Goal: Register for event/course

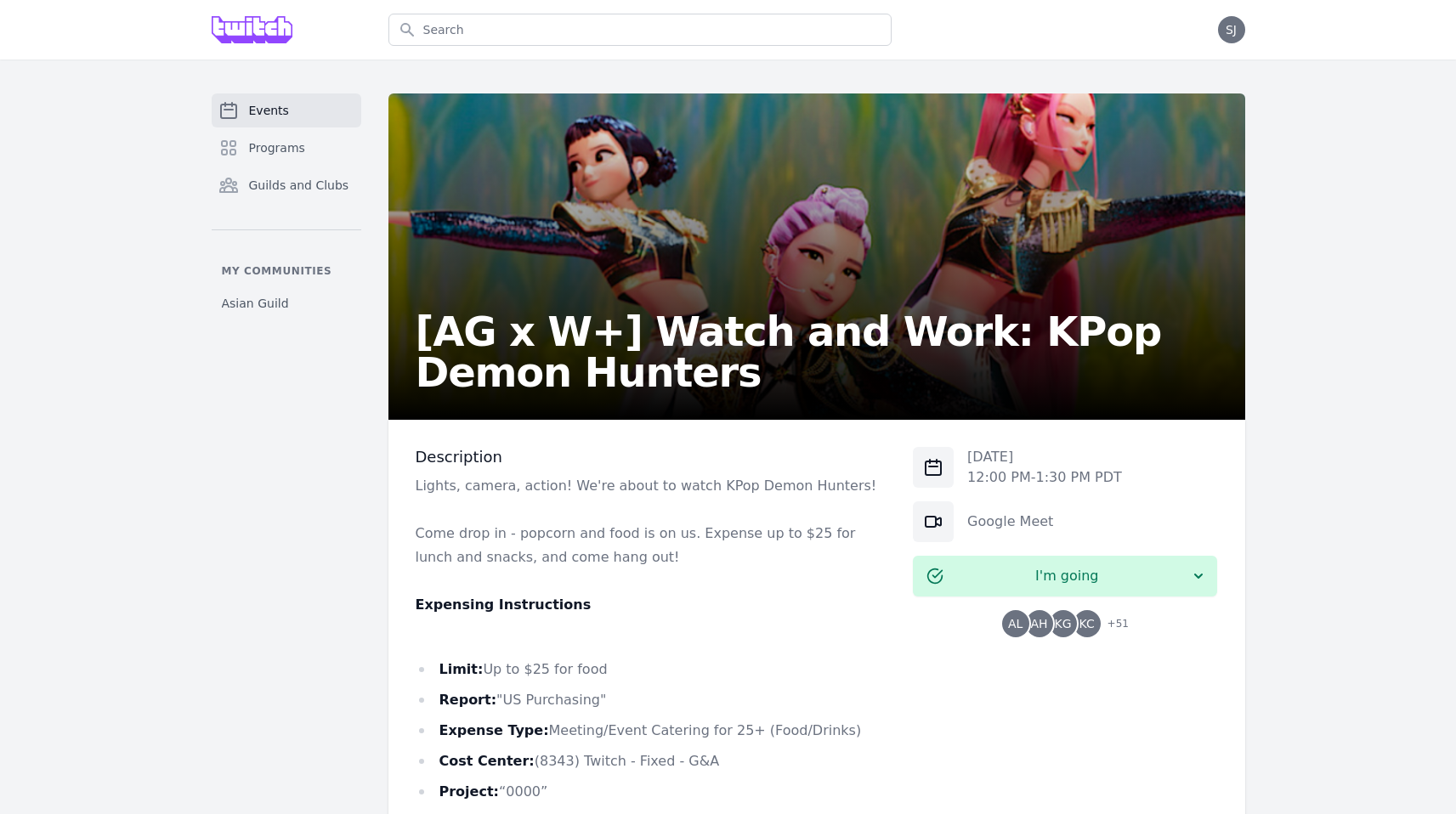
click at [190, 166] on div "Events Programs Guilds and Clubs My communities Asian Guild [AG x W+] Watch and…" at bounding box center [728, 612] width 1088 height 1037
click at [249, 182] on span "Guilds and Clubs" at bounding box center [299, 186] width 101 height 17
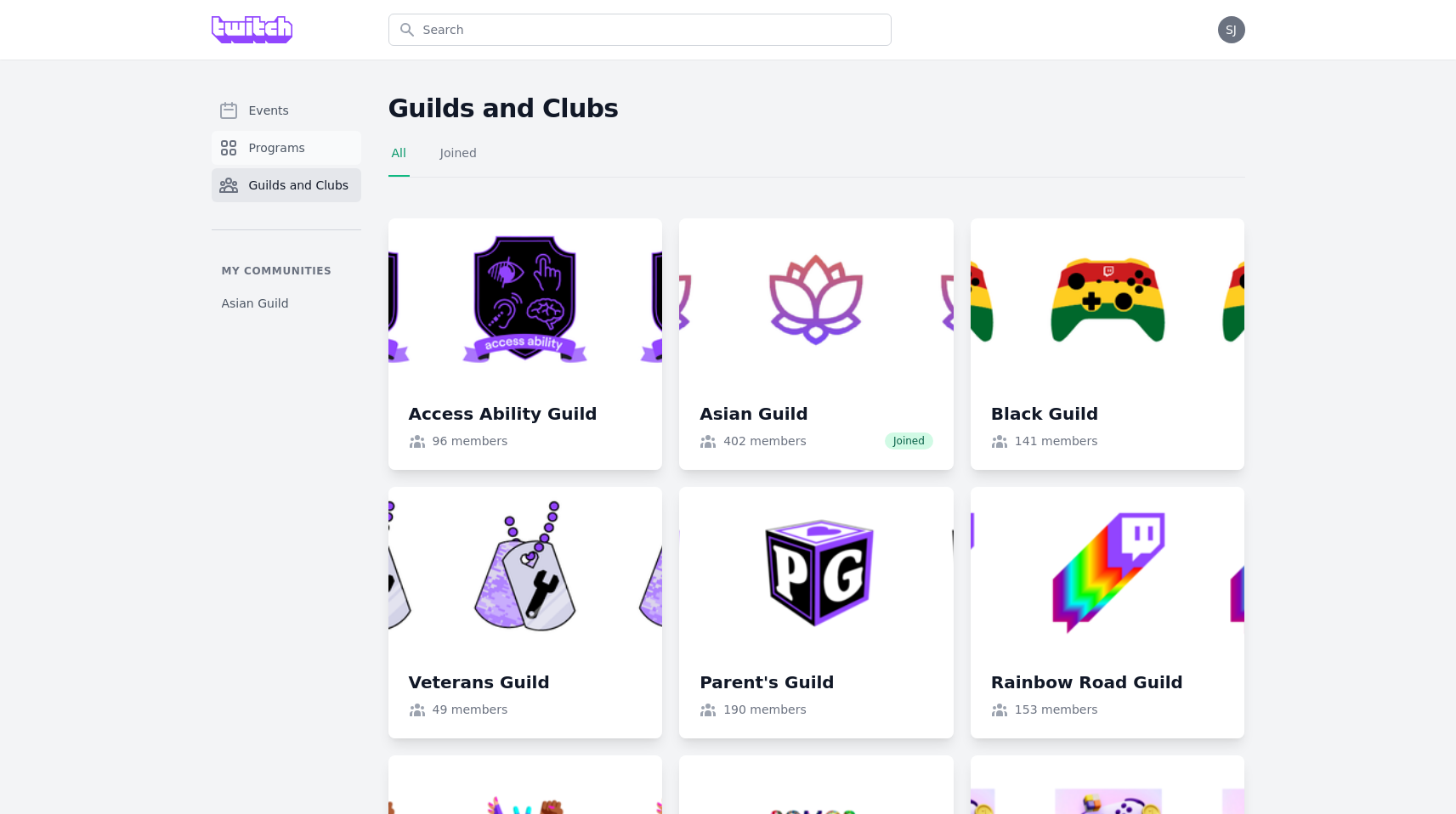
click at [301, 163] on link "Programs" at bounding box center [286, 147] width 150 height 34
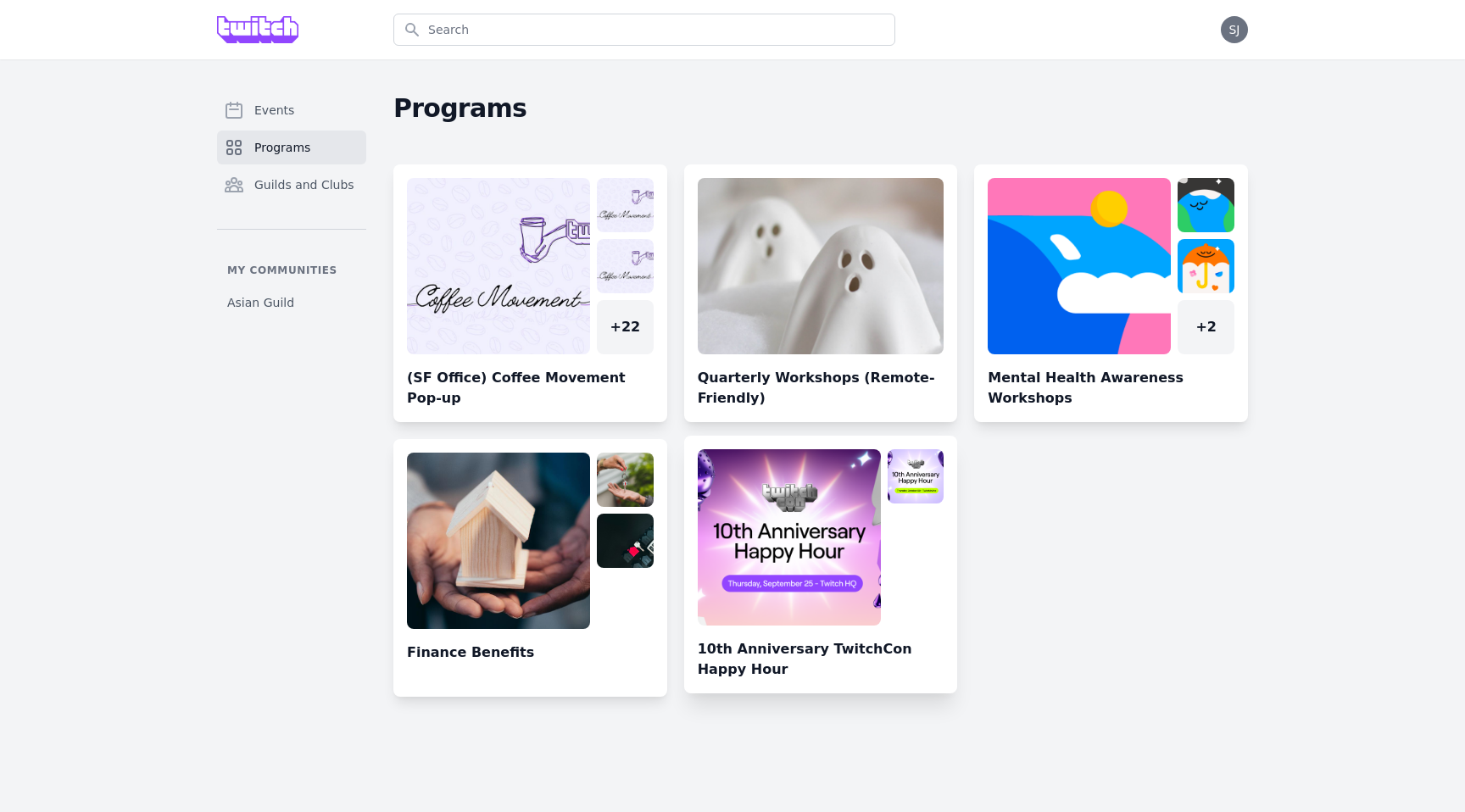
click at [758, 584] on link at bounding box center [821, 572] width 274 height 244
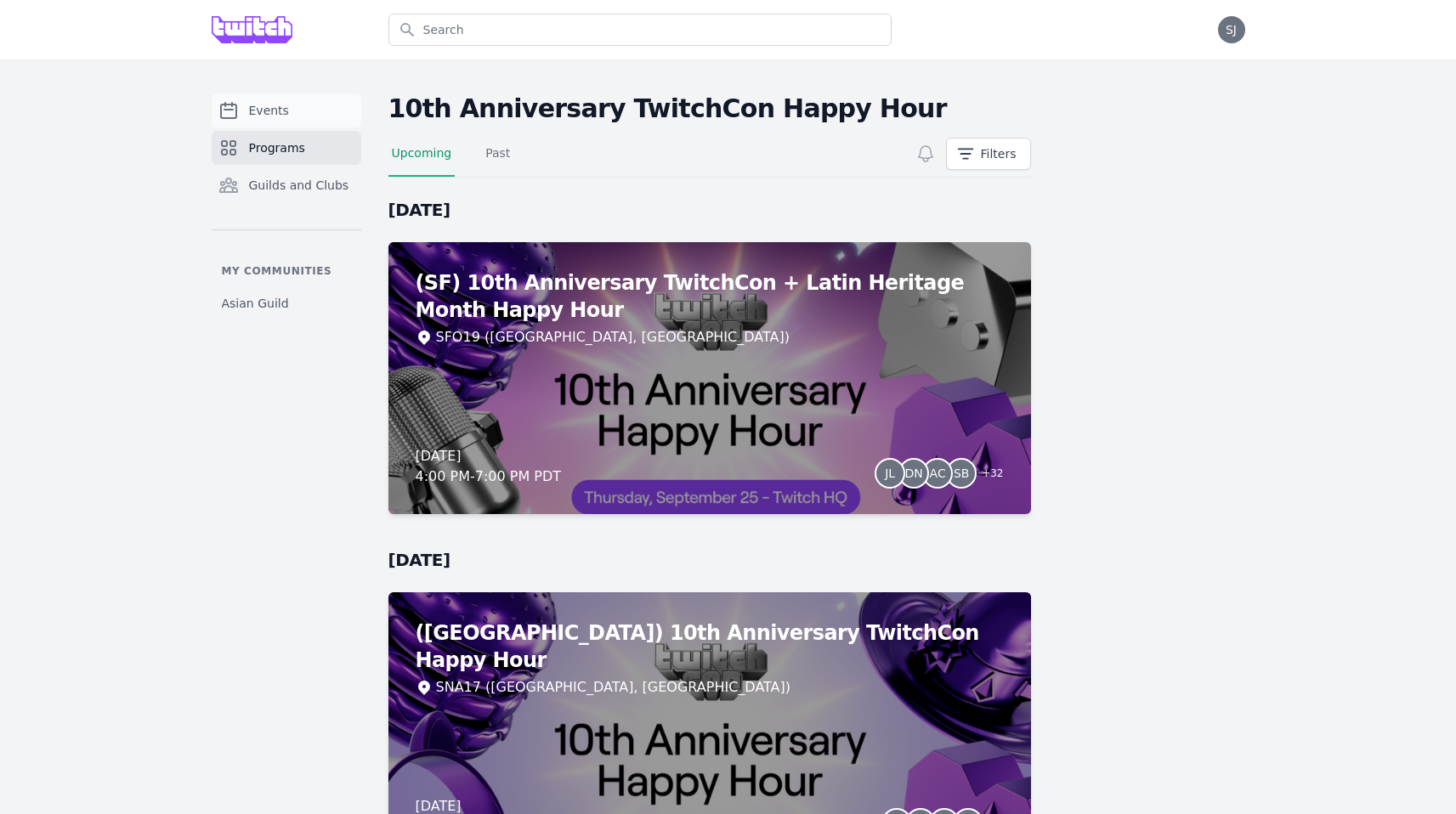
click at [277, 107] on span "Events" at bounding box center [269, 111] width 40 height 17
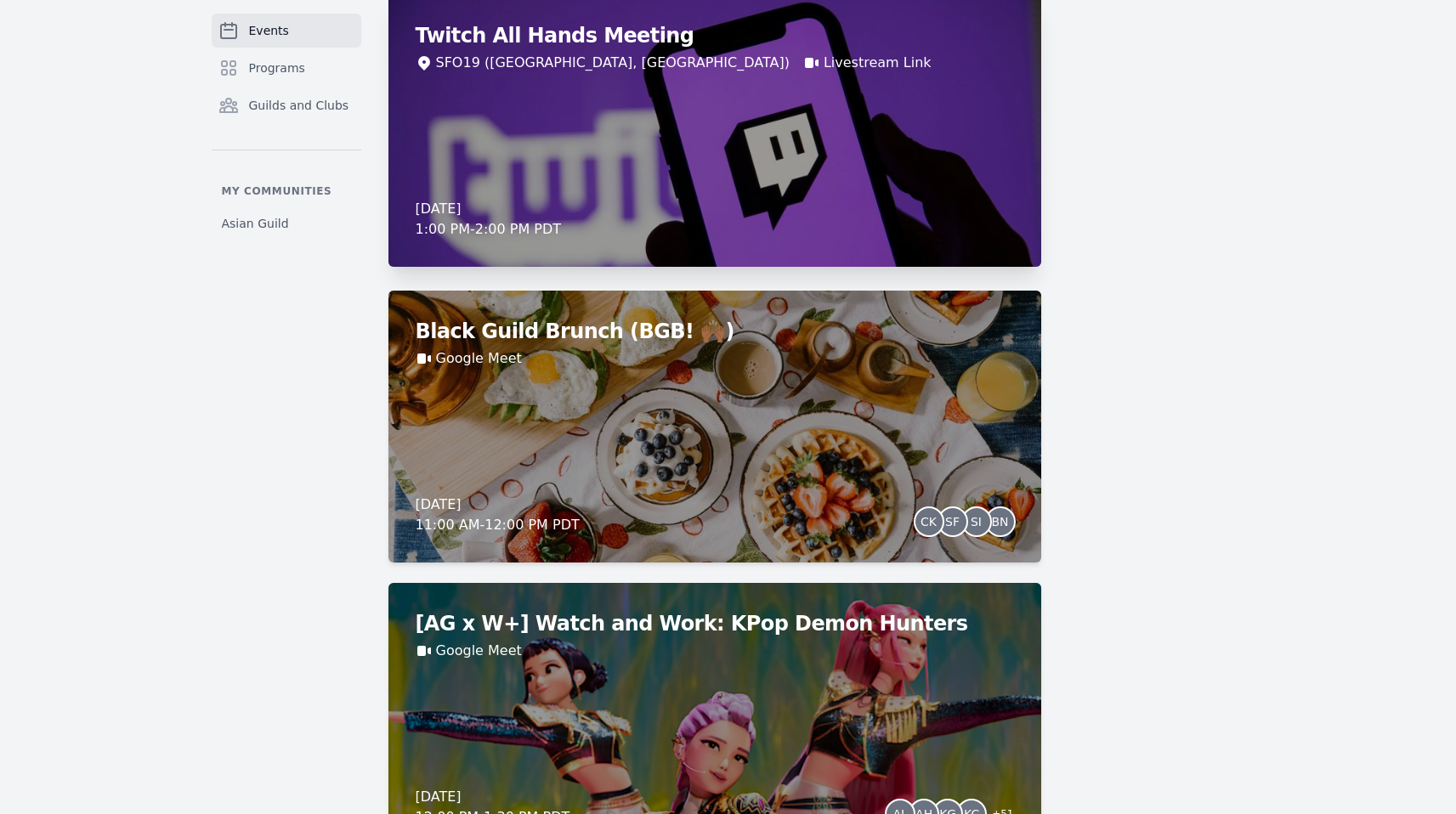
scroll to position [2855, 0]
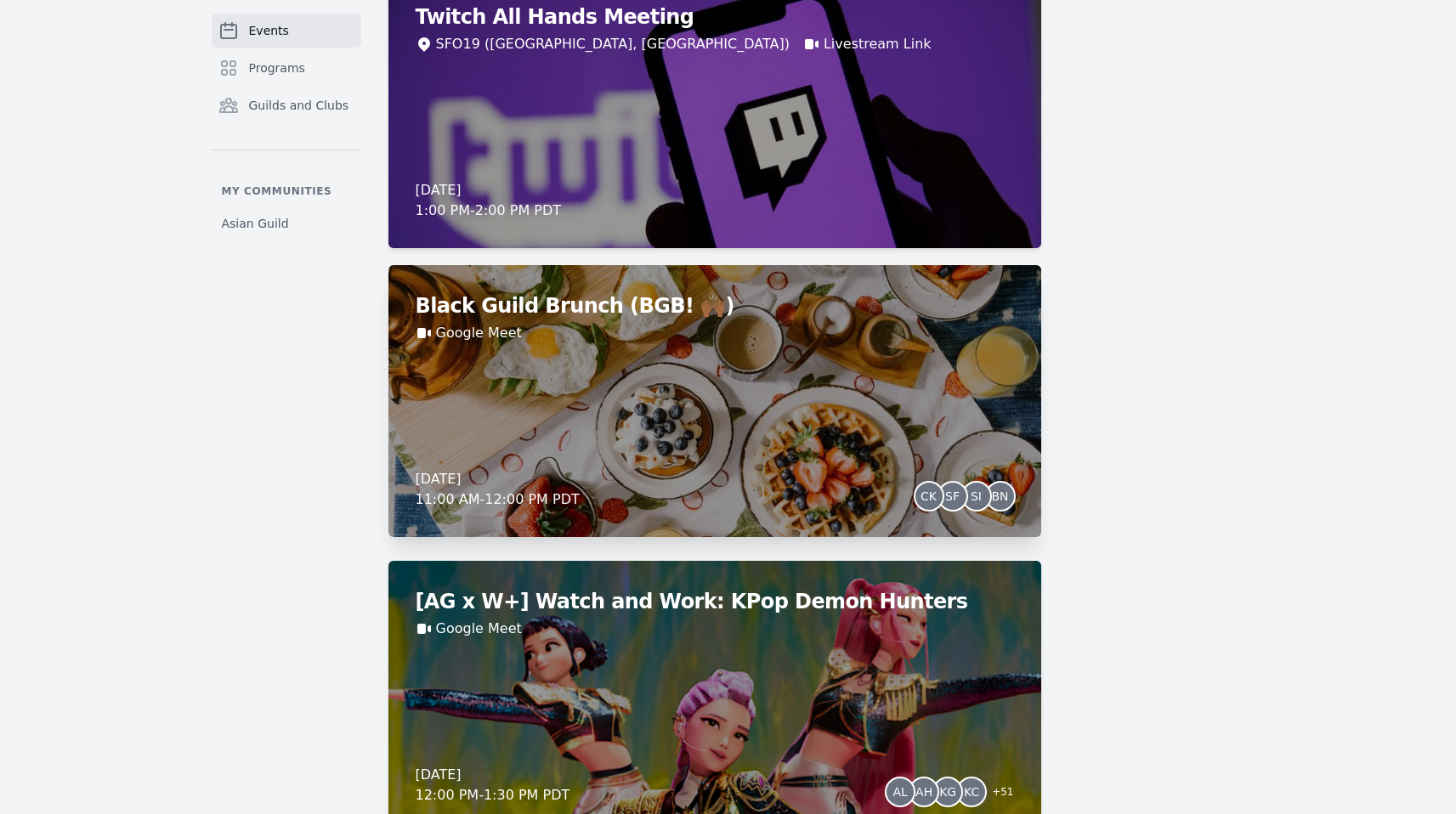
click at [692, 446] on div "Black Guild Brunch (BGB! 🙌🏾) Google Meet Friday, August 29, 2025 11:00 AM - 12:…" at bounding box center [715, 401] width 653 height 272
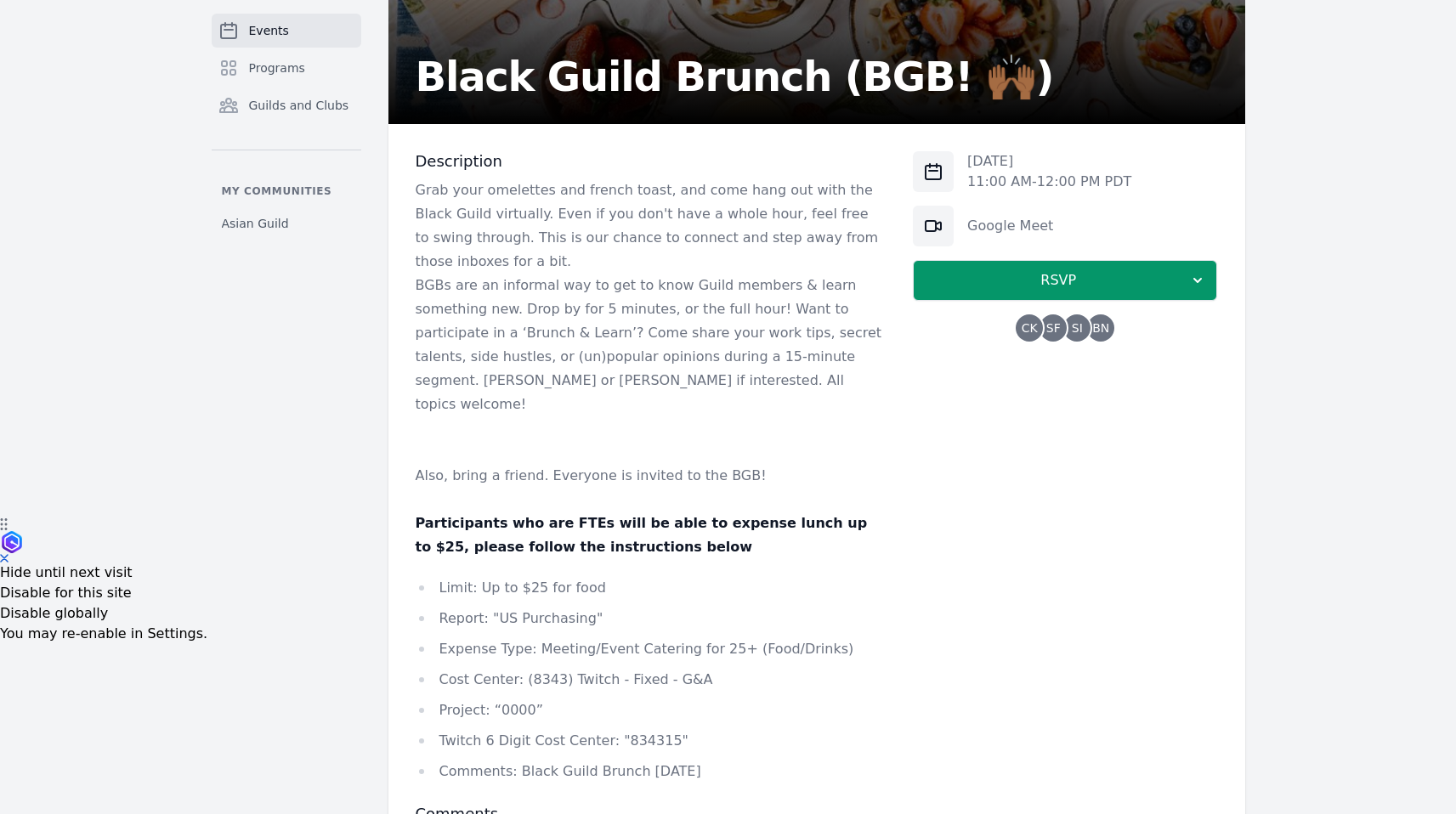
scroll to position [368, 0]
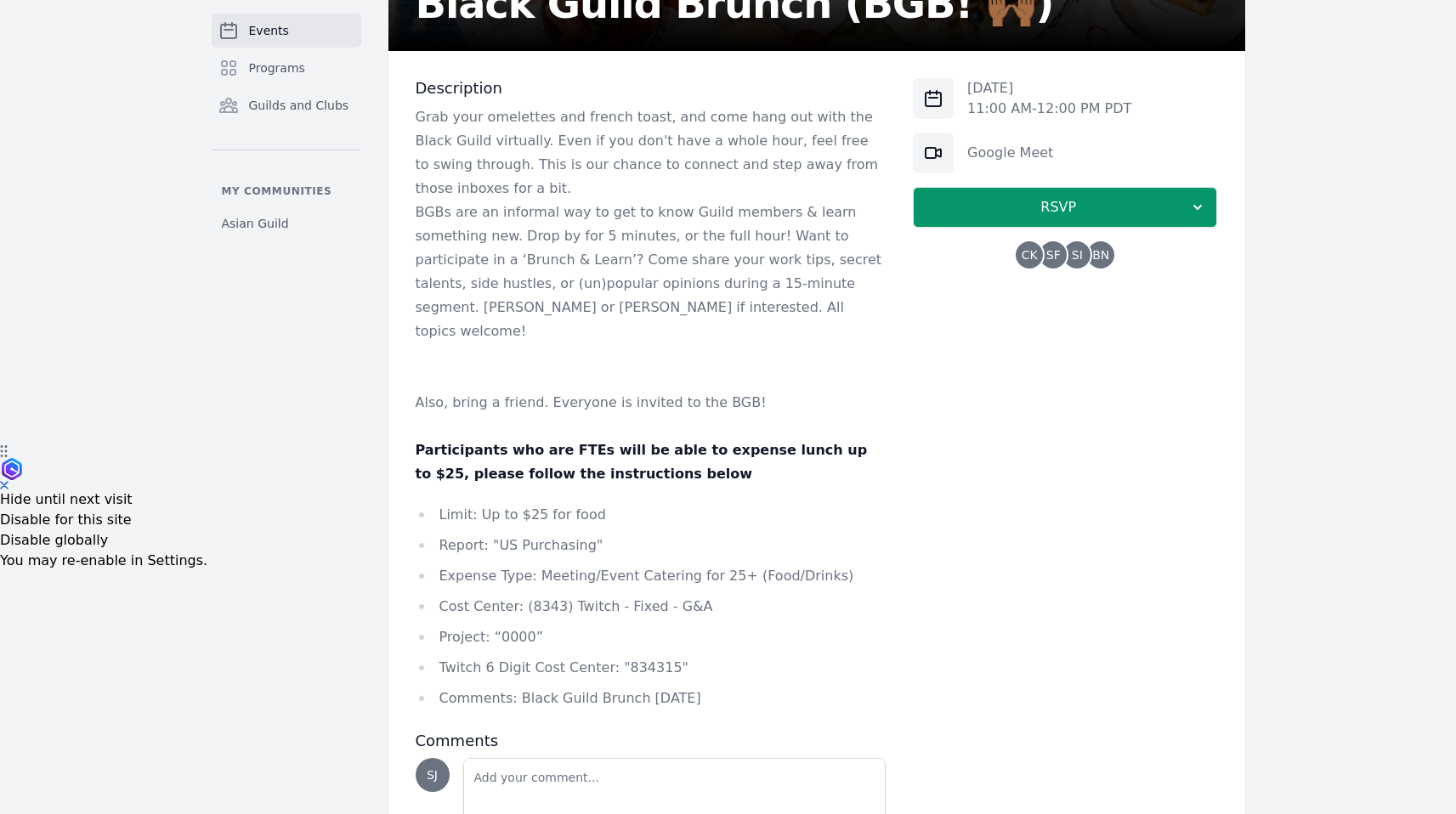
click at [1065, 258] on span "SF" at bounding box center [1053, 254] width 27 height 27
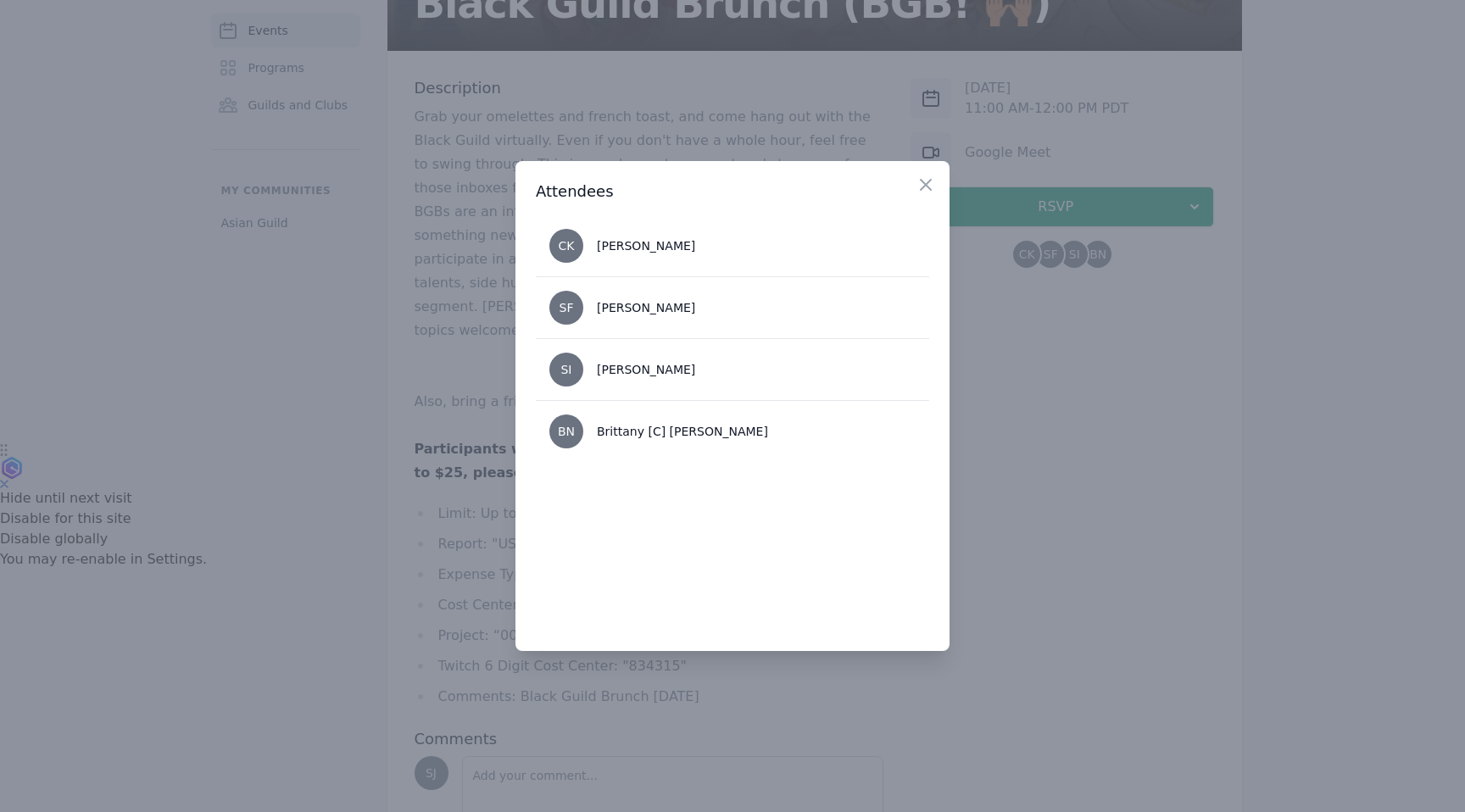
click at [1023, 495] on div at bounding box center [732, 406] width 1465 height 812
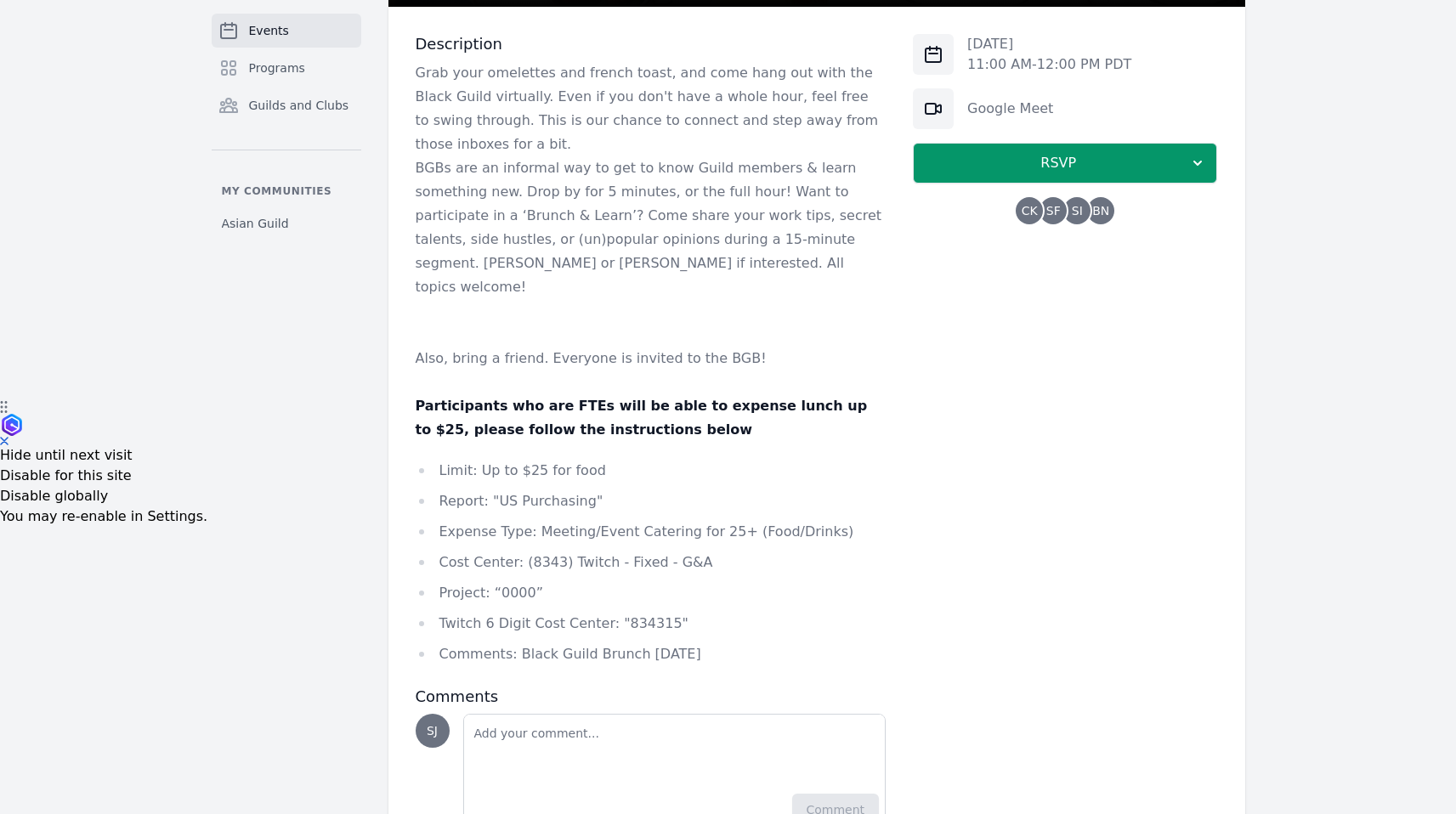
scroll to position [424, 0]
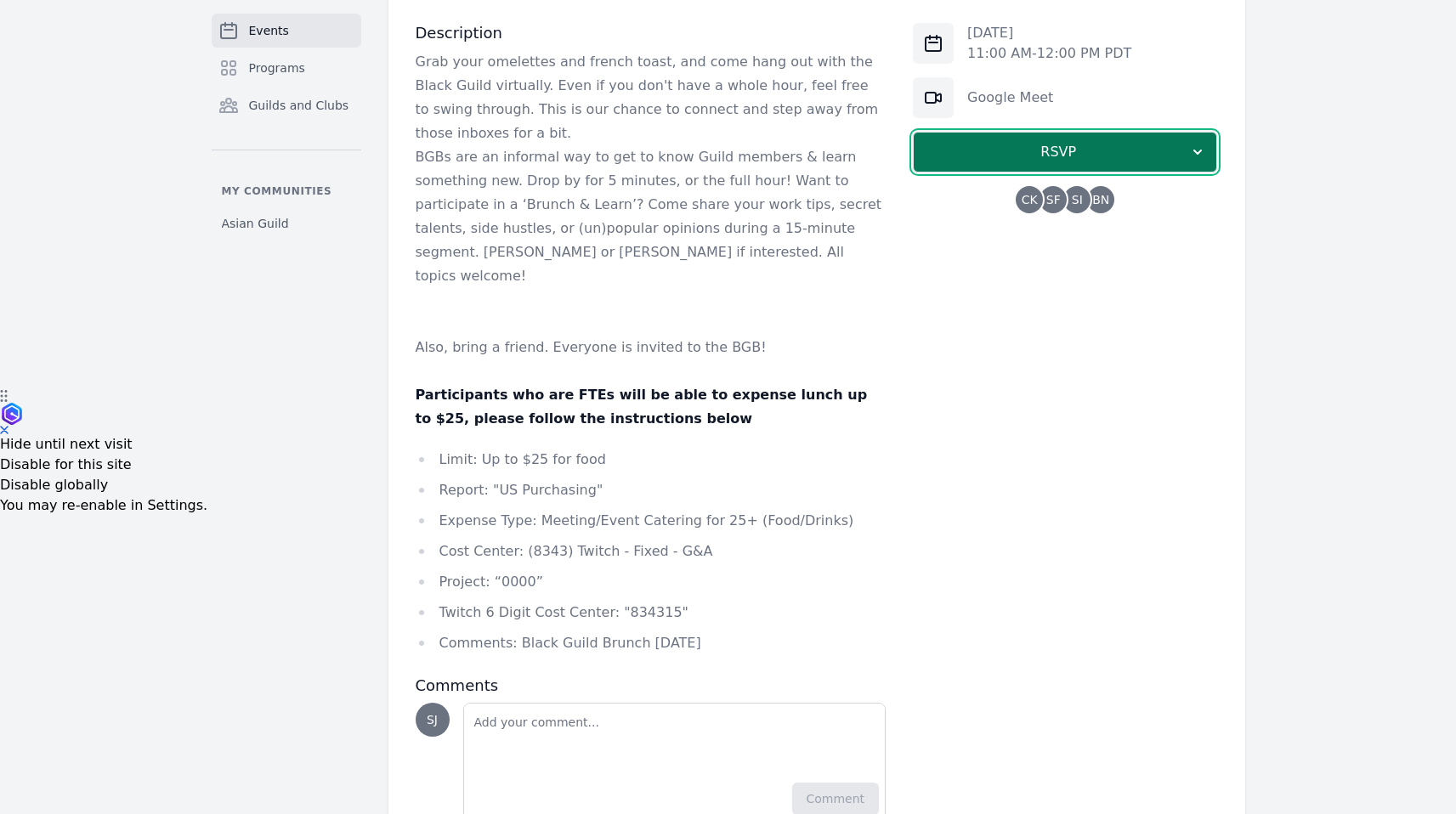
click at [1113, 153] on span "RSVP" at bounding box center [1059, 153] width 262 height 21
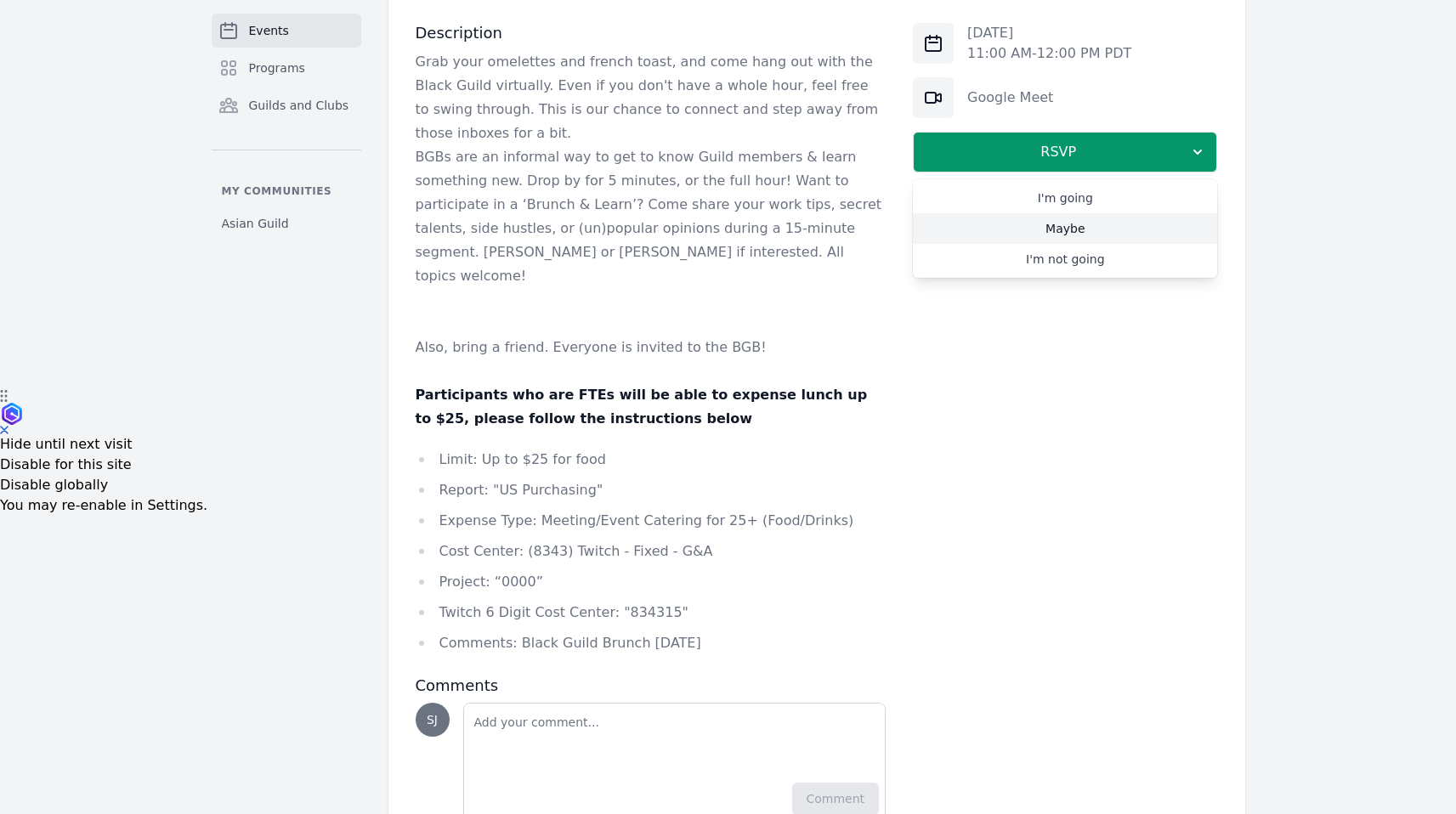
click at [1104, 222] on link "Maybe" at bounding box center [1065, 228] width 304 height 30
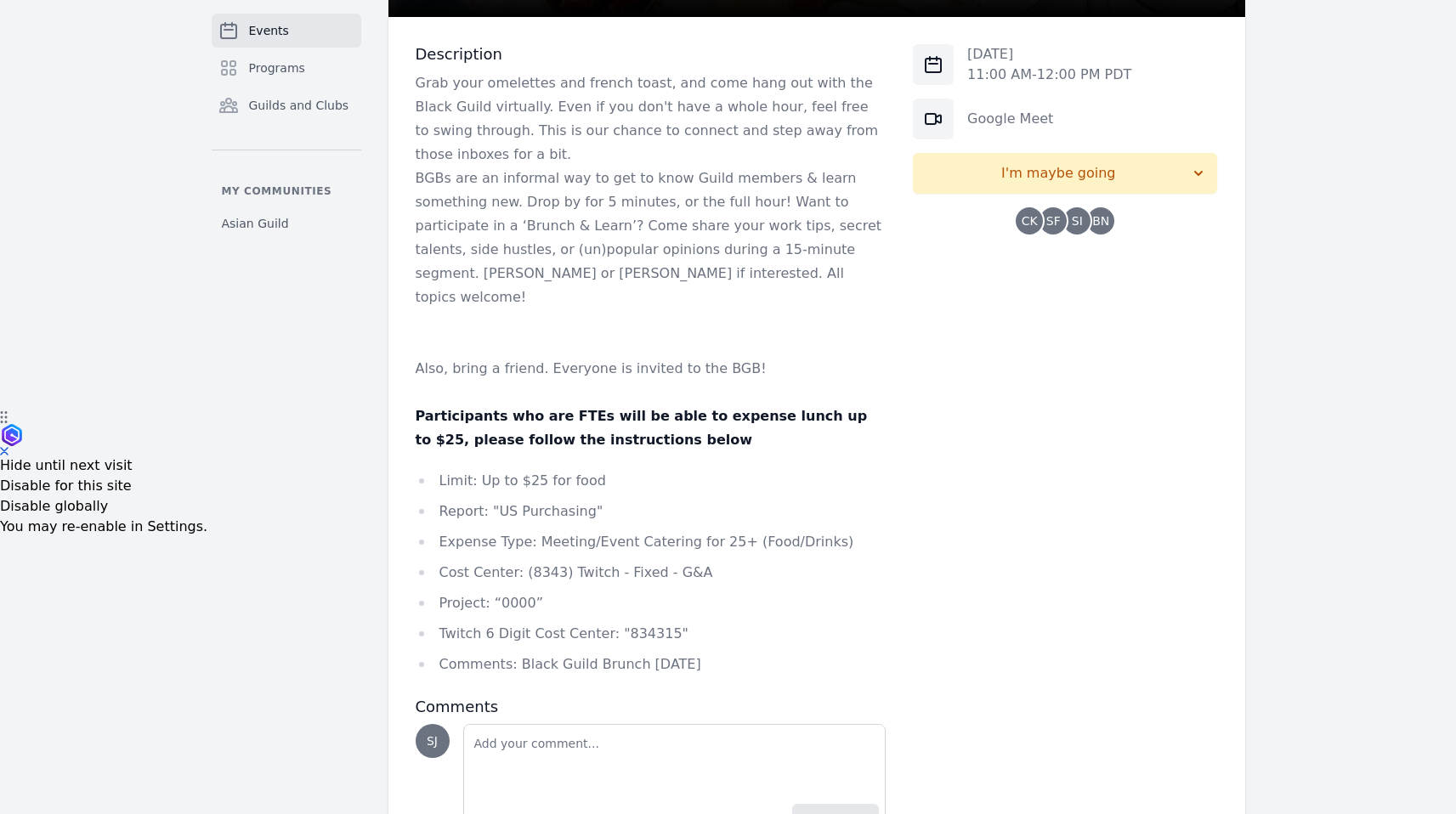
scroll to position [469, 0]
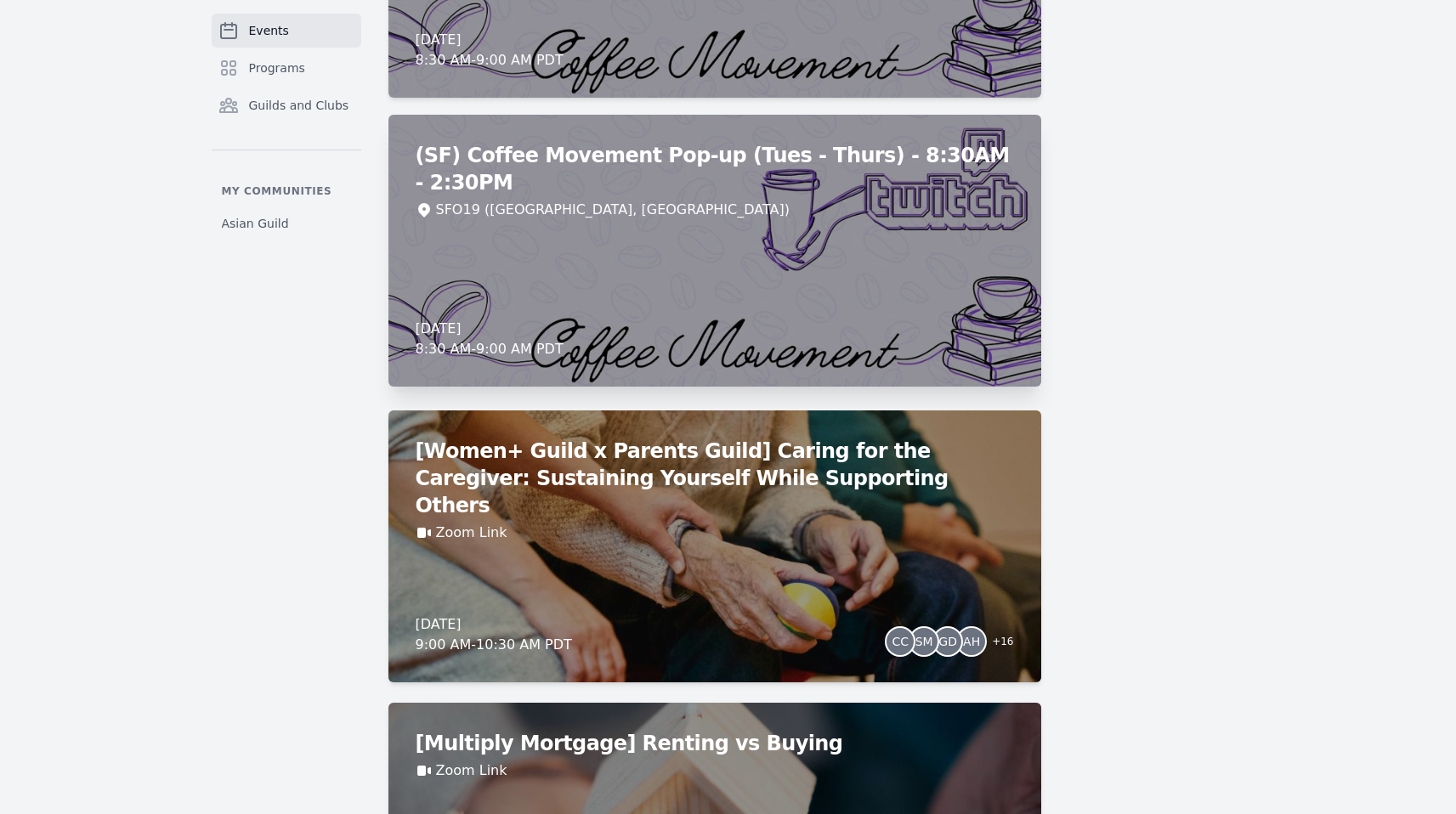
scroll to position [4905, 0]
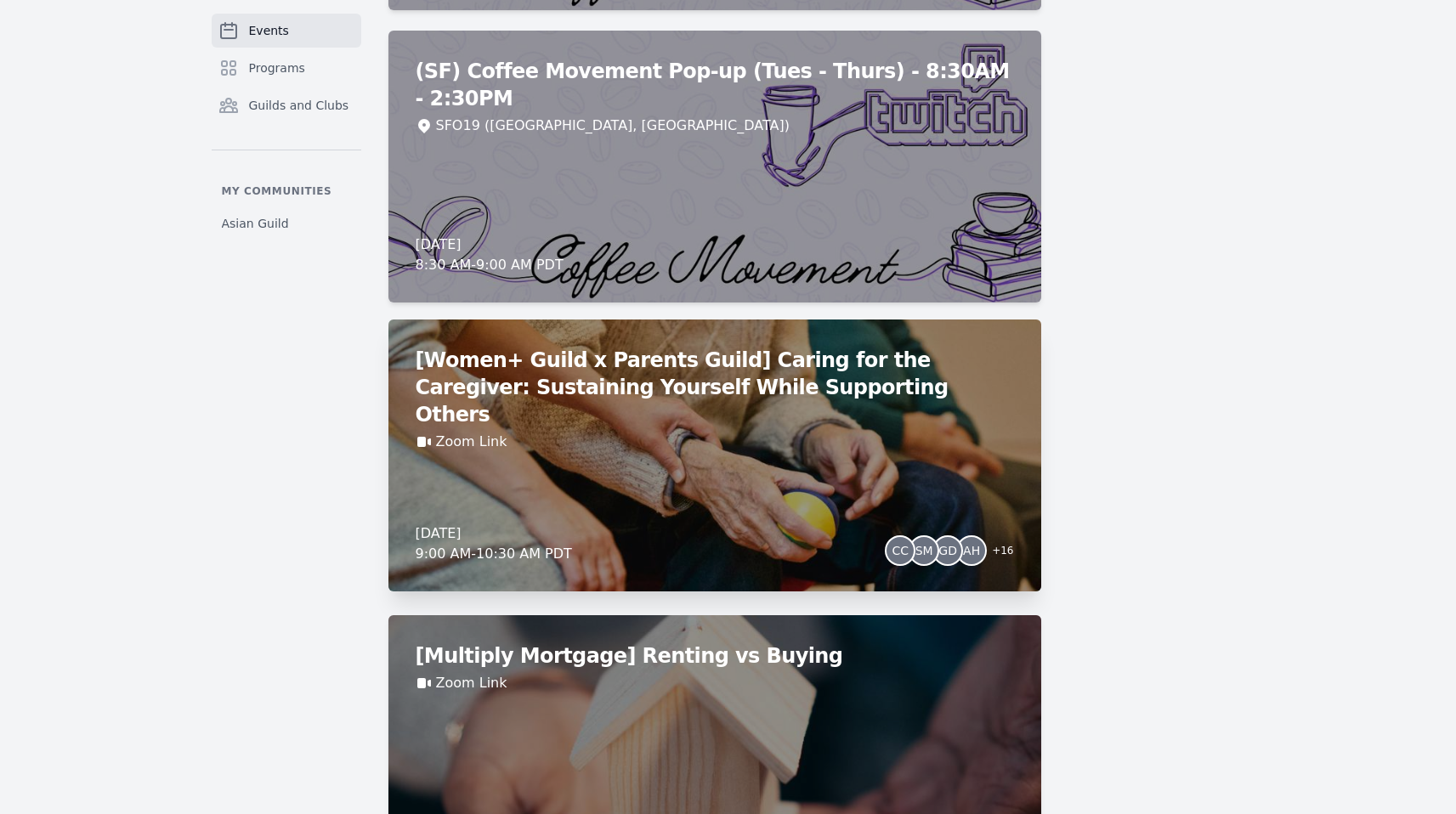
click at [666, 495] on div "[Women+ Guild x Parents Guild] Caring for the Caregiver: Sustaining Yourself Wh…" at bounding box center [715, 456] width 653 height 272
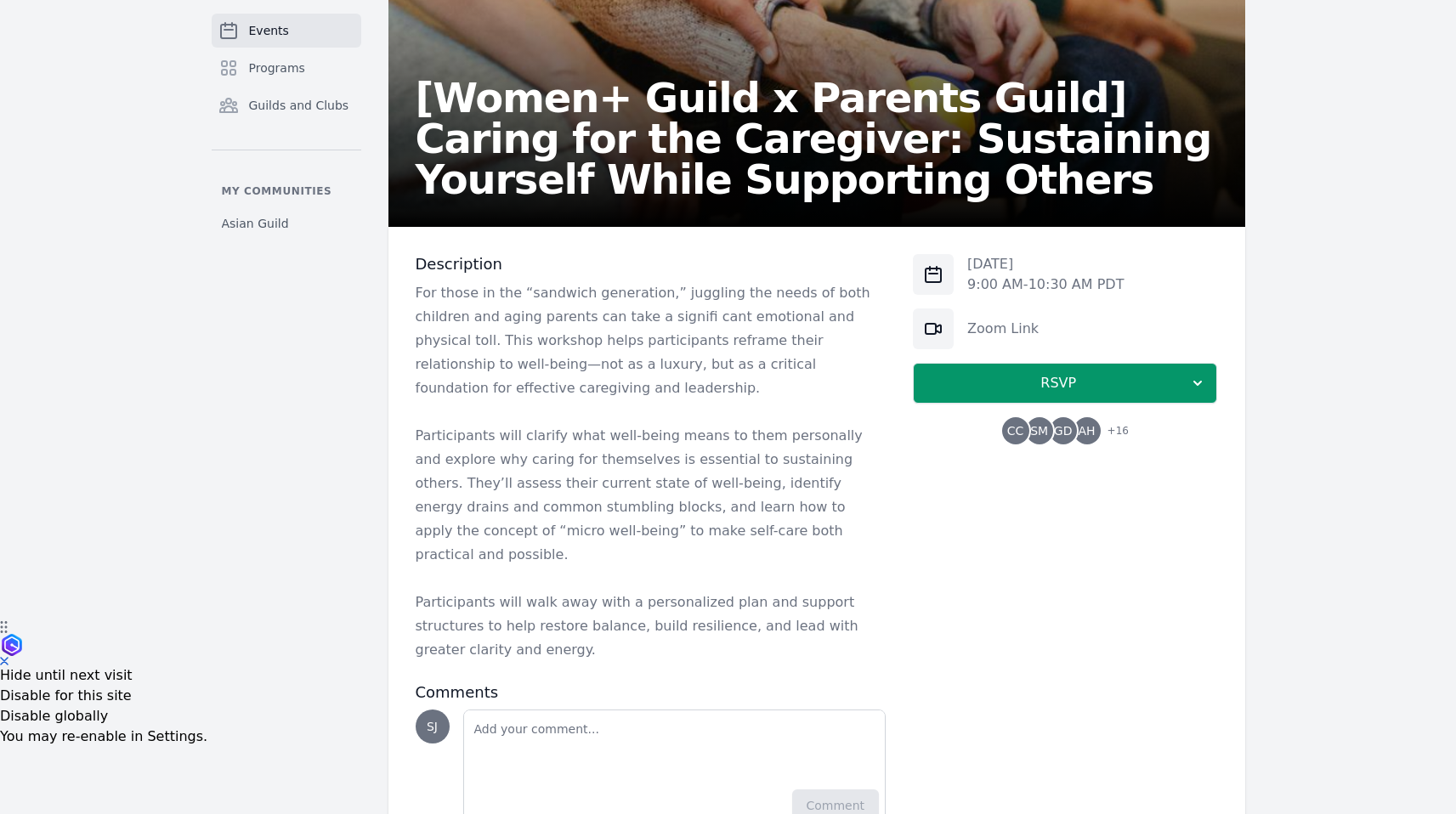
scroll to position [221, 0]
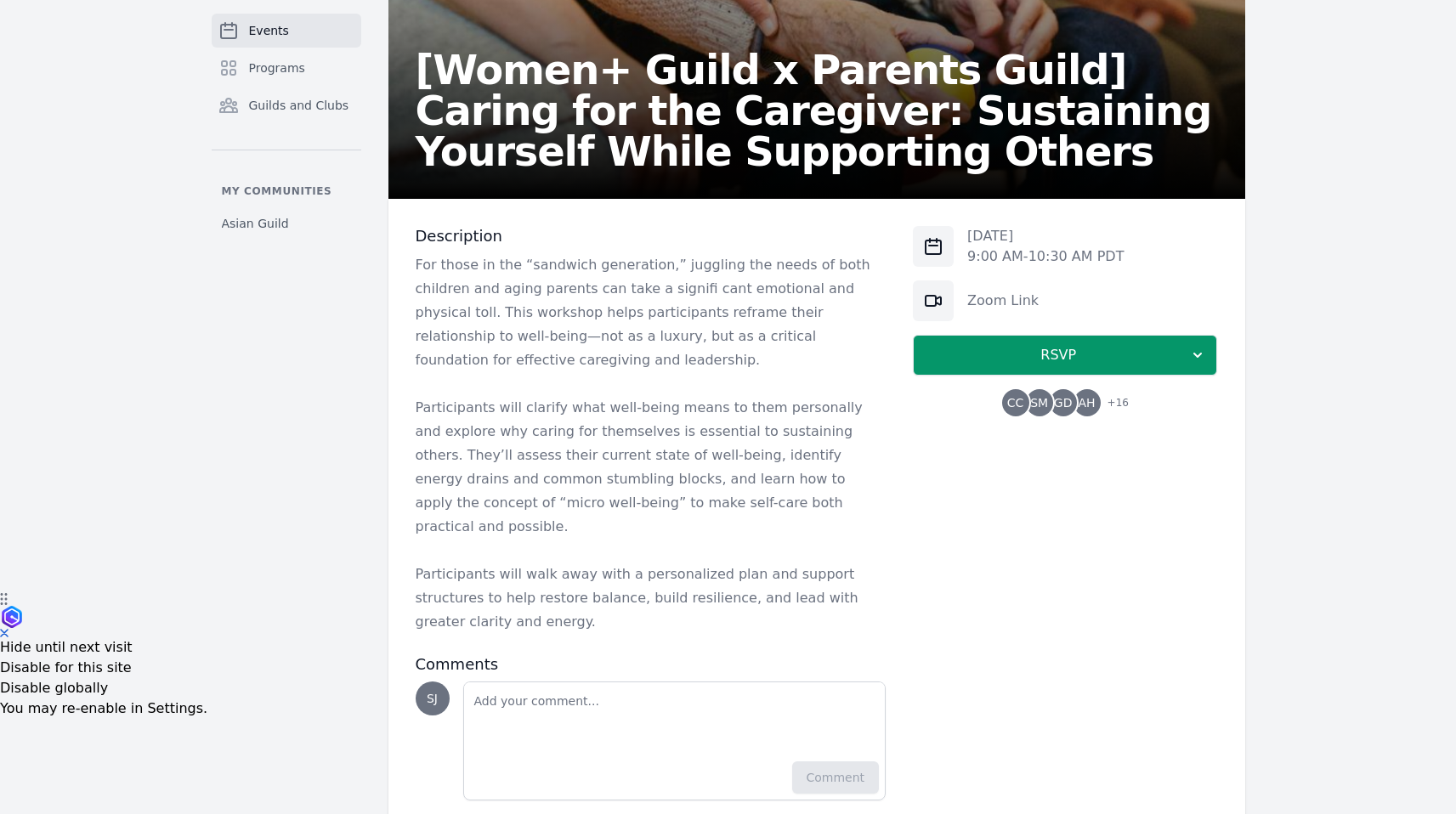
scroll to position [225, 0]
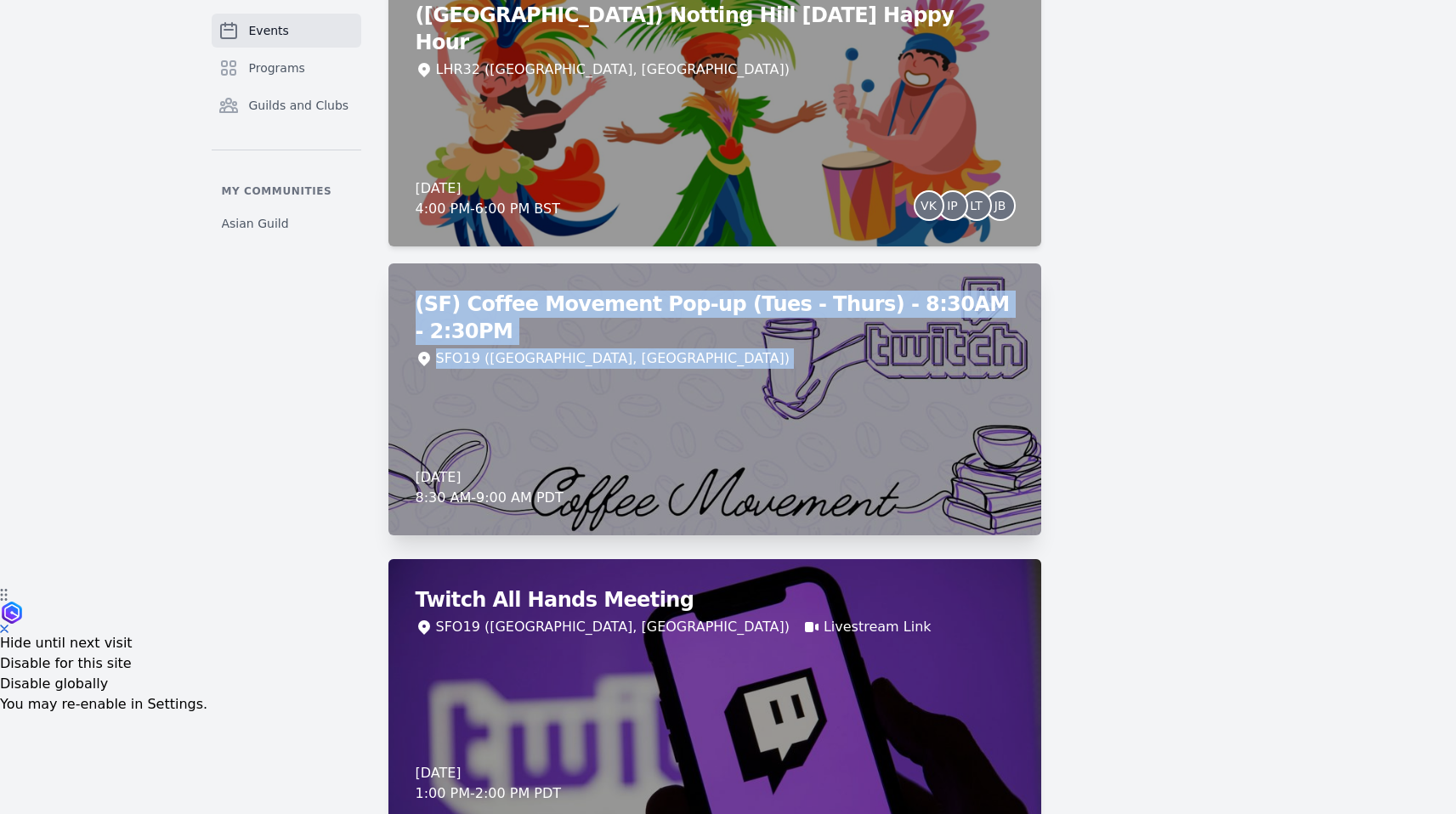
drag, startPoint x: 678, startPoint y: 384, endPoint x: 682, endPoint y: 447, distance: 63.1
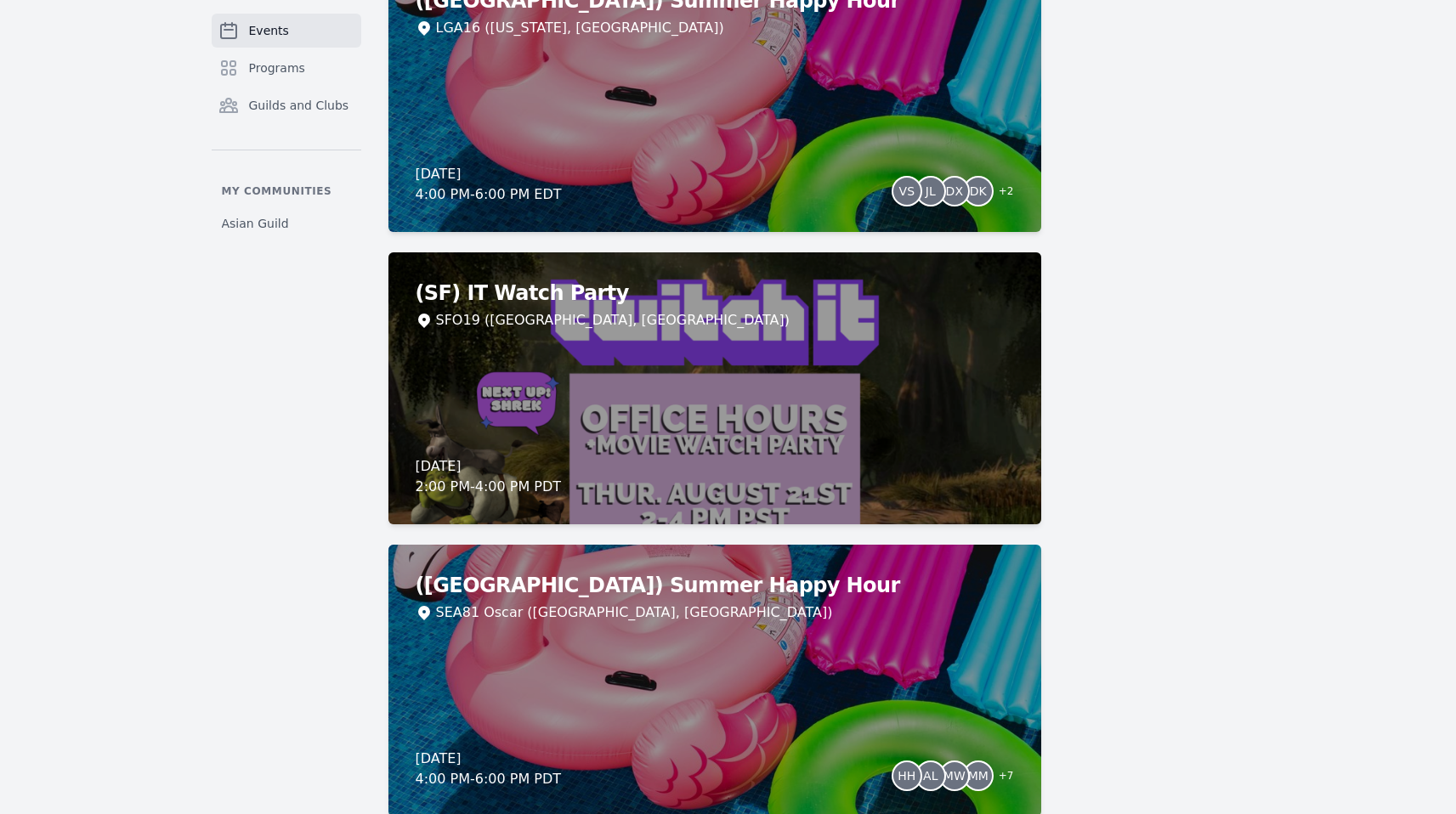
scroll to position [1118, 0]
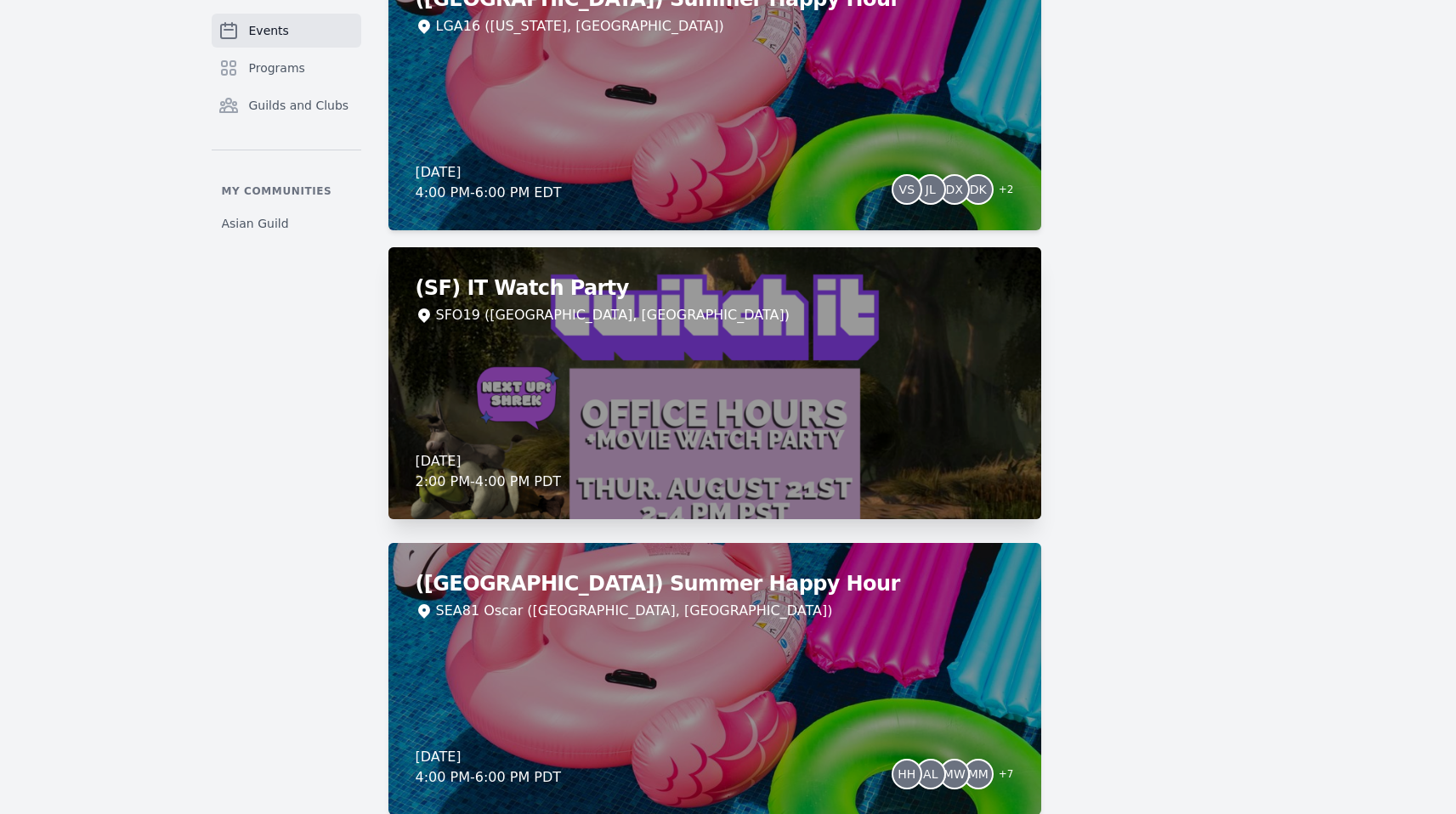
click at [886, 397] on div "(SF) IT Watch Party SFO19 (San Francisco, CA) Thursday, August 21, 2025 2:00 PM…" at bounding box center [715, 383] width 653 height 272
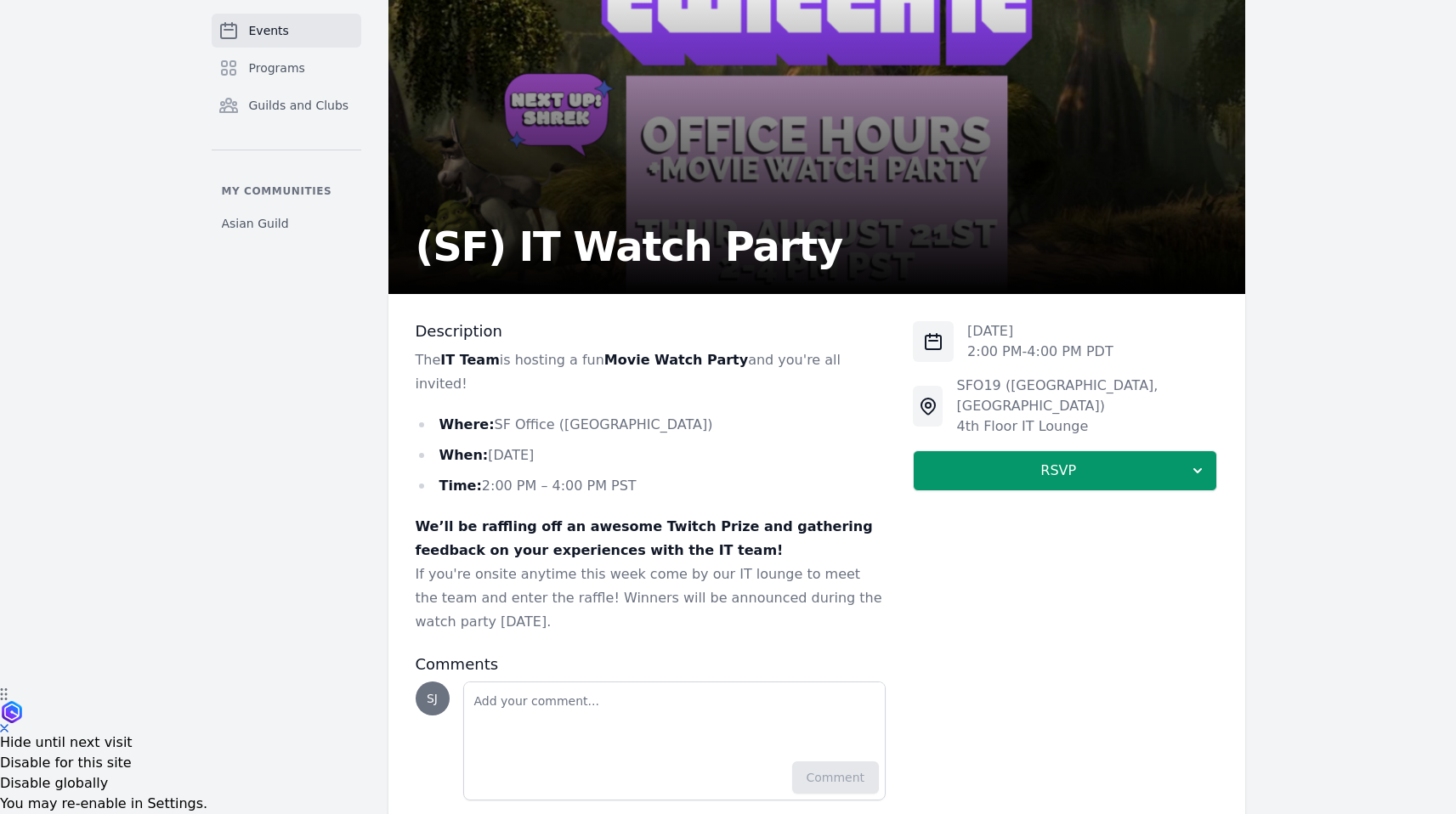
scroll to position [139, 0]
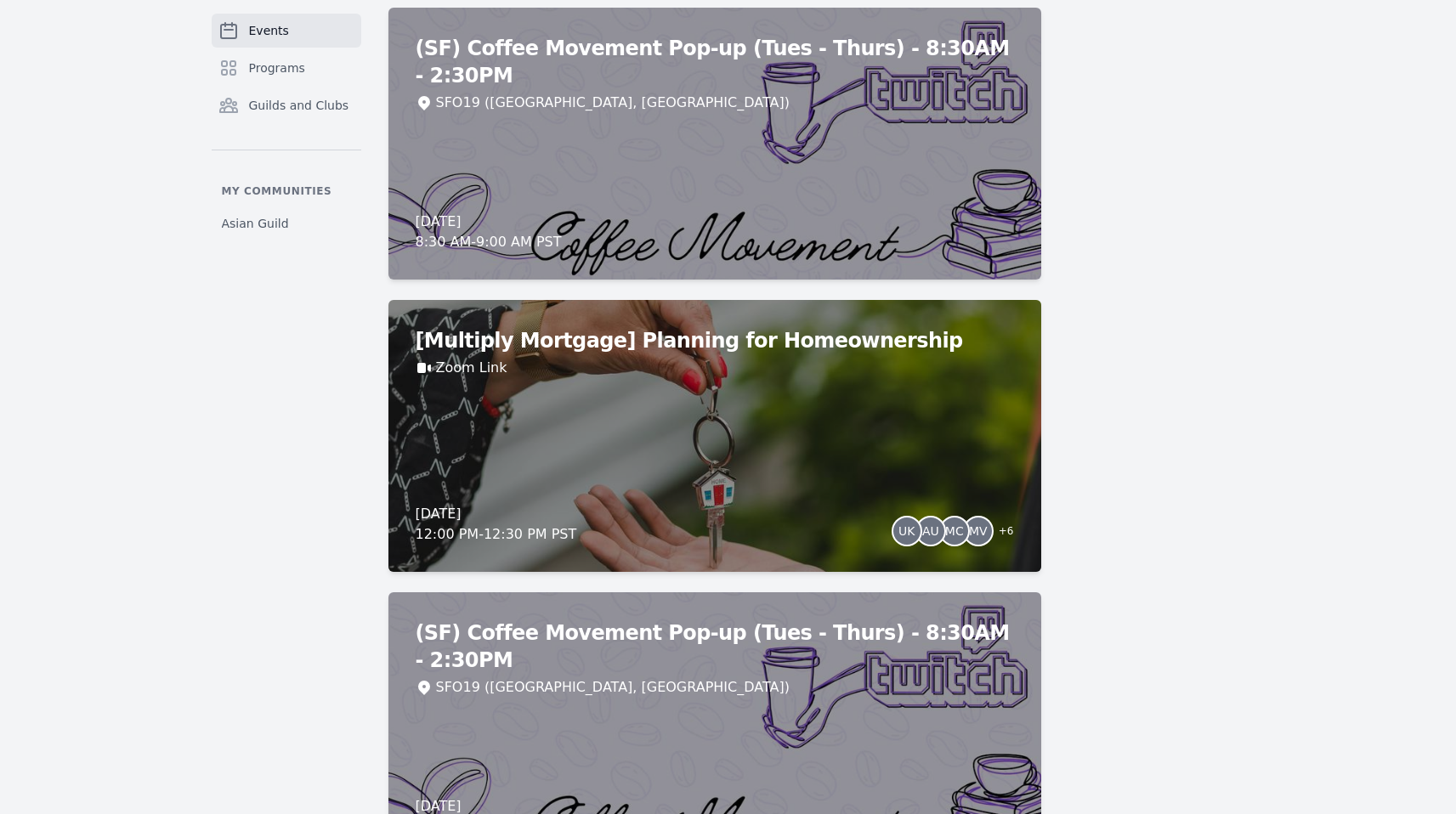
scroll to position [14186, 0]
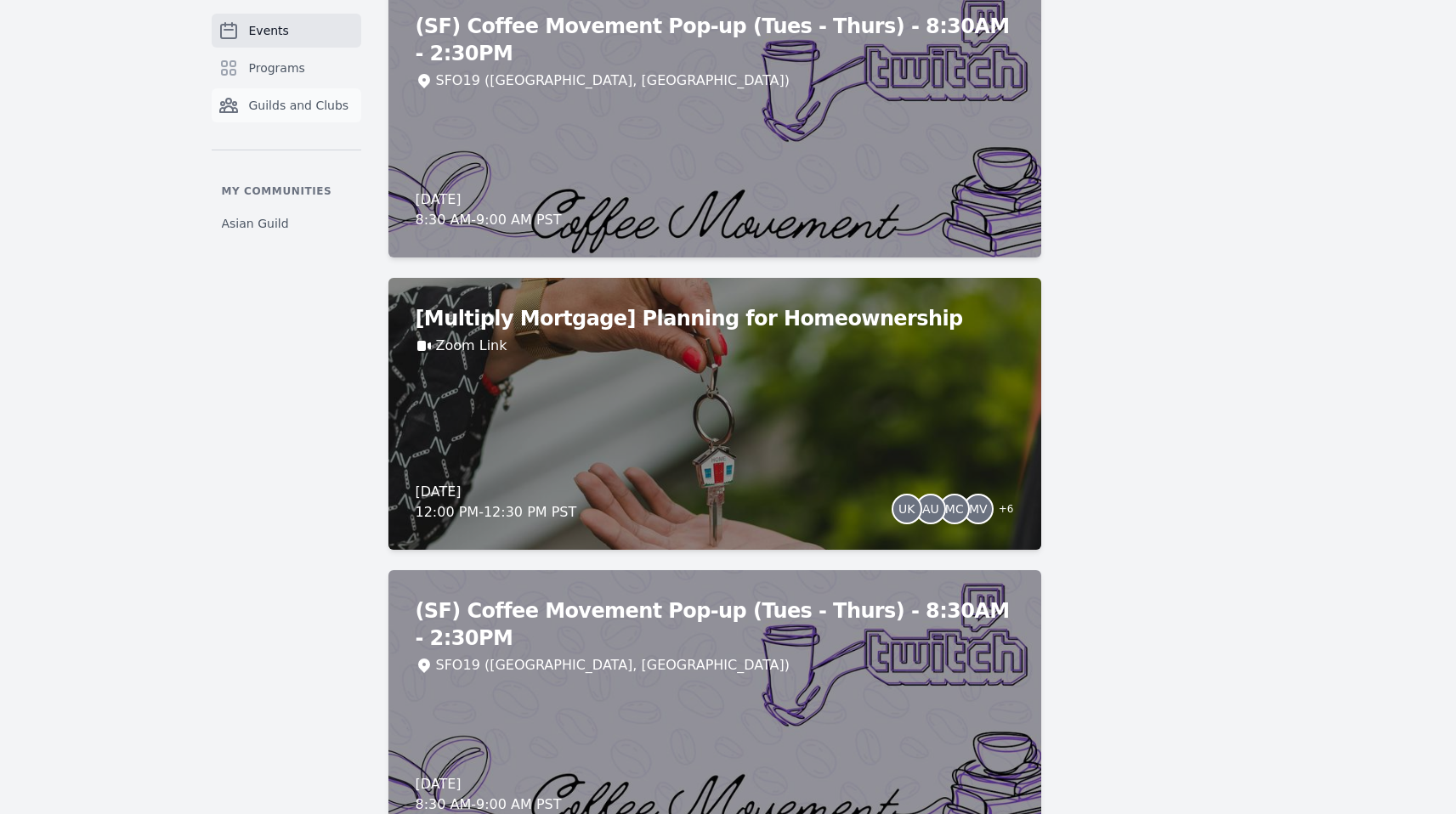
click at [301, 108] on span "Guilds and Clubs" at bounding box center [299, 106] width 101 height 17
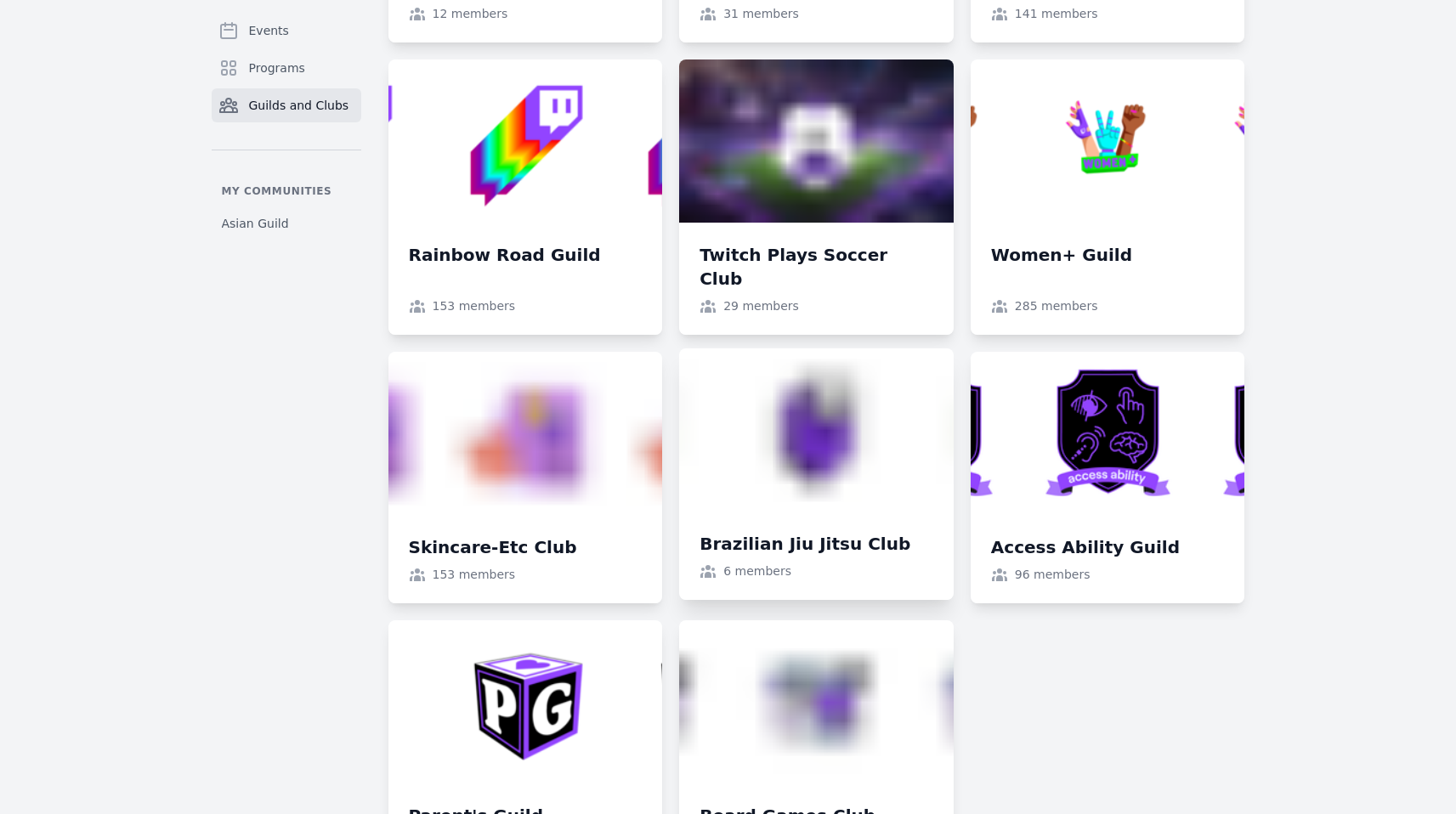
scroll to position [1511, 0]
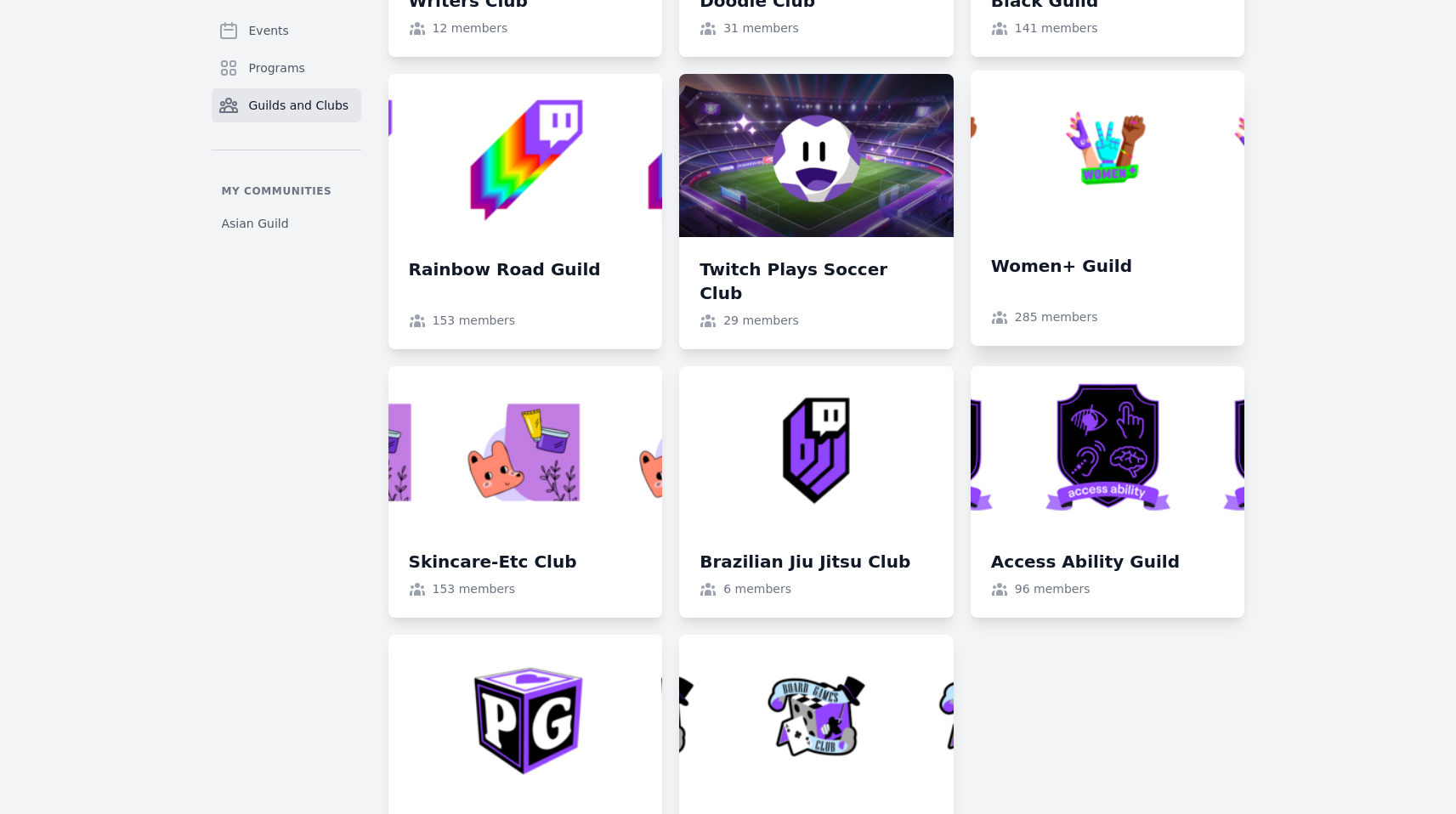
click at [1154, 247] on link at bounding box center [1108, 208] width 275 height 276
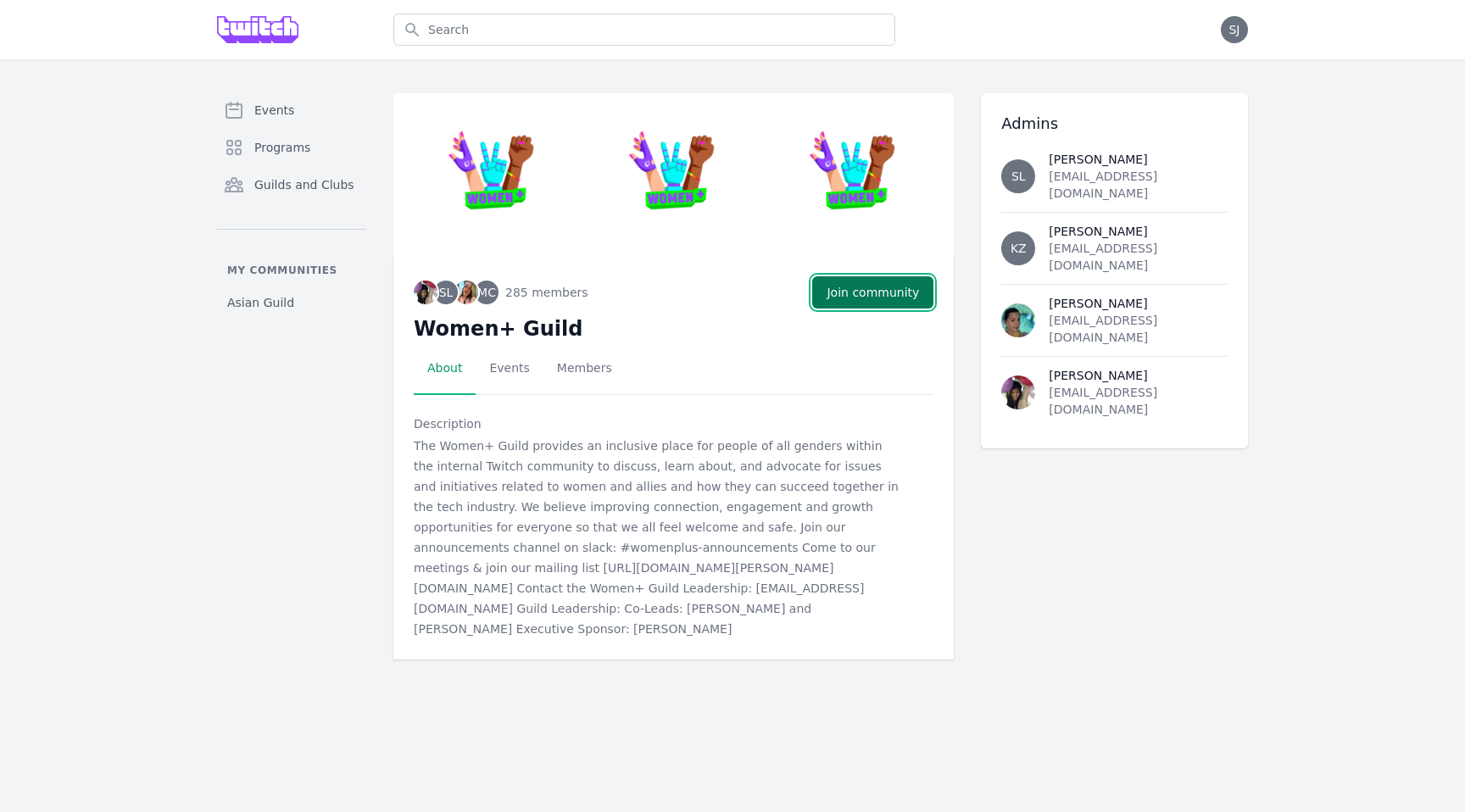
click at [870, 291] on button "Join community" at bounding box center [873, 292] width 121 height 32
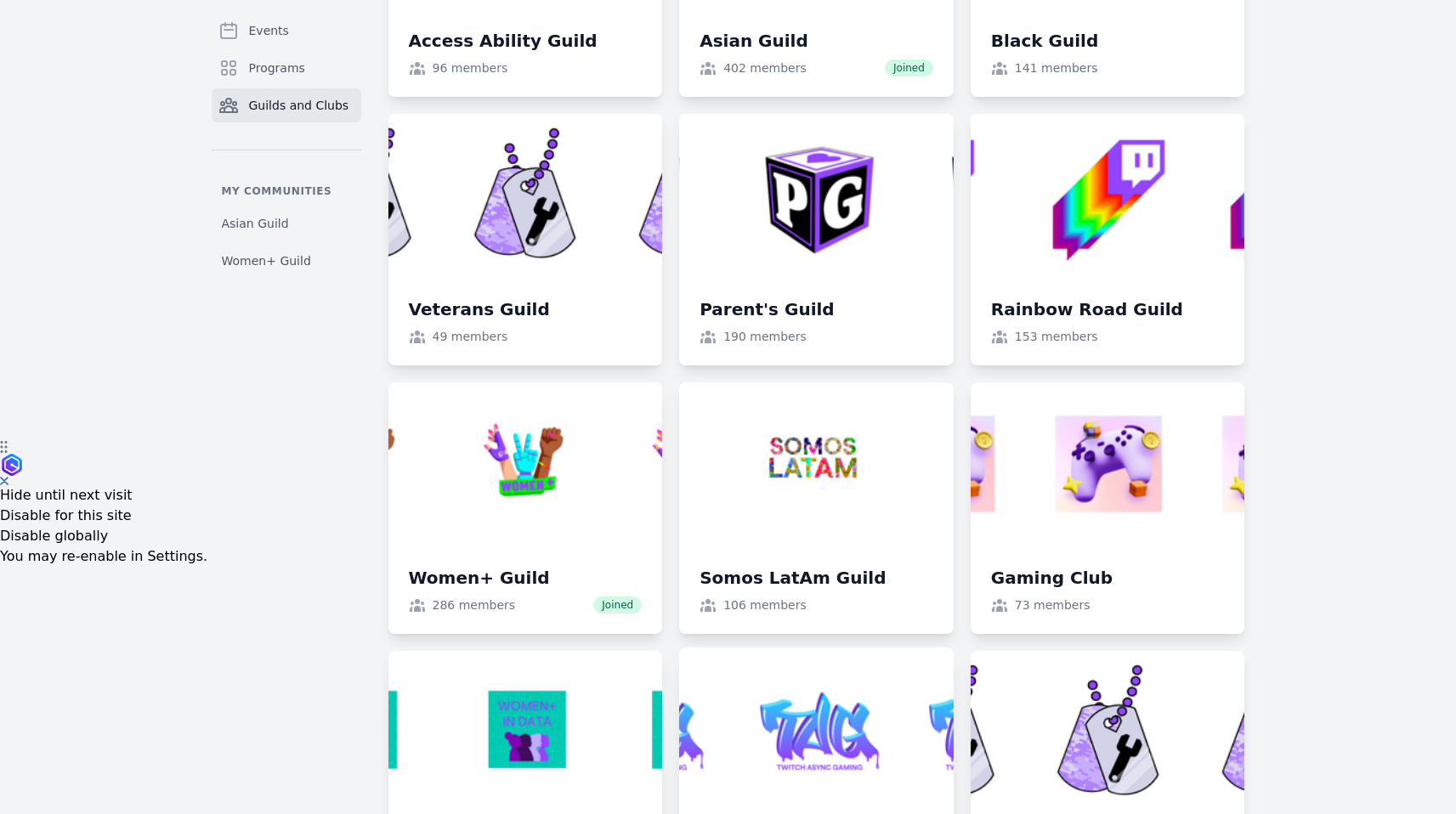
scroll to position [343, 0]
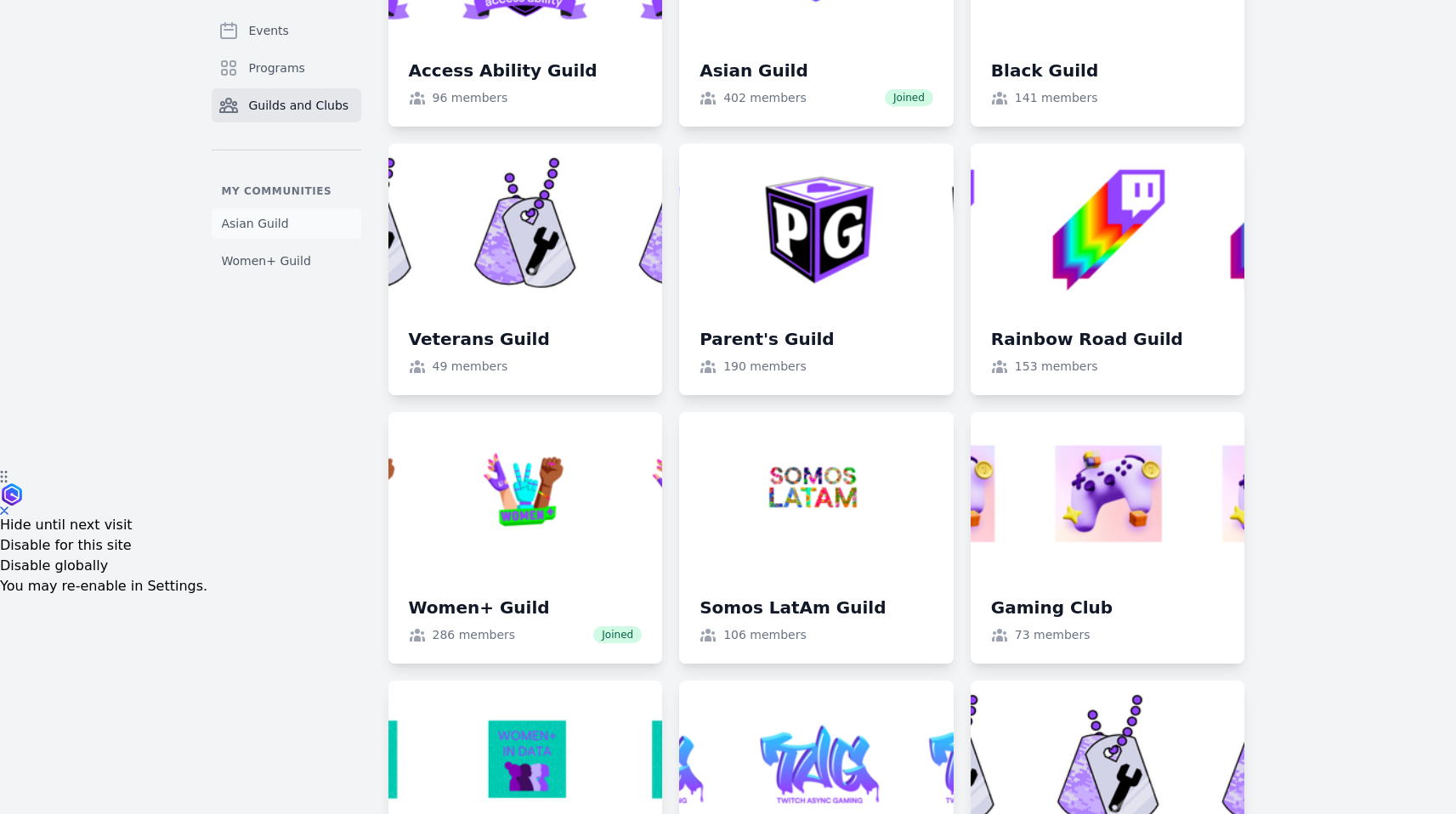
click at [280, 219] on span "Asian Guild" at bounding box center [255, 224] width 67 height 17
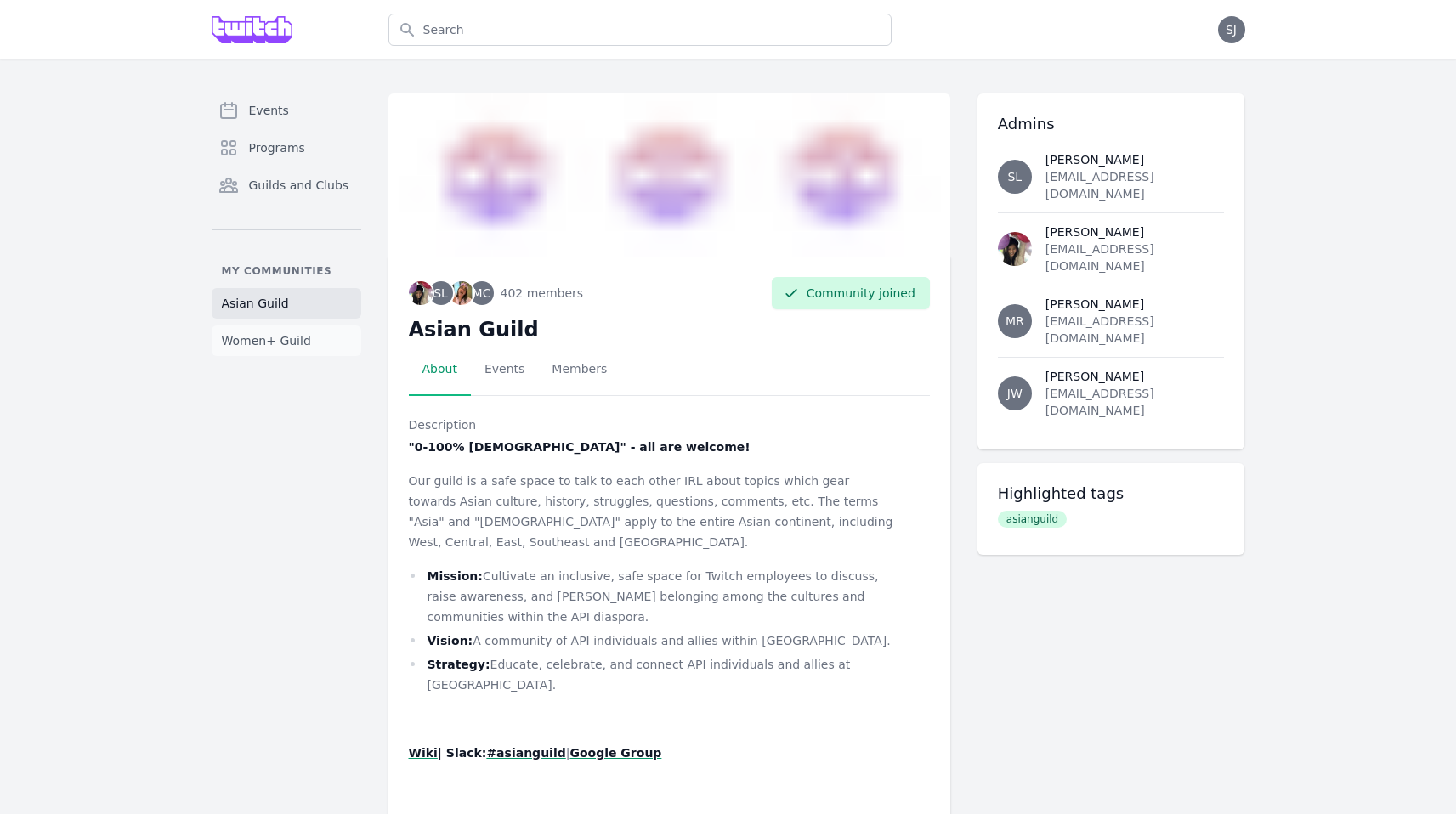
click at [293, 351] on link "Women+ Guild" at bounding box center [286, 340] width 150 height 30
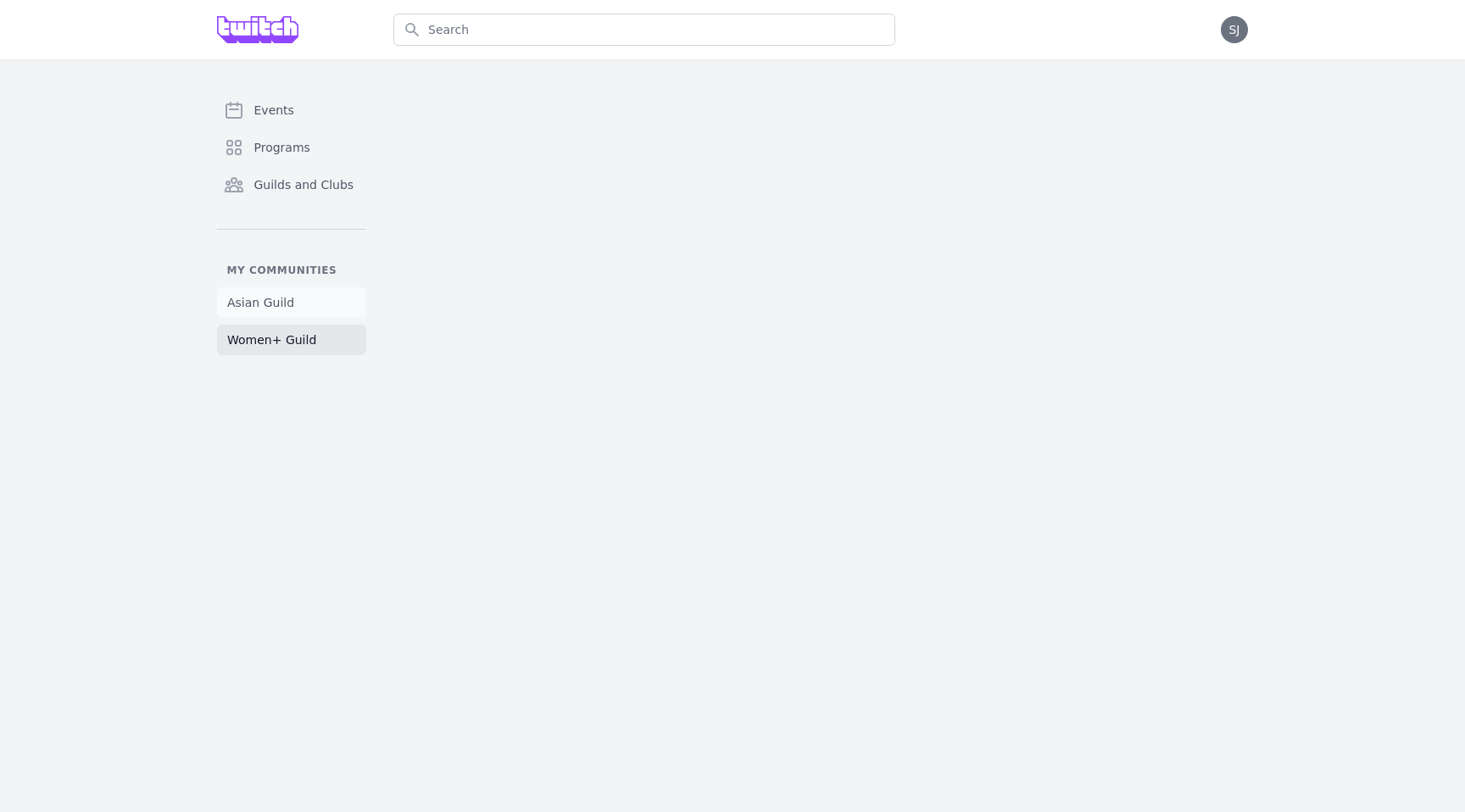
click at [297, 309] on link "Asian Guild" at bounding box center [291, 302] width 150 height 30
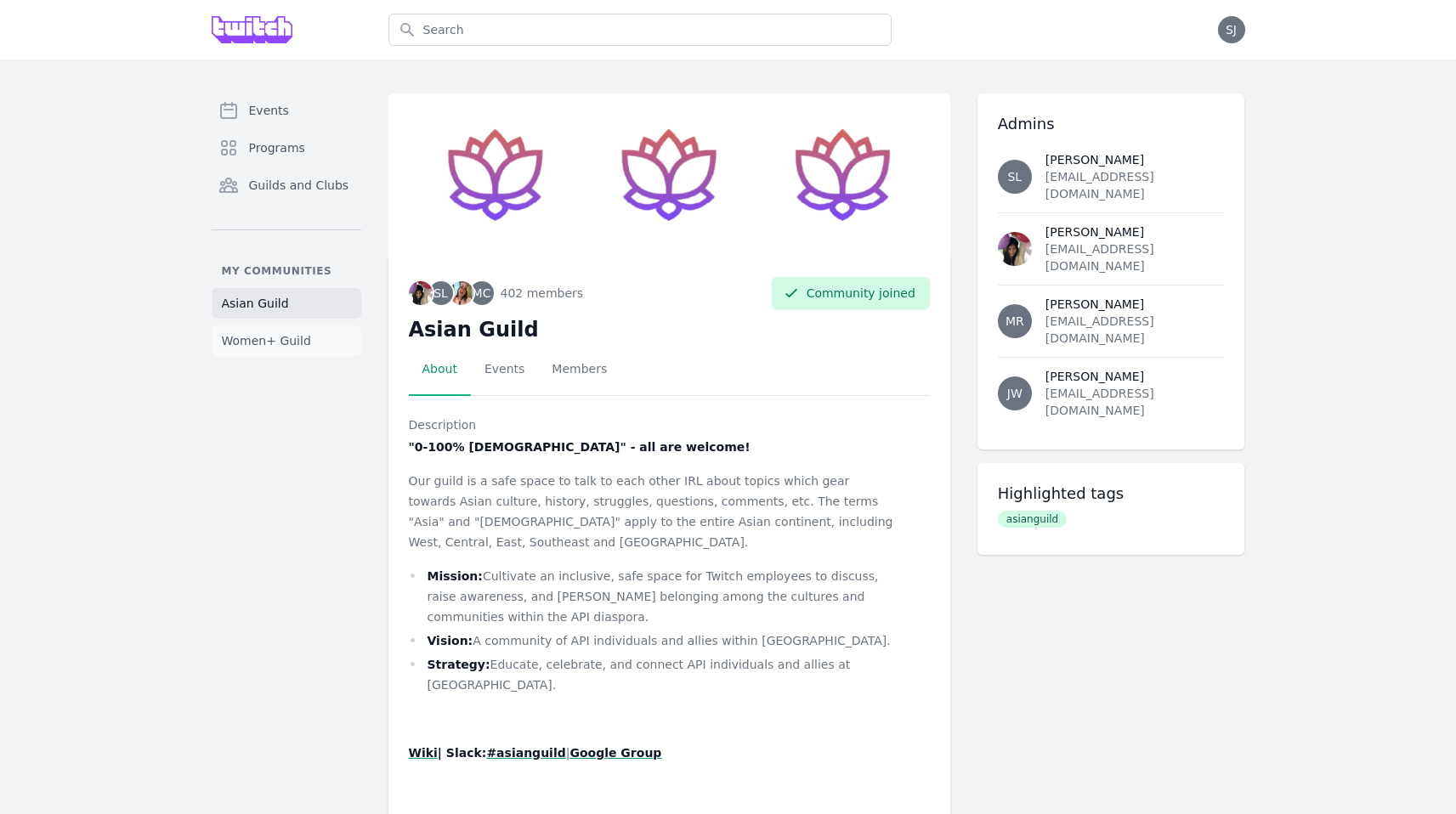
click at [297, 348] on span "Women+ Guild" at bounding box center [266, 341] width 89 height 17
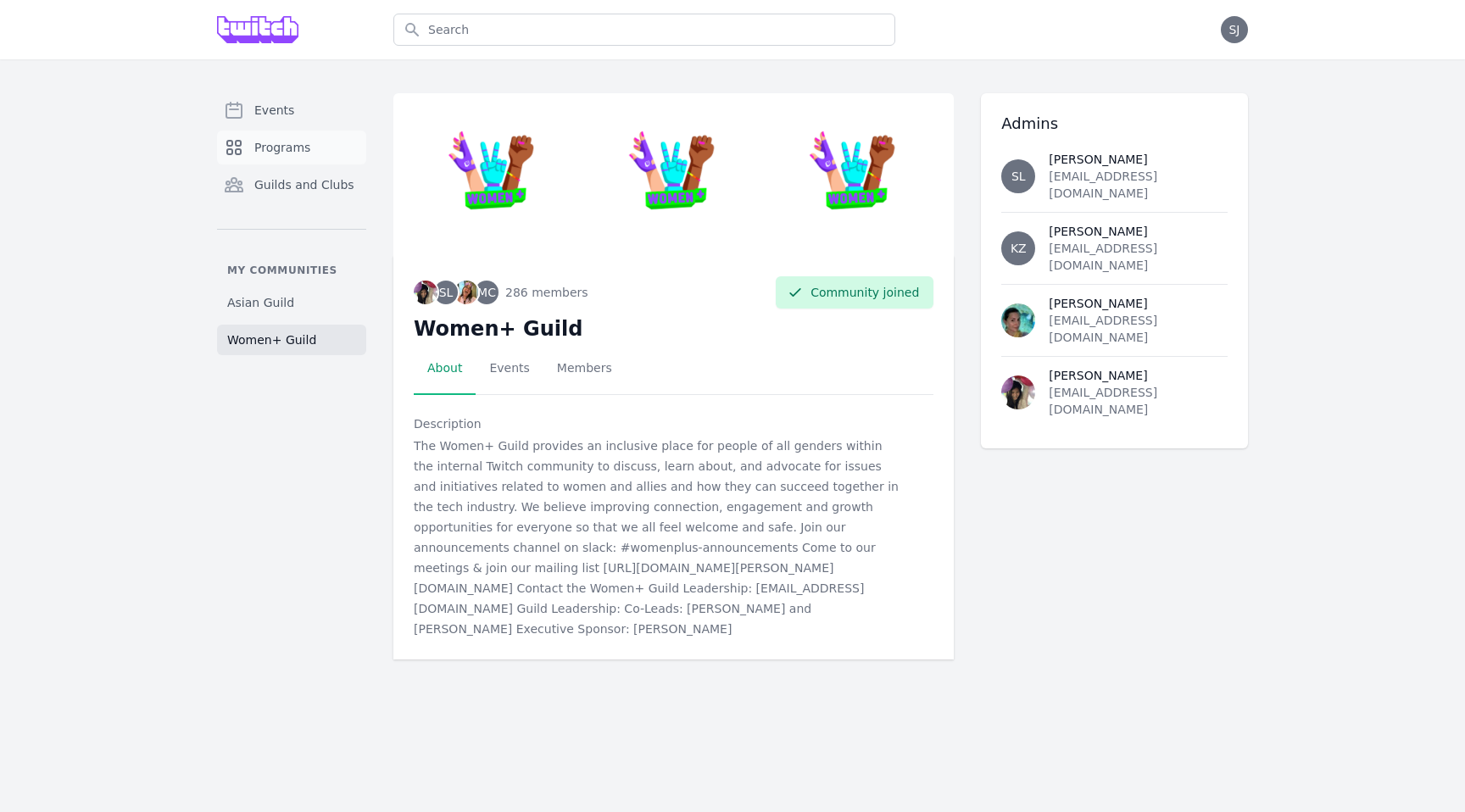
click at [262, 139] on span "Programs" at bounding box center [282, 148] width 56 height 17
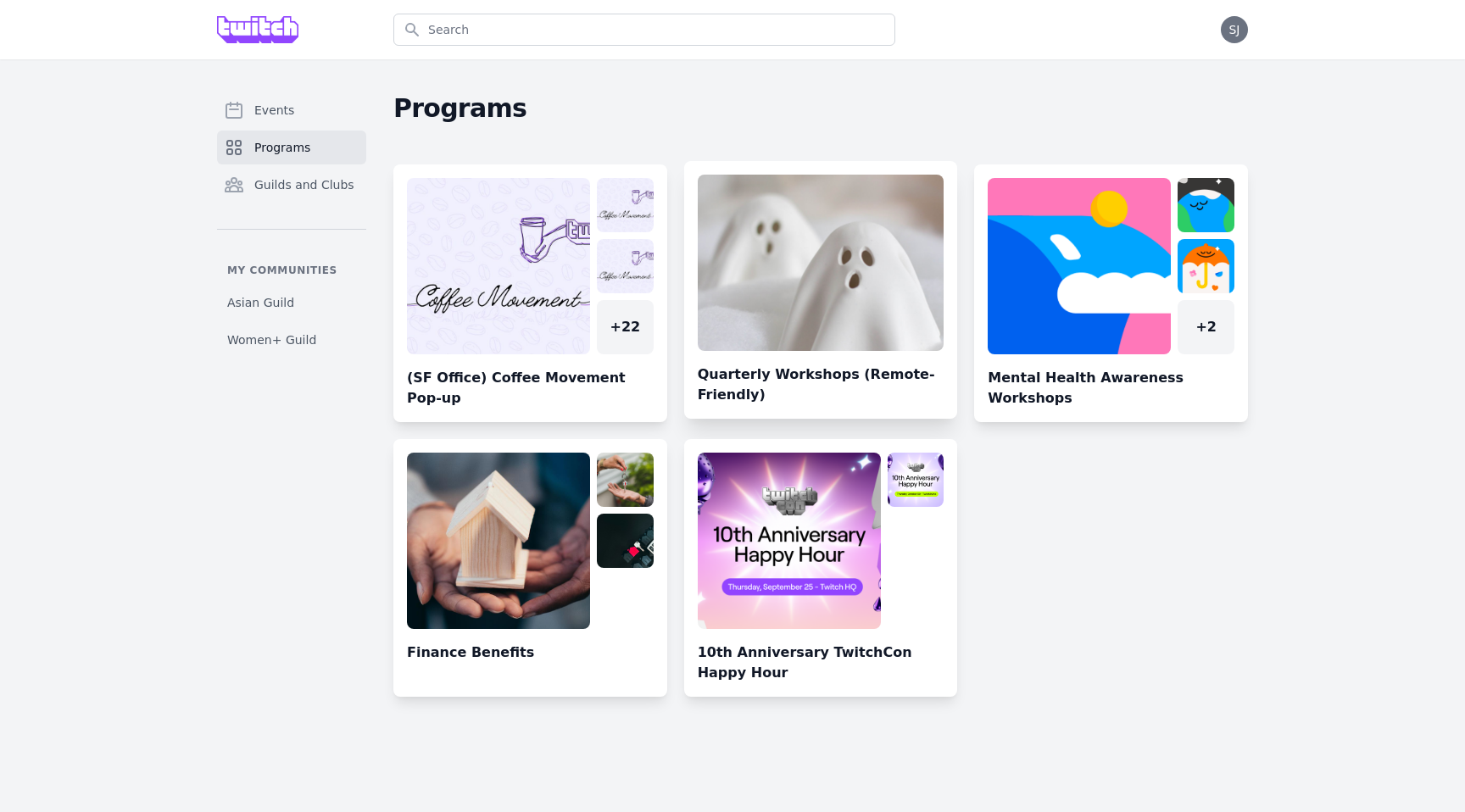
click at [790, 312] on link at bounding box center [821, 297] width 274 height 244
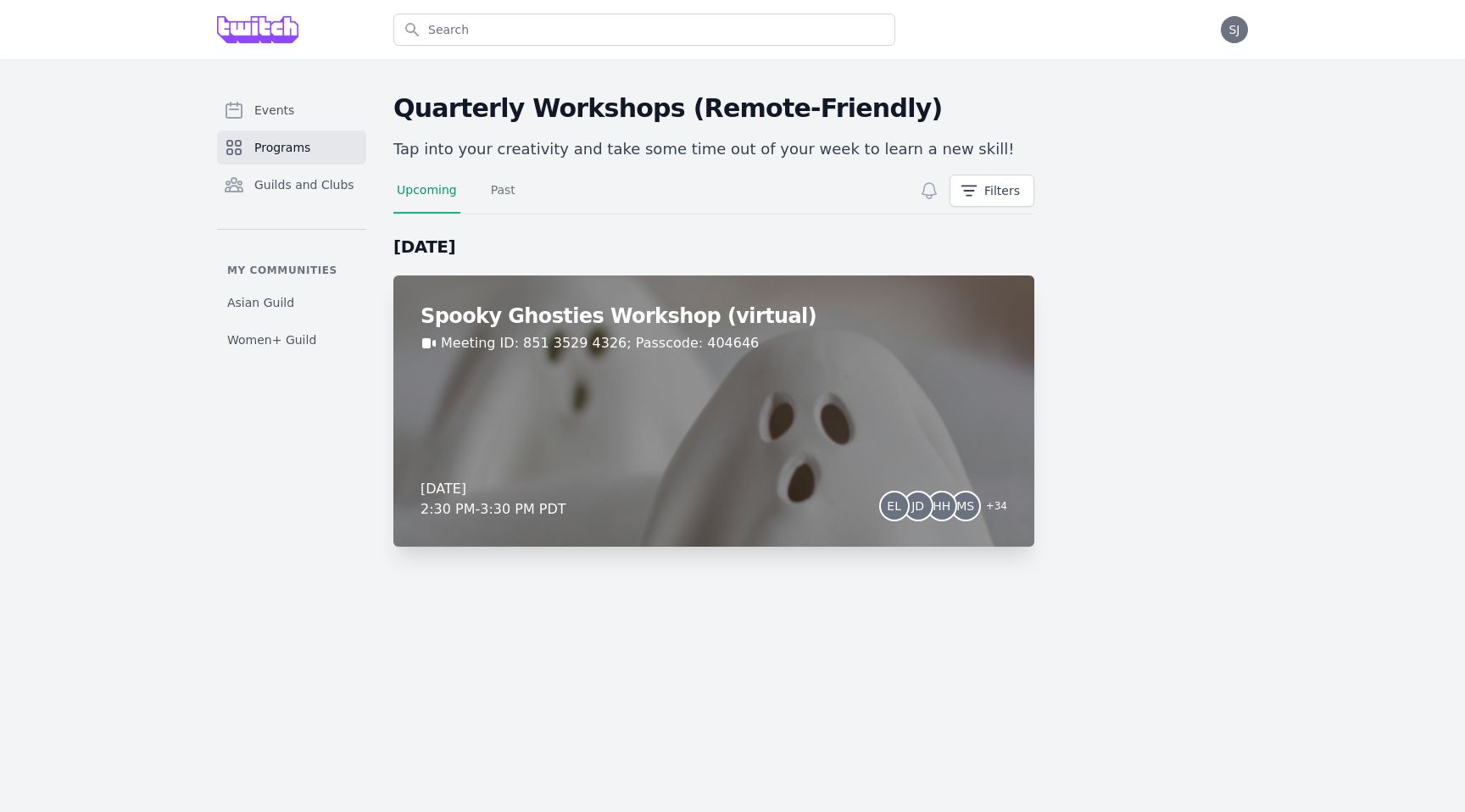
click at [841, 412] on div "Spooky Ghosties Workshop (virtual) Meeting ID: 851 3529 4326; Passcode: 404646 …" at bounding box center [713, 412] width 641 height 272
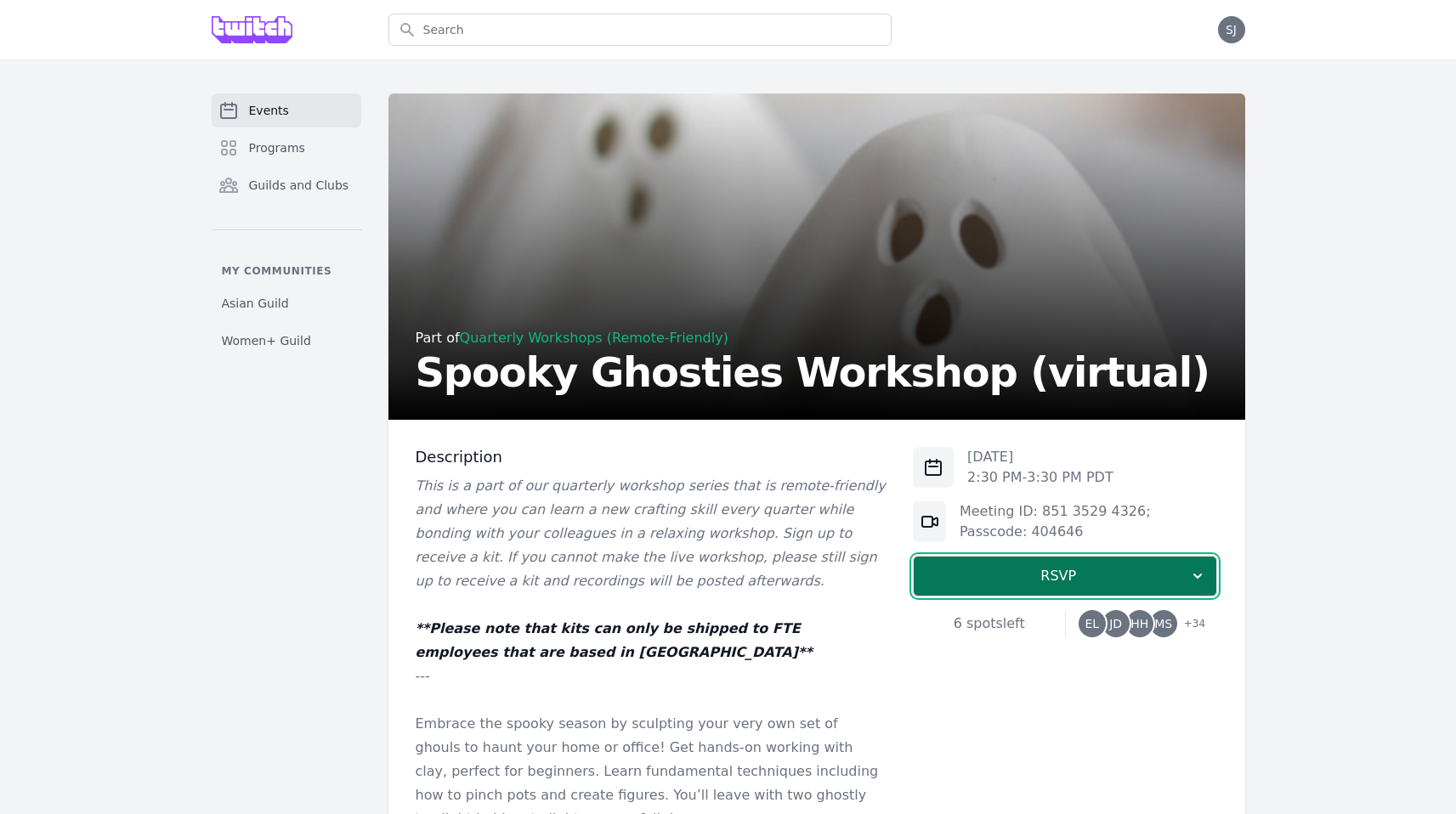
click at [935, 567] on span "RSVP" at bounding box center [1059, 576] width 262 height 21
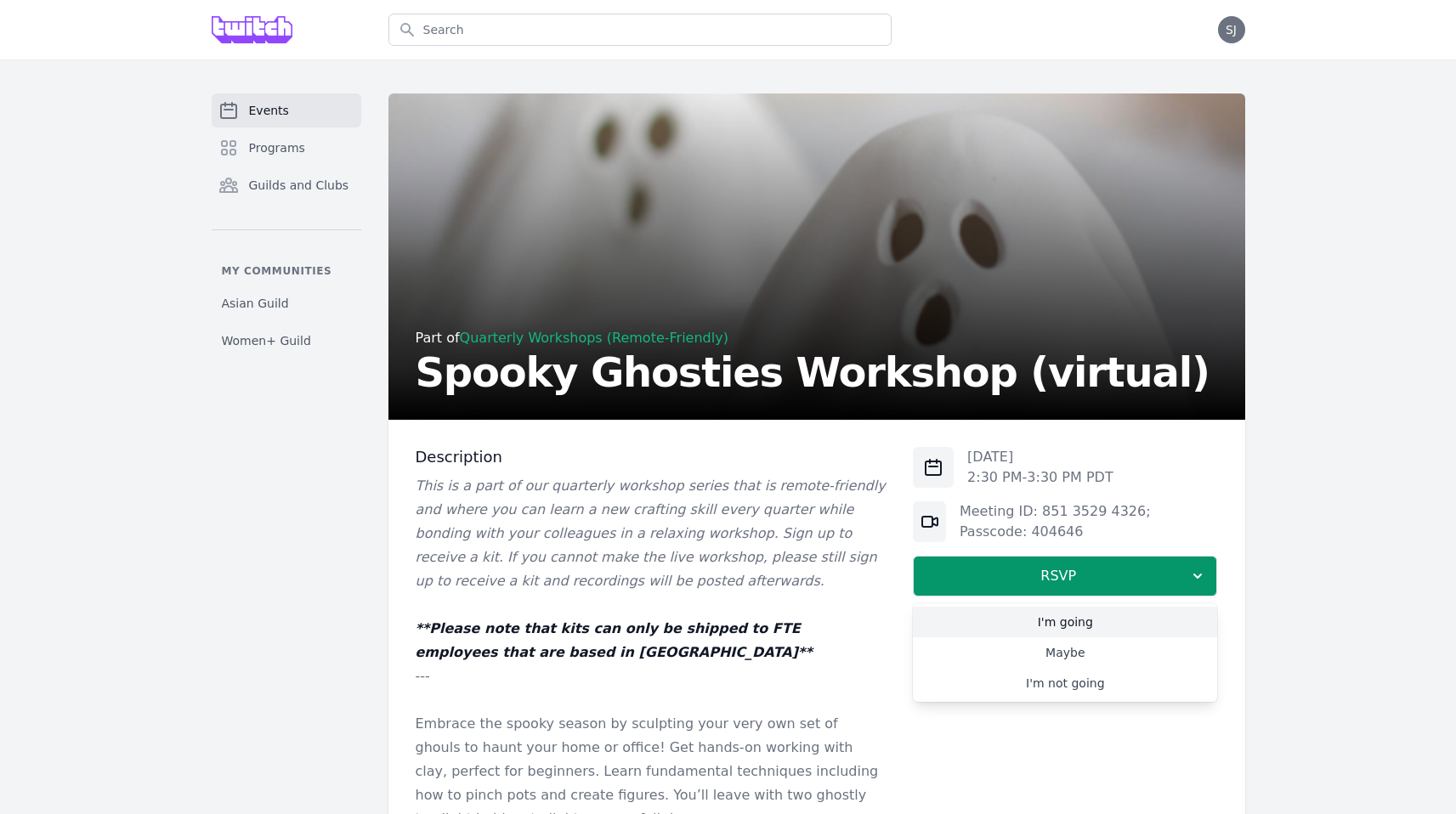
click at [1004, 614] on link "I'm going" at bounding box center [1065, 622] width 304 height 30
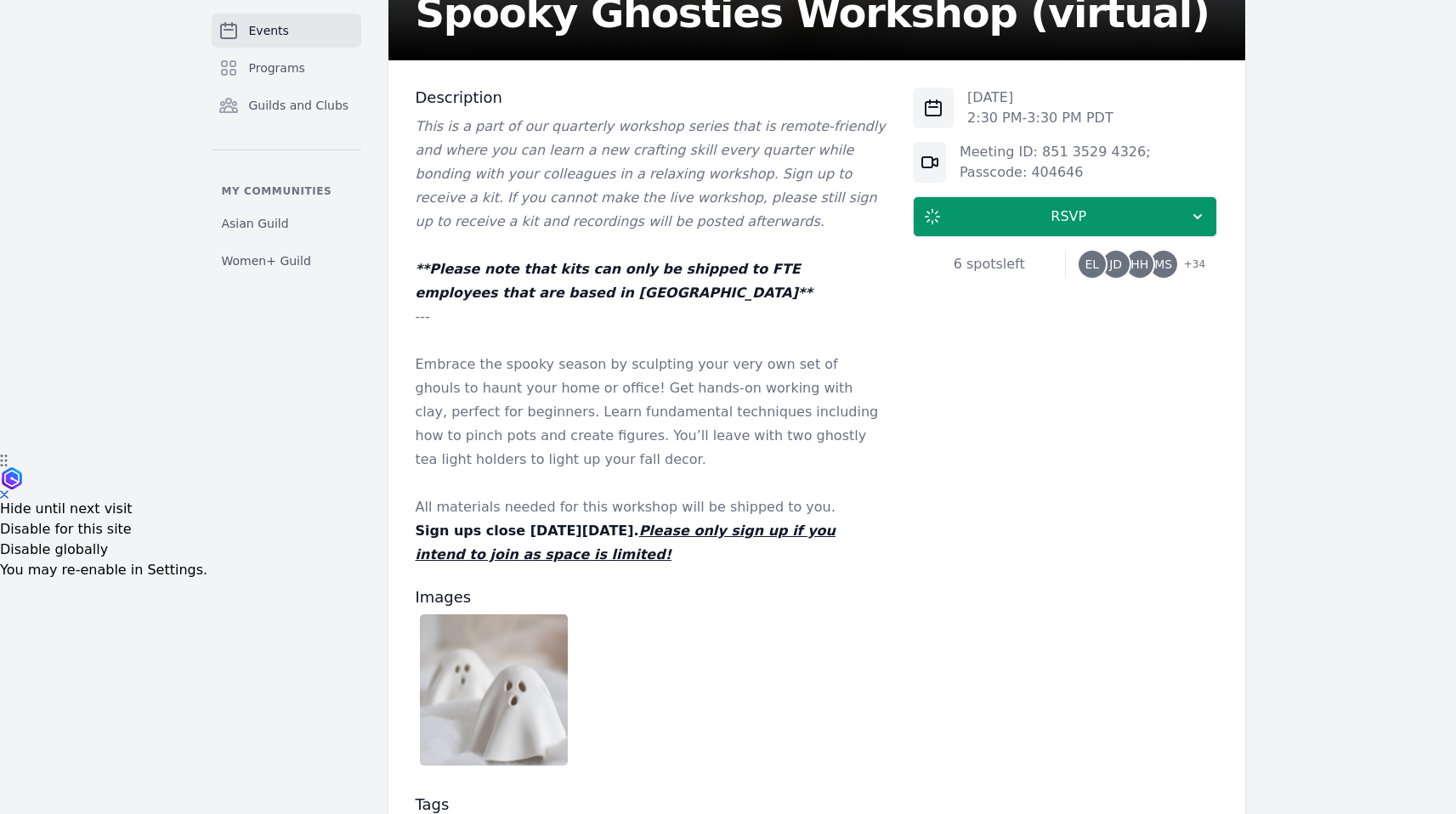
scroll to position [947, 0]
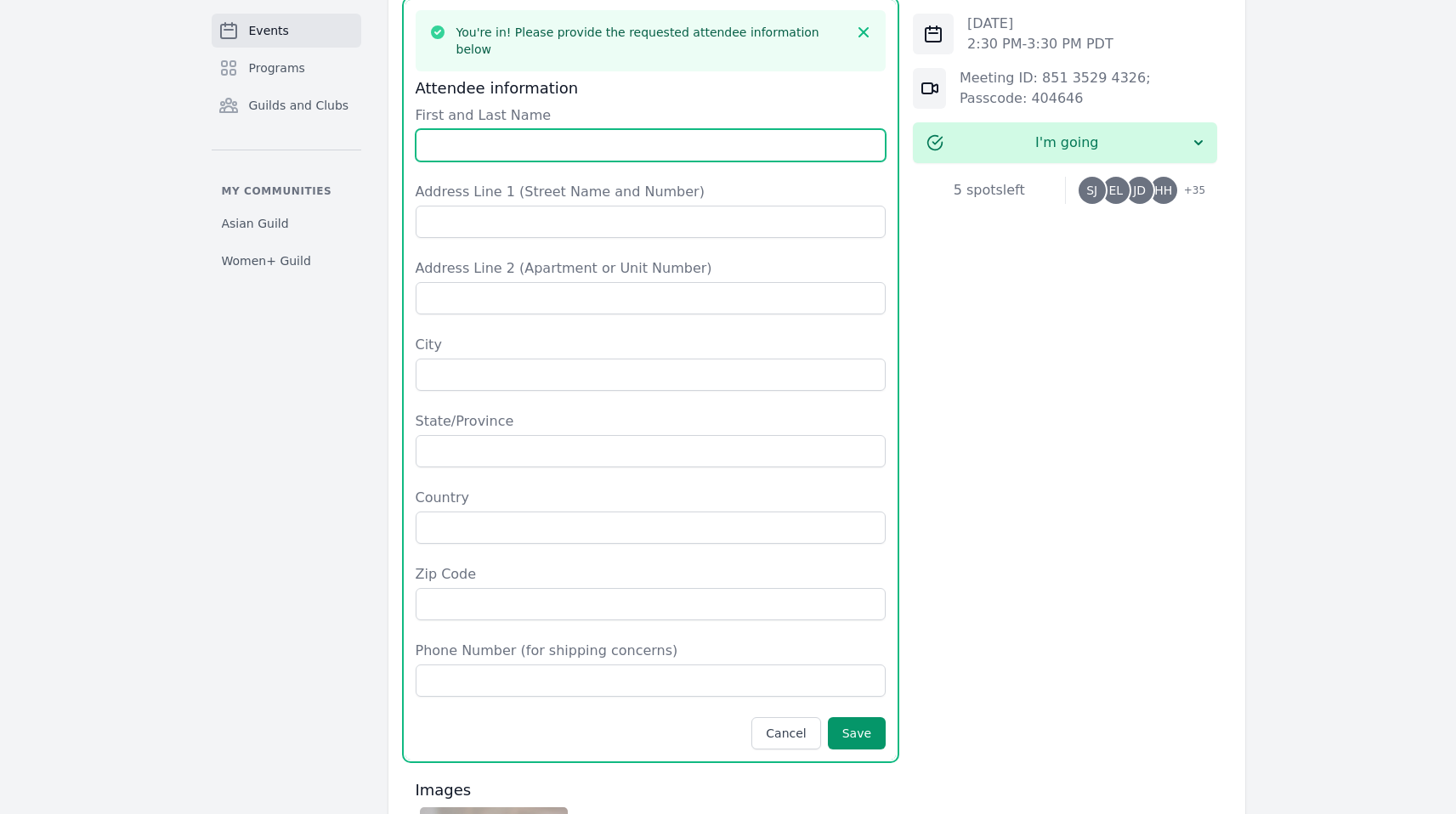
click at [537, 137] on input "First and Last Name" at bounding box center [650, 145] width 471 height 32
type input "Stephanie Jin"
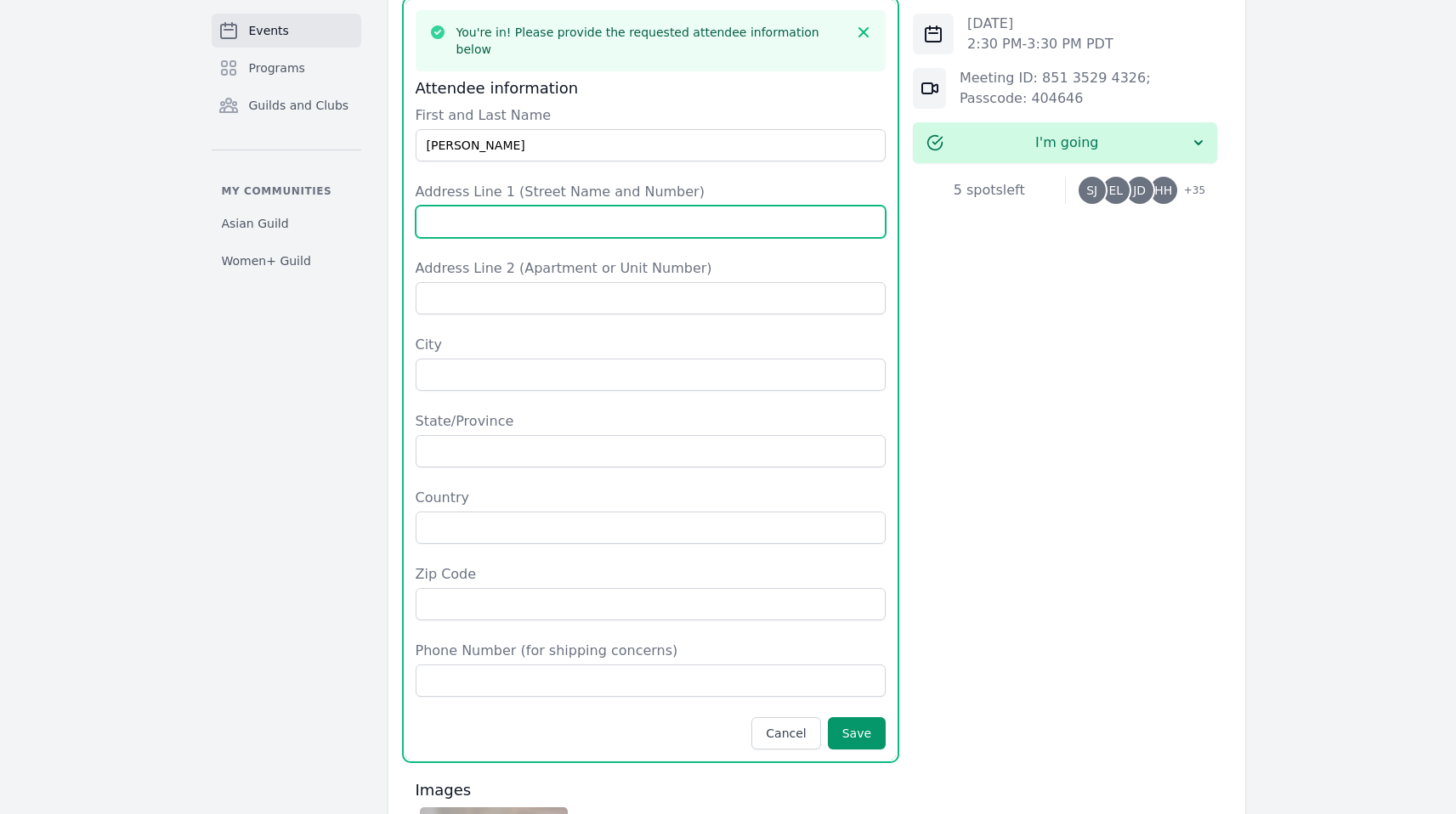
type input "215 W Lake St"
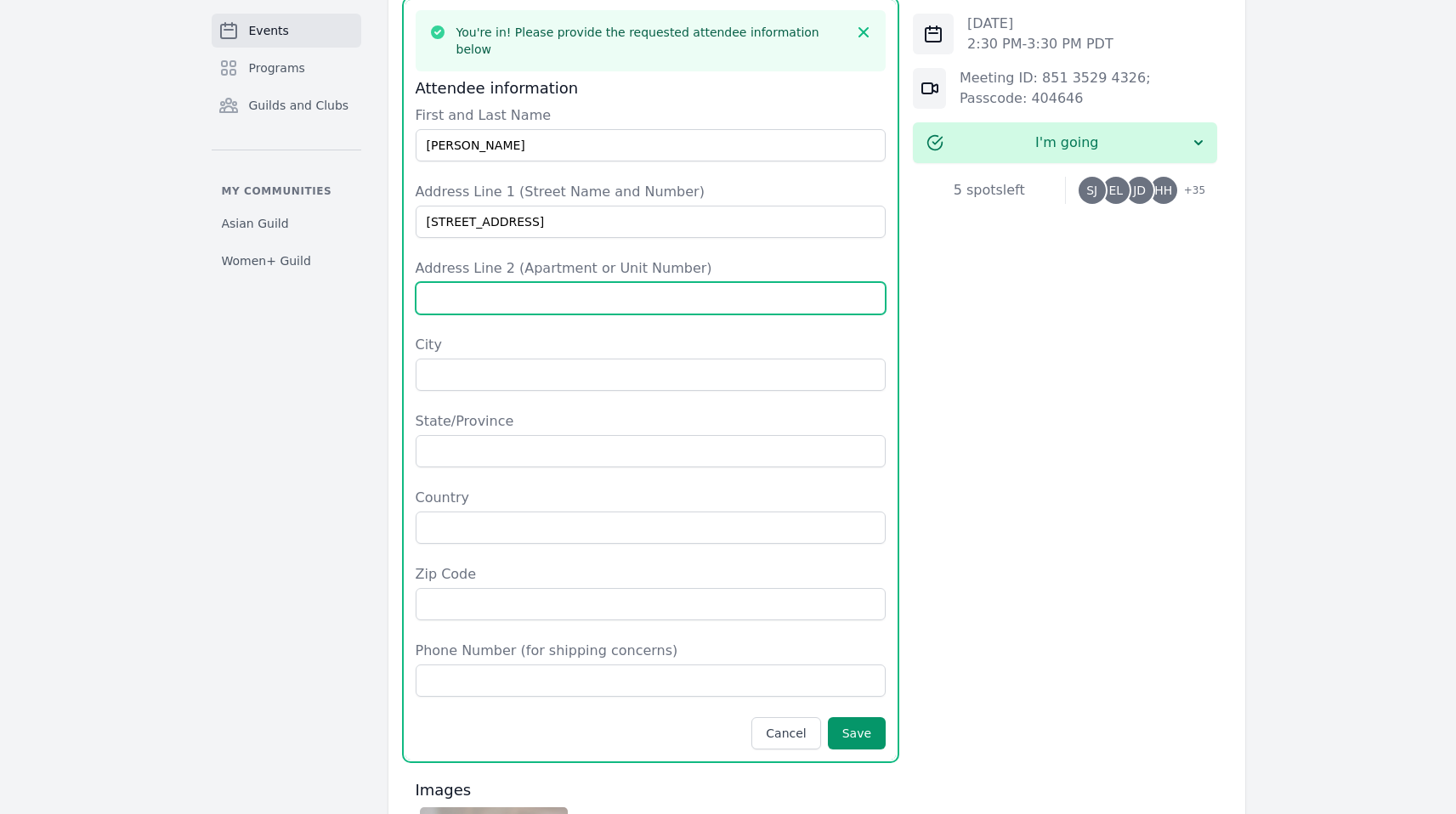
type input "apt 2507"
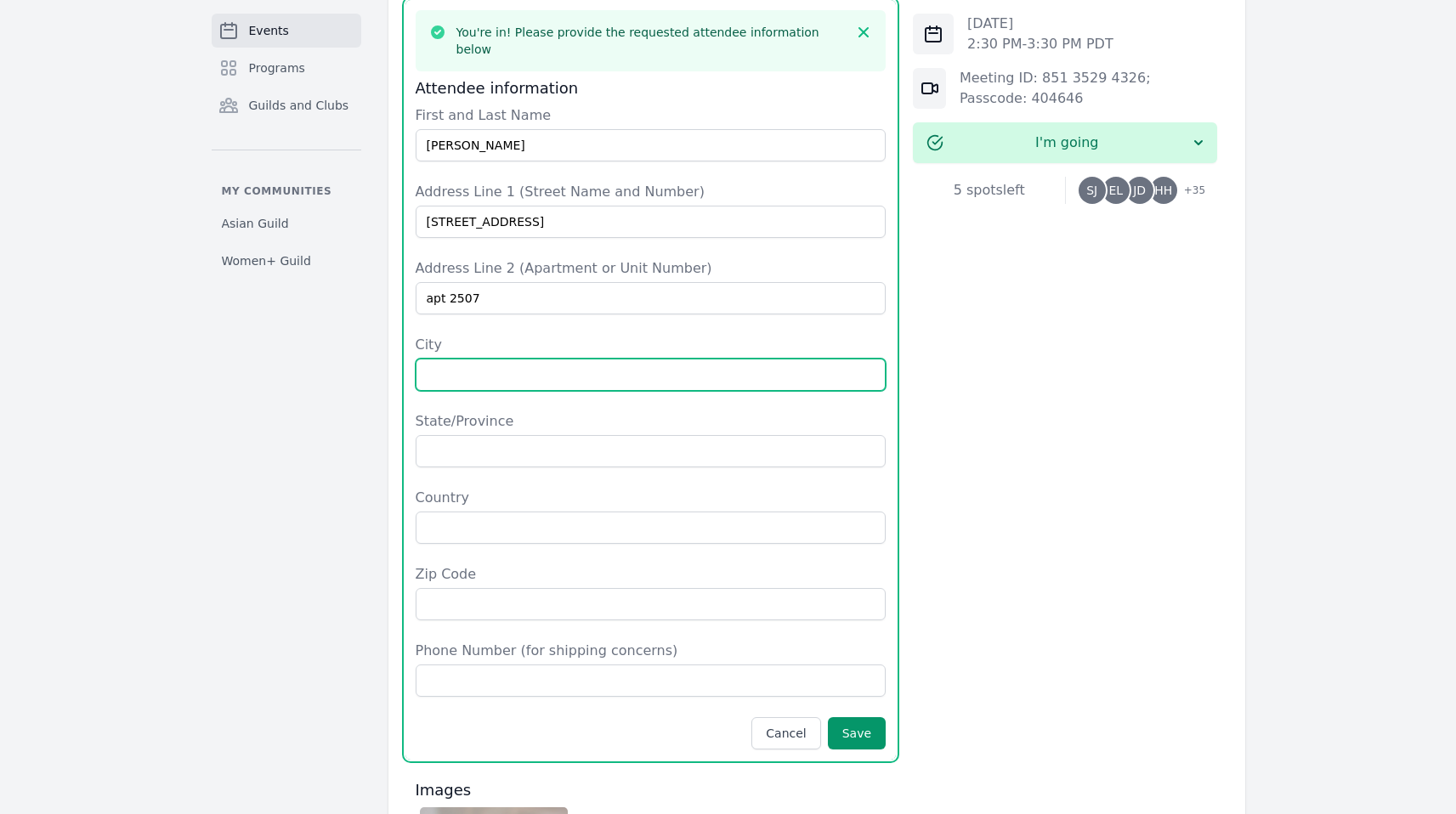
type input "Chicago"
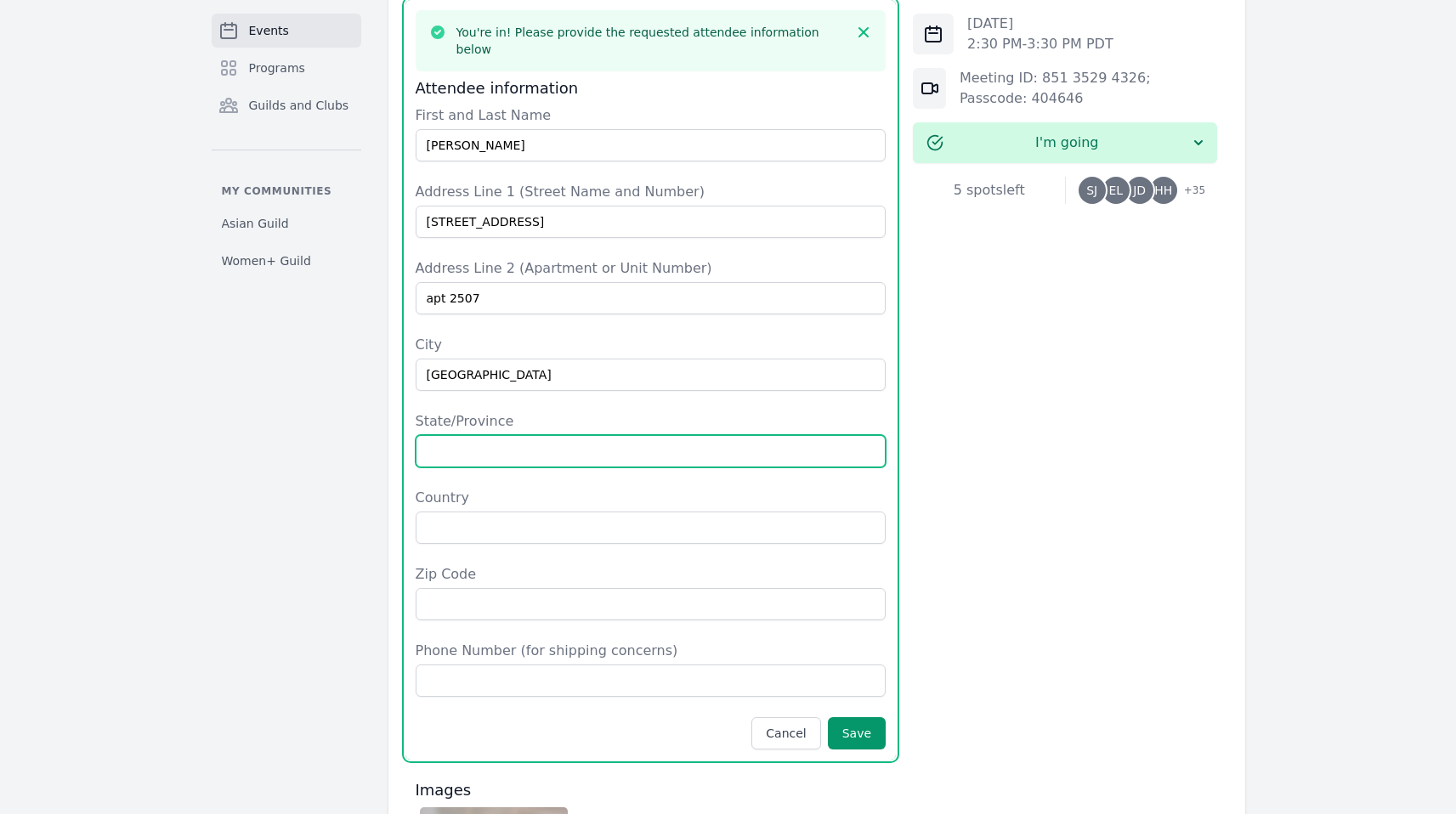
type input "Illinois"
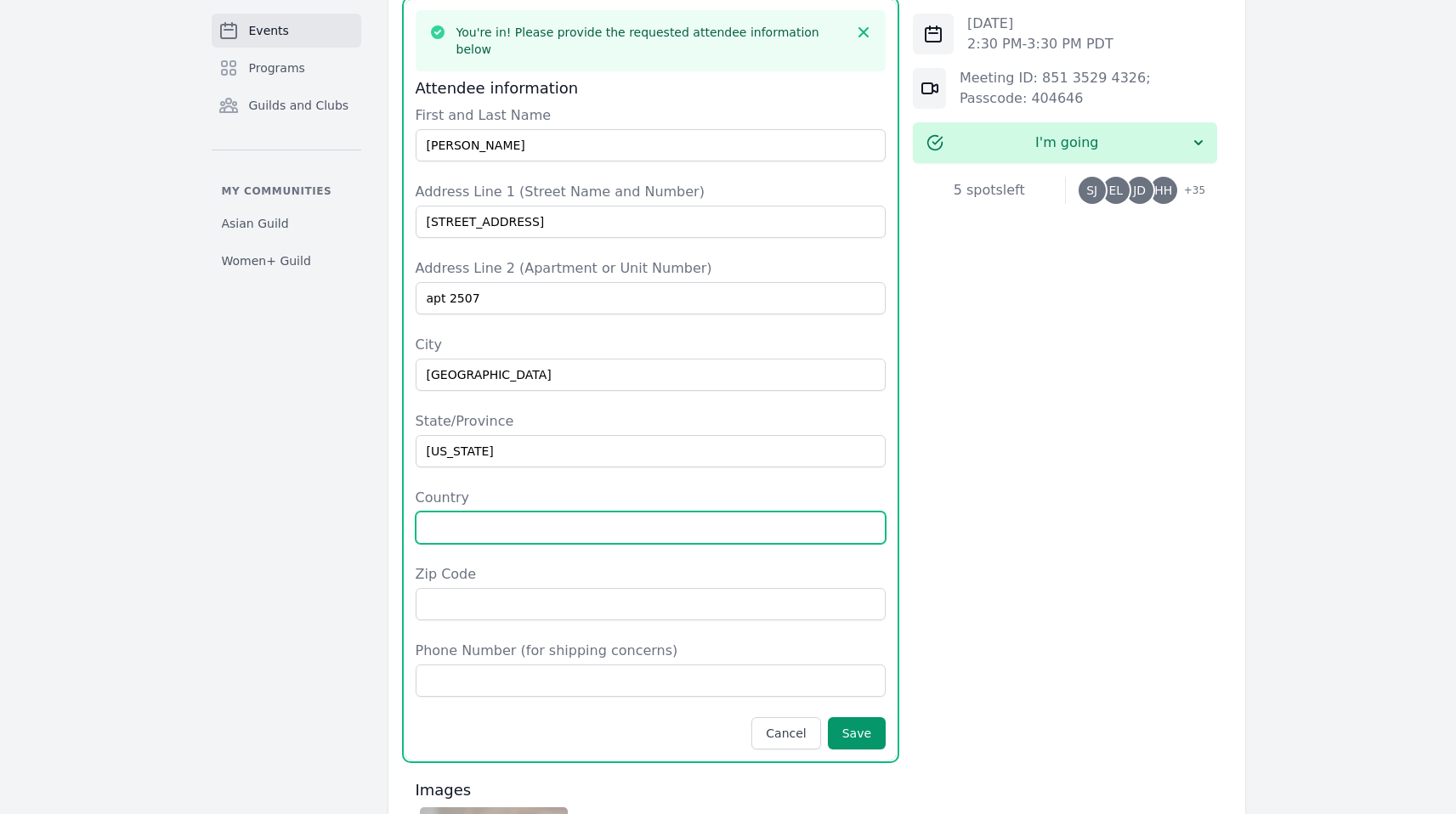
type input "United States"
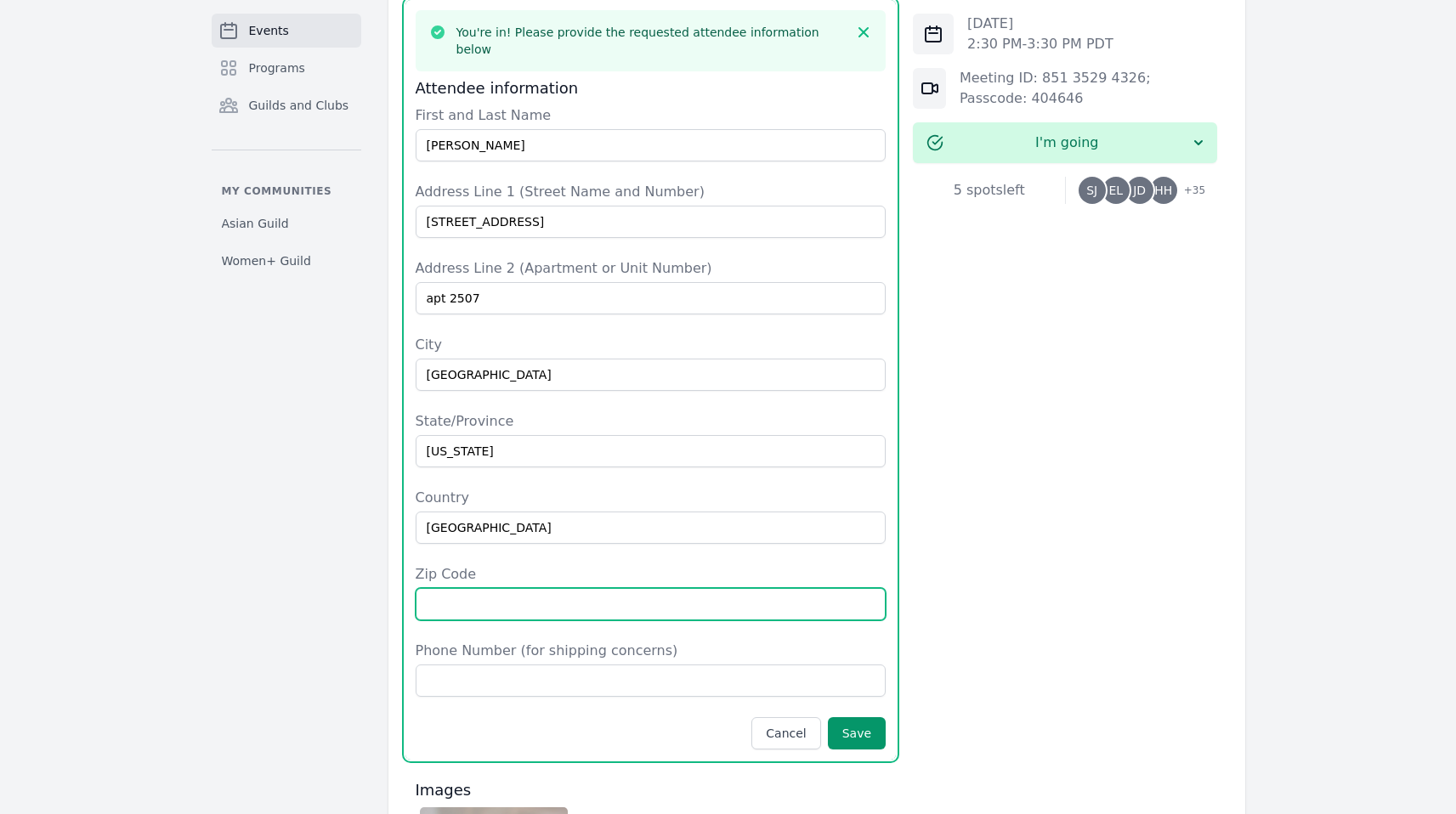
type input "60606"
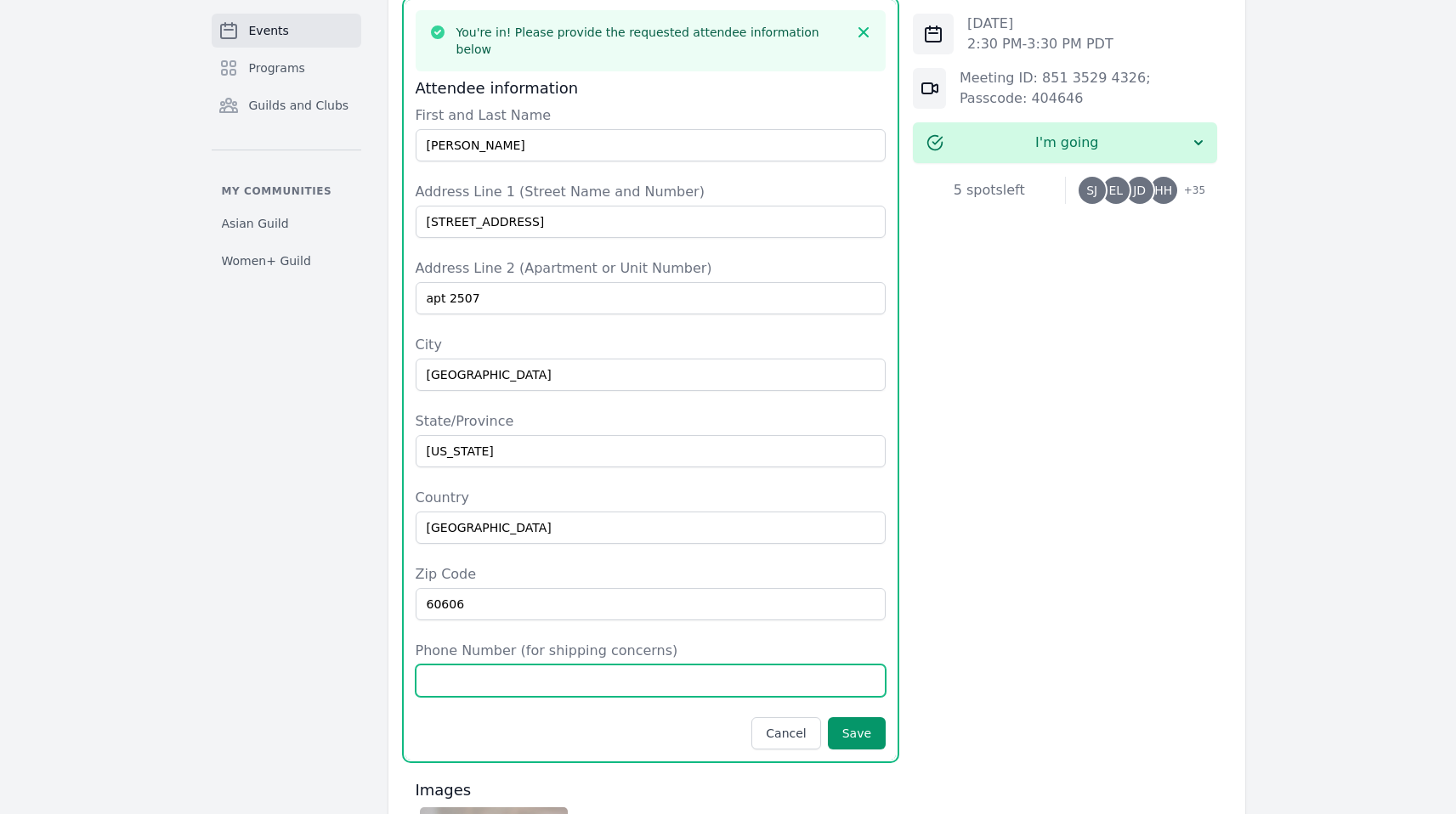
type input "5102039722"
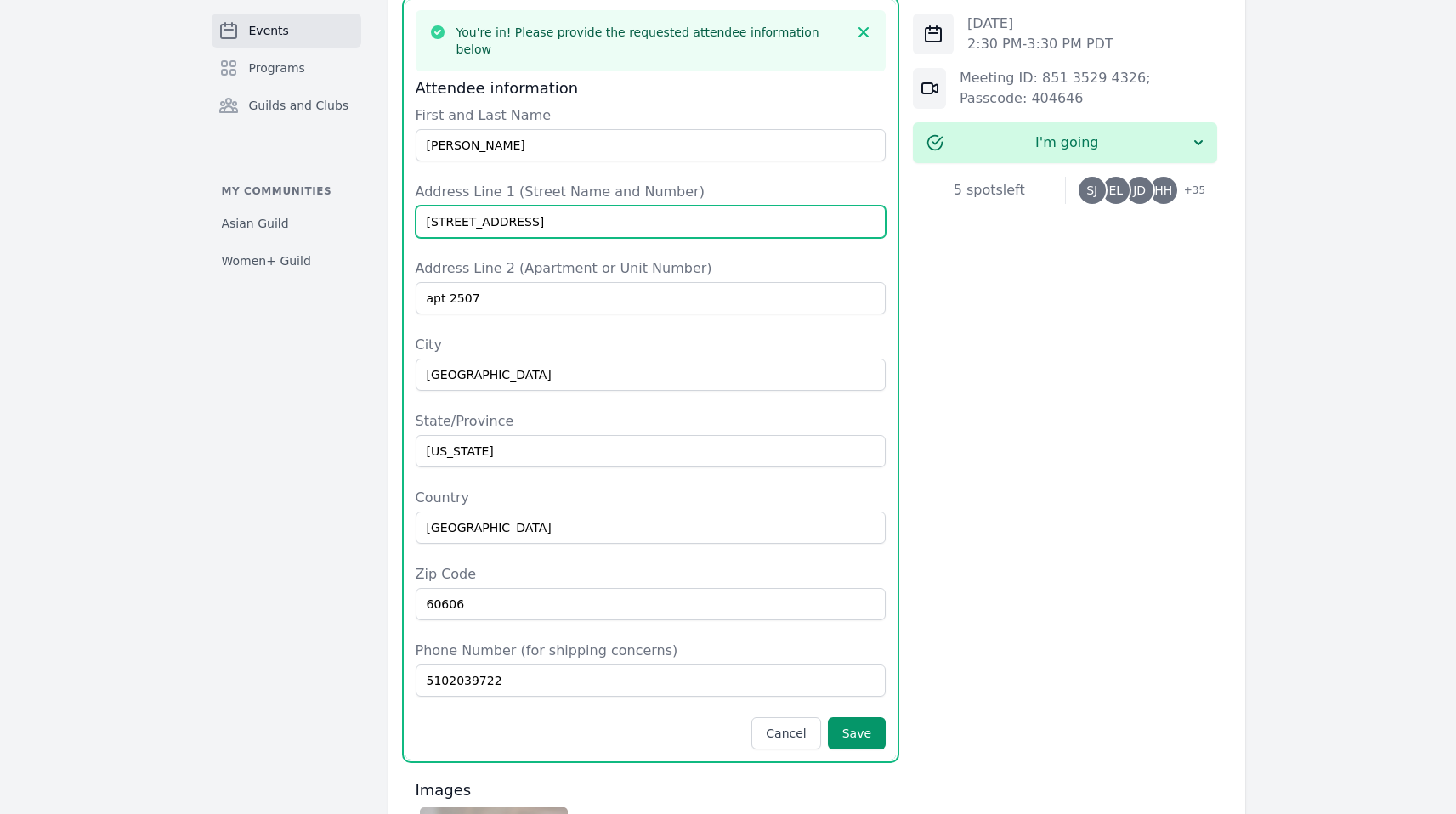
drag, startPoint x: 547, startPoint y: 206, endPoint x: 382, endPoint y: 204, distance: 165.0
click at [382, 204] on div "Events Programs Guilds and Clubs My communities Asian Guild Women+ Guild Part o…" at bounding box center [728, 190] width 1088 height 2086
type input "1122 W Chicago Ave"
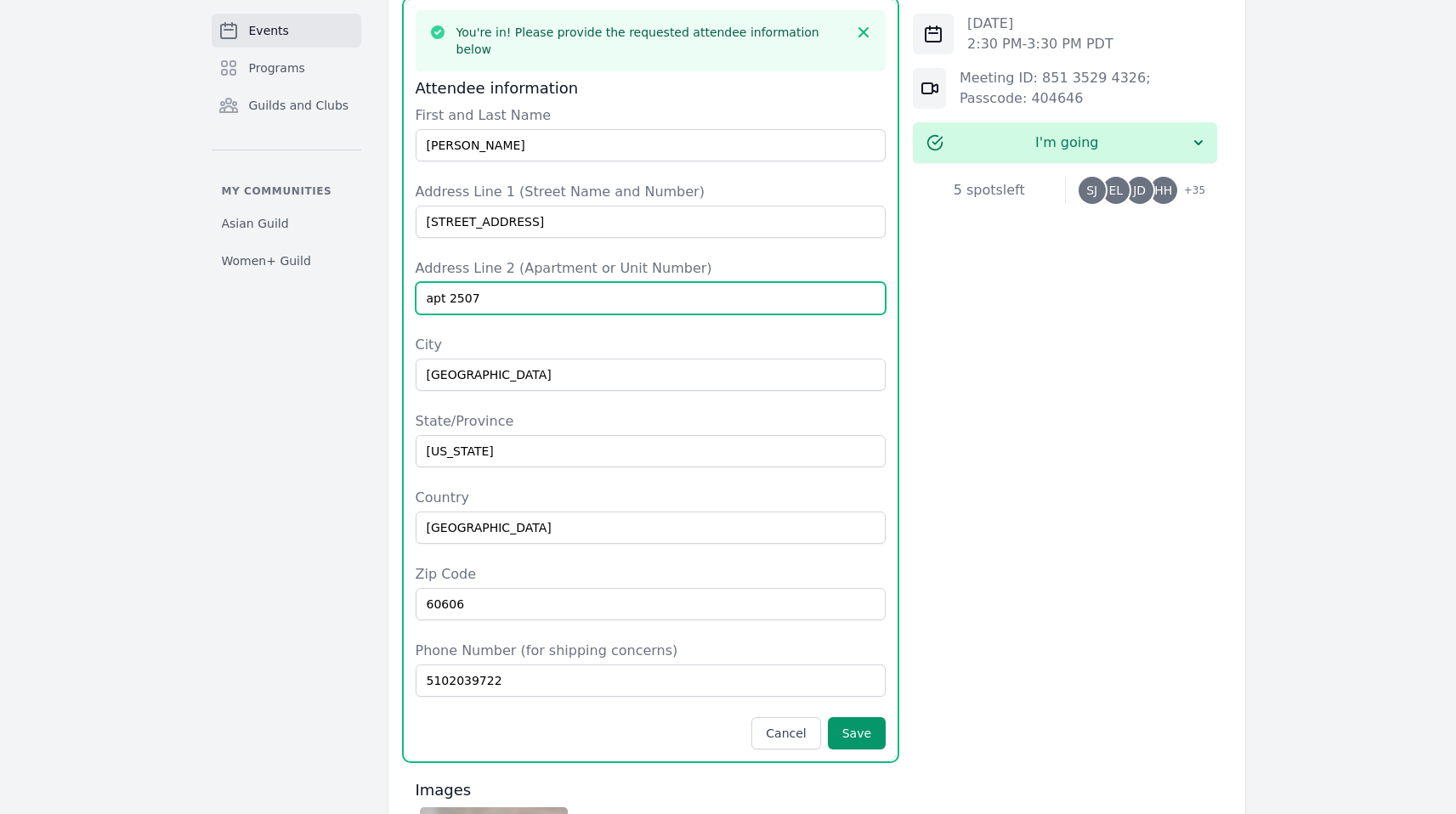
click at [526, 282] on input "apt 2507" at bounding box center [650, 297] width 471 height 32
type input "apt 413"
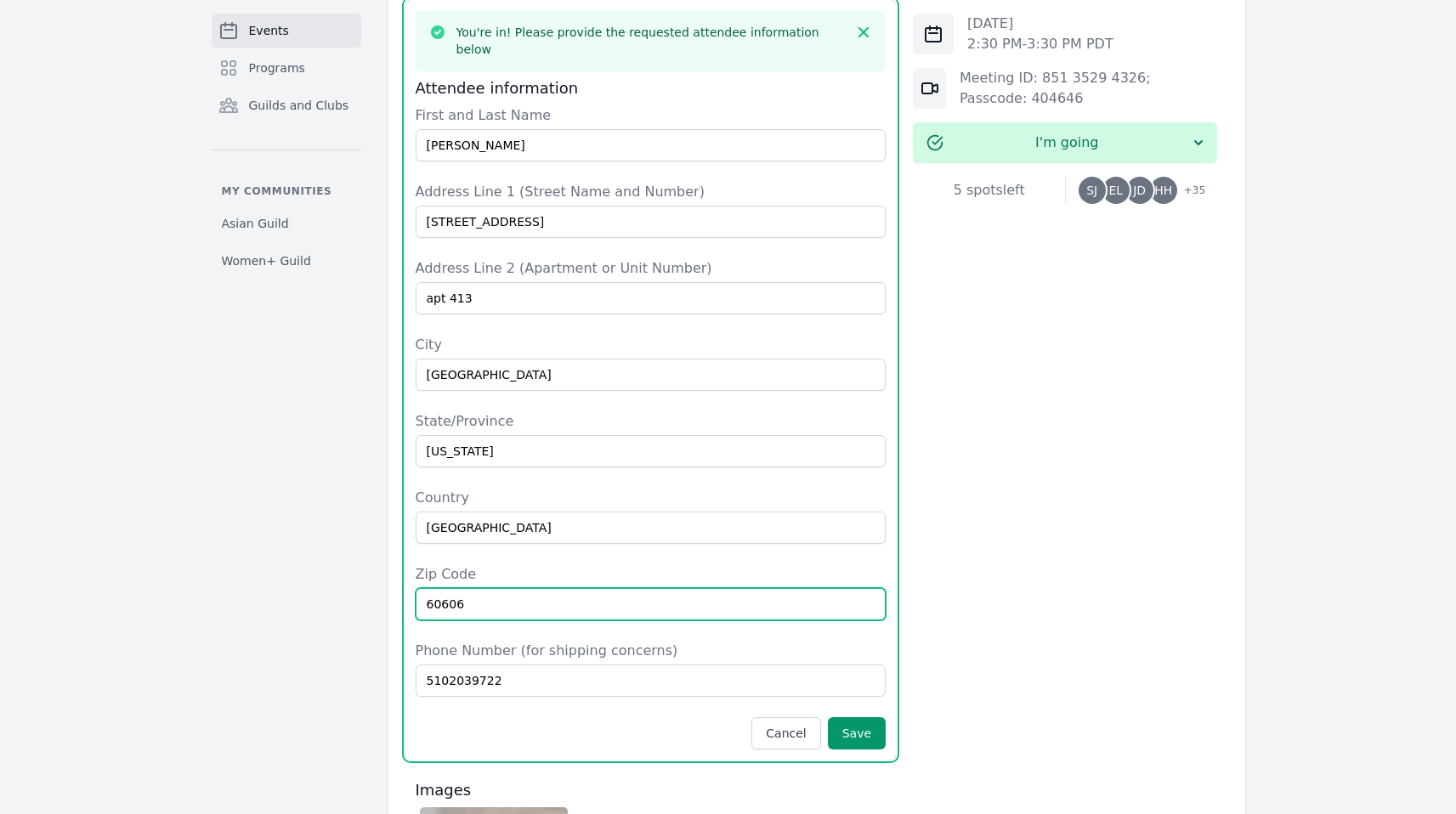
click at [506, 588] on input "60606" at bounding box center [650, 603] width 471 height 32
type input "60642"
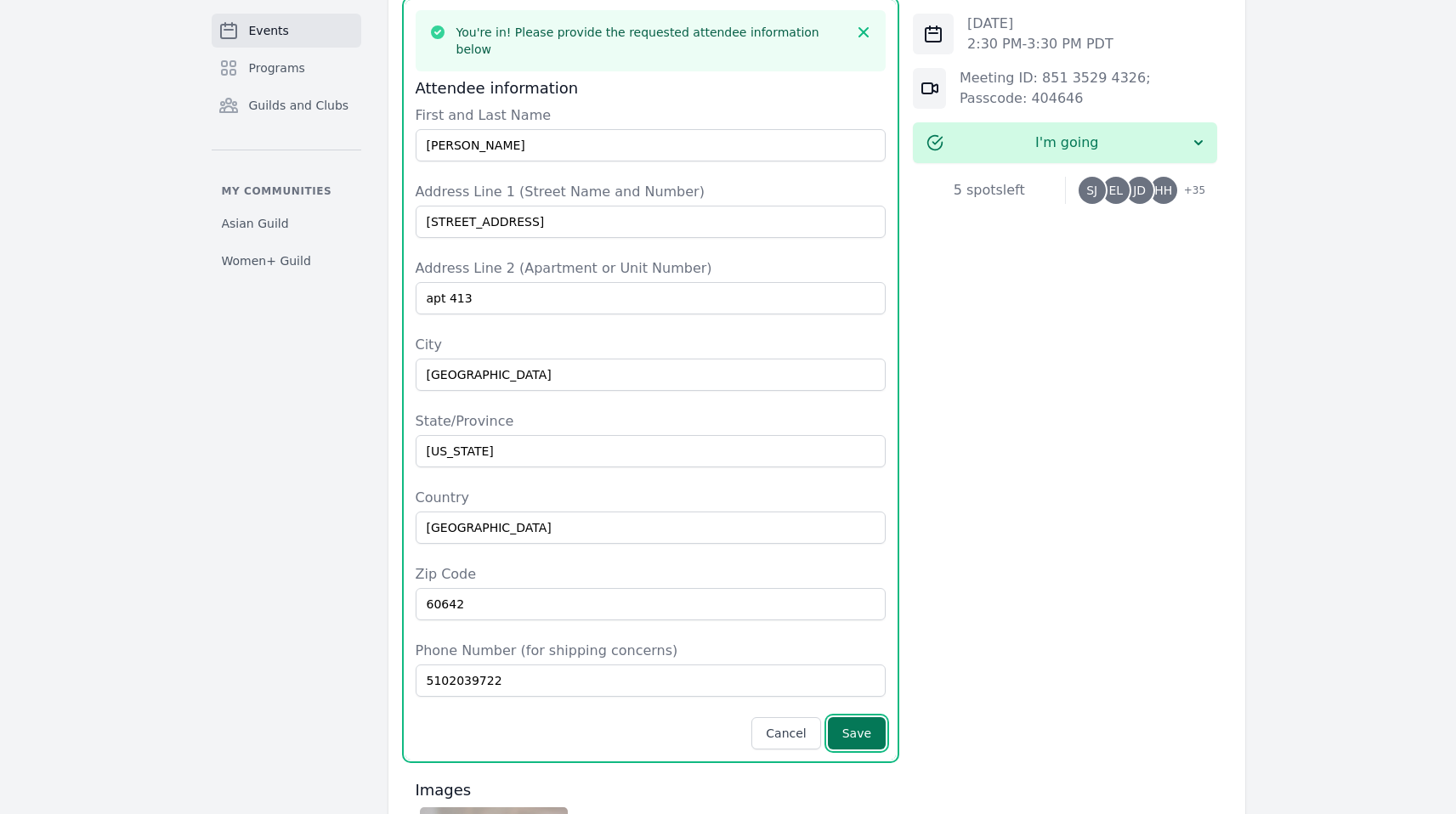
click at [866, 717] on button "Save" at bounding box center [857, 733] width 58 height 32
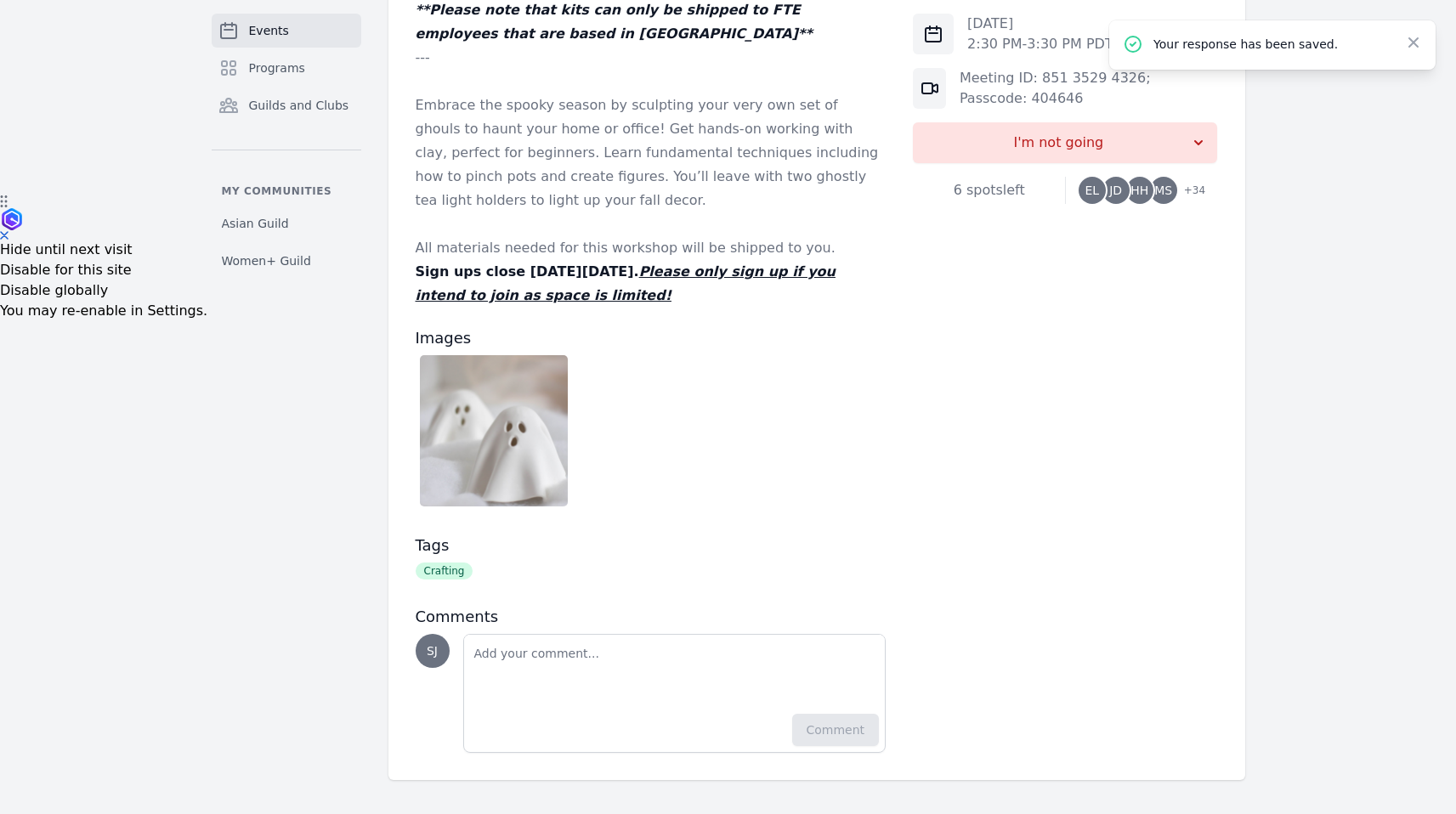
scroll to position [619, 0]
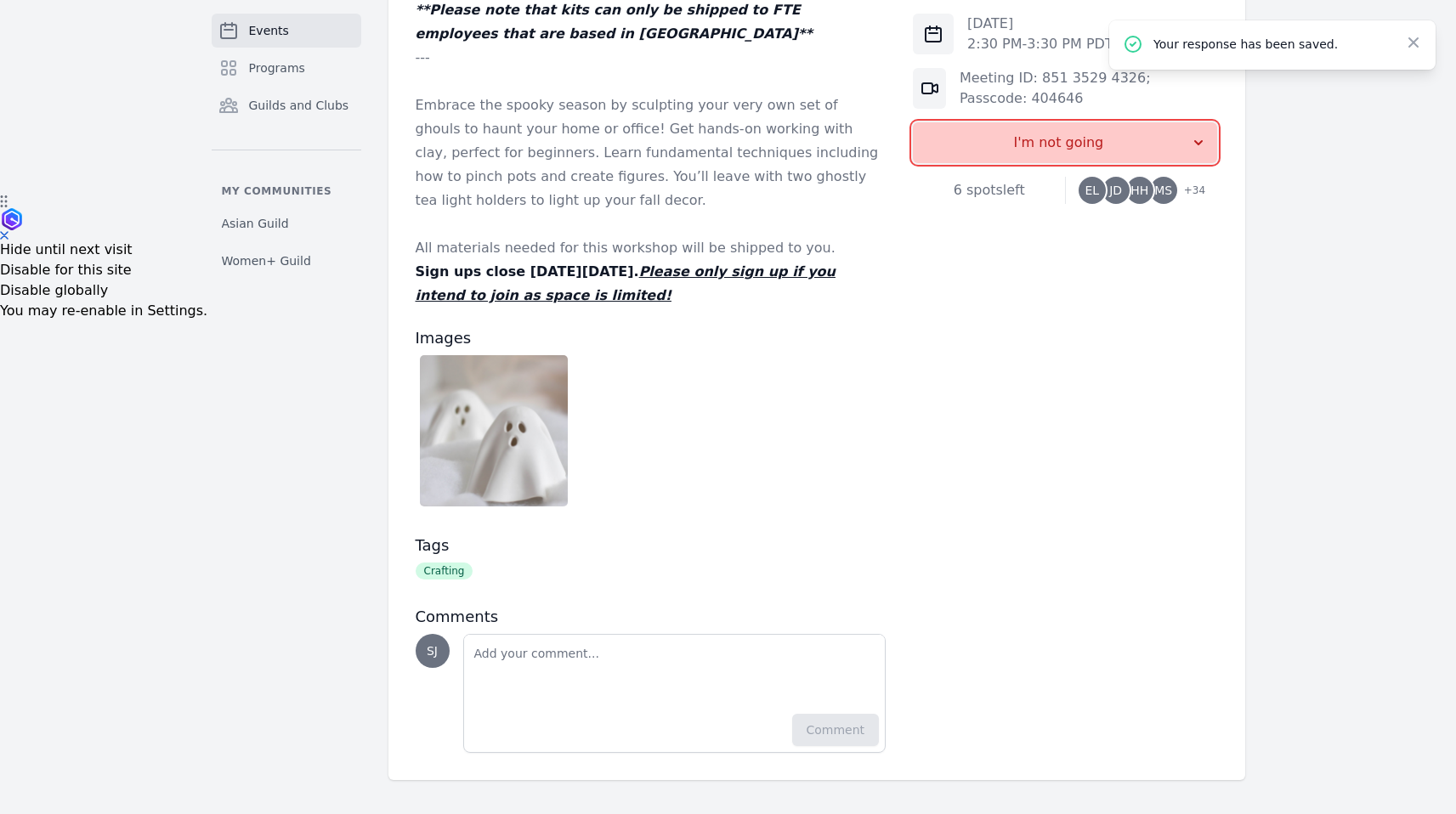
click at [1136, 162] on button "I'm not going" at bounding box center [1065, 142] width 304 height 41
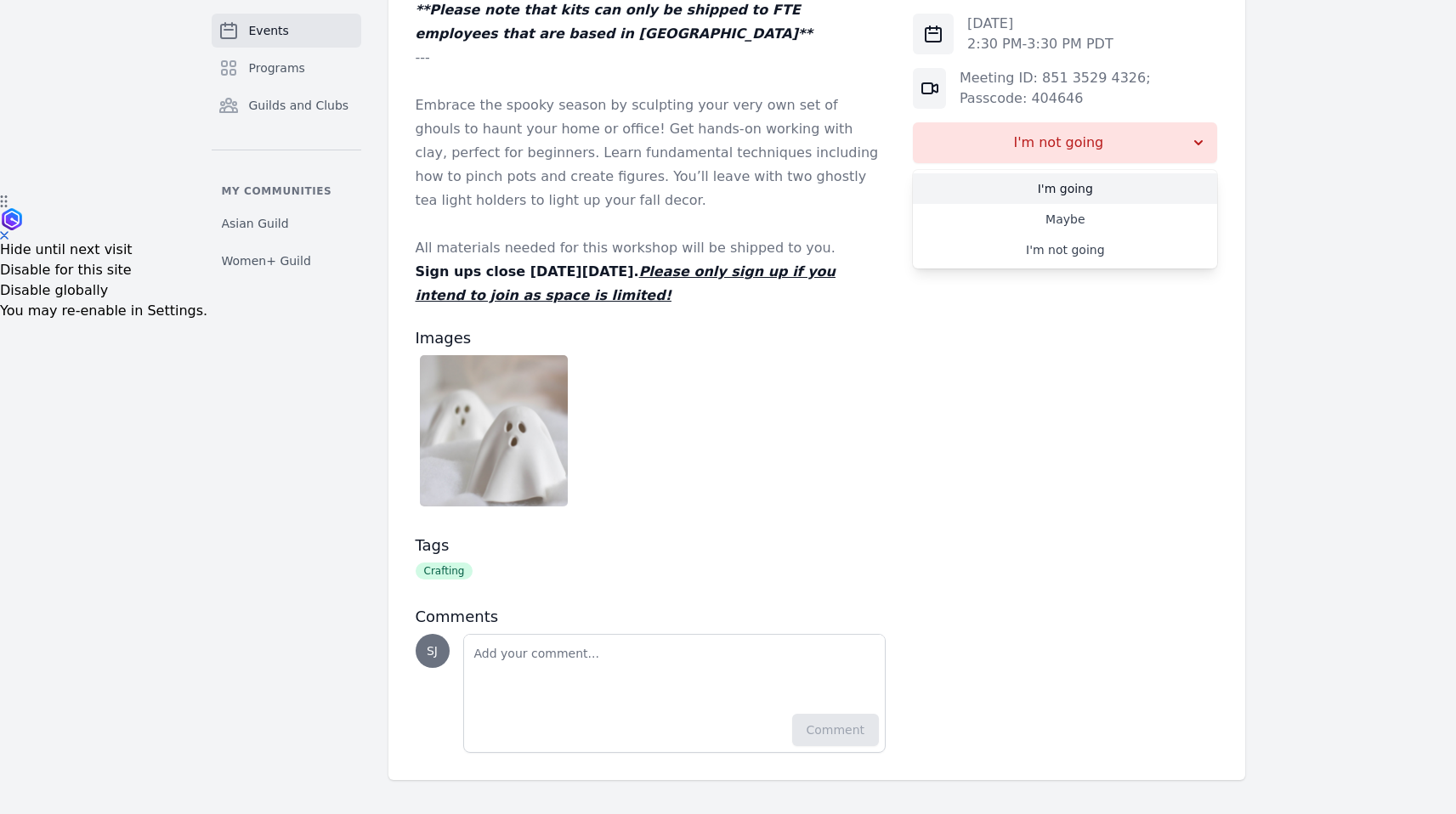
click at [1097, 190] on link "I'm going" at bounding box center [1065, 188] width 304 height 30
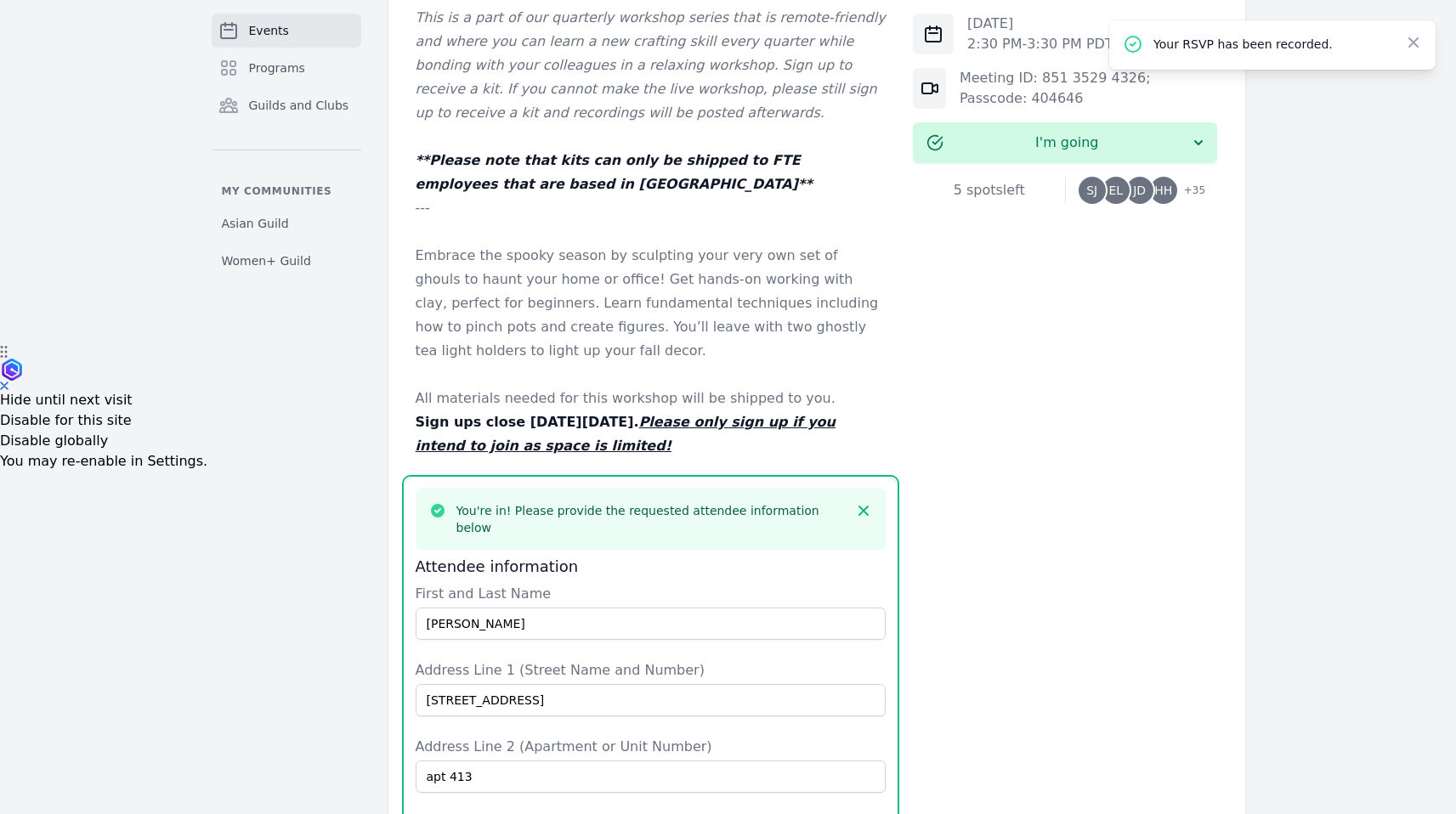
scroll to position [947, 0]
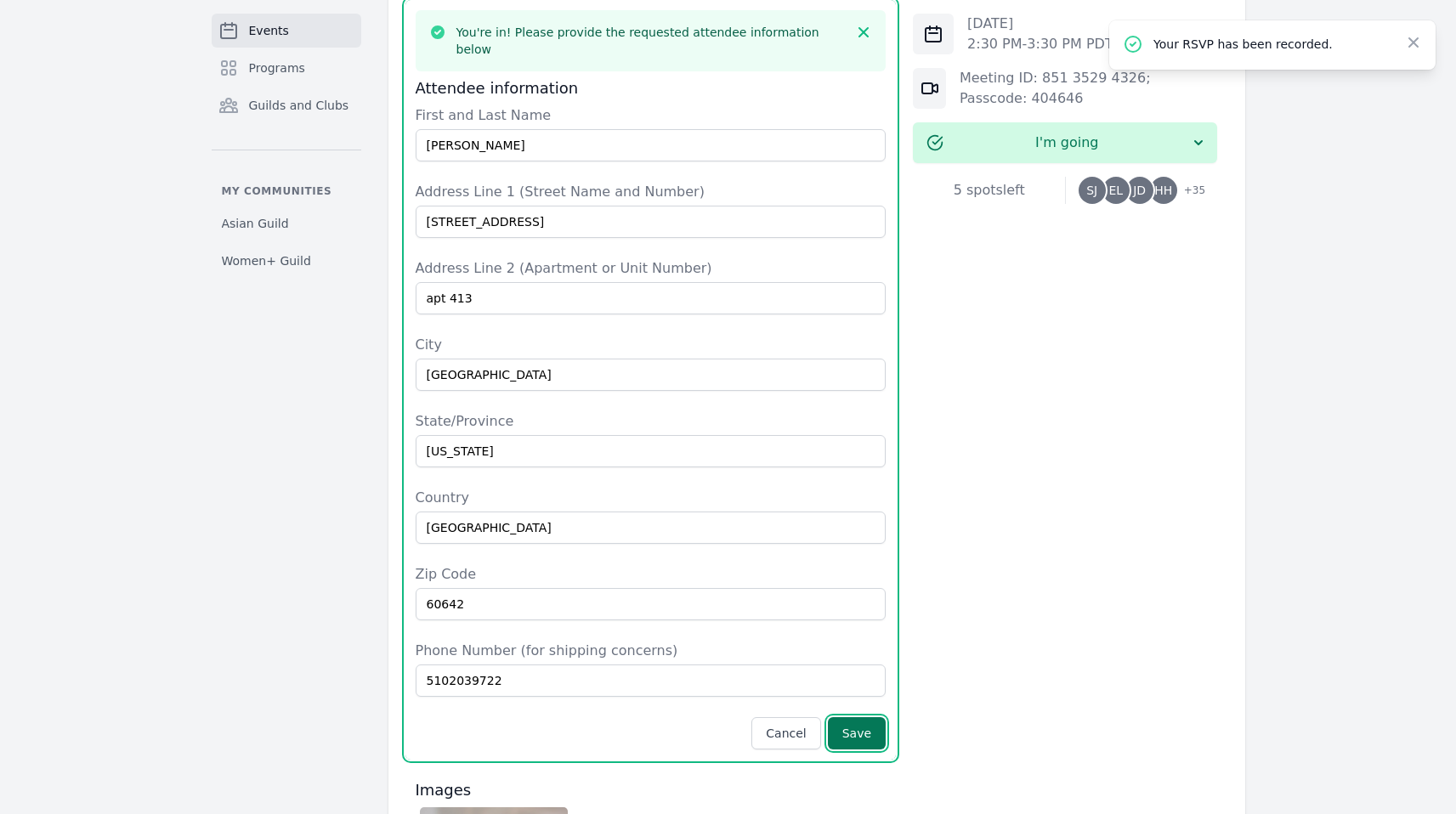
click at [872, 721] on button "Save" at bounding box center [857, 733] width 58 height 32
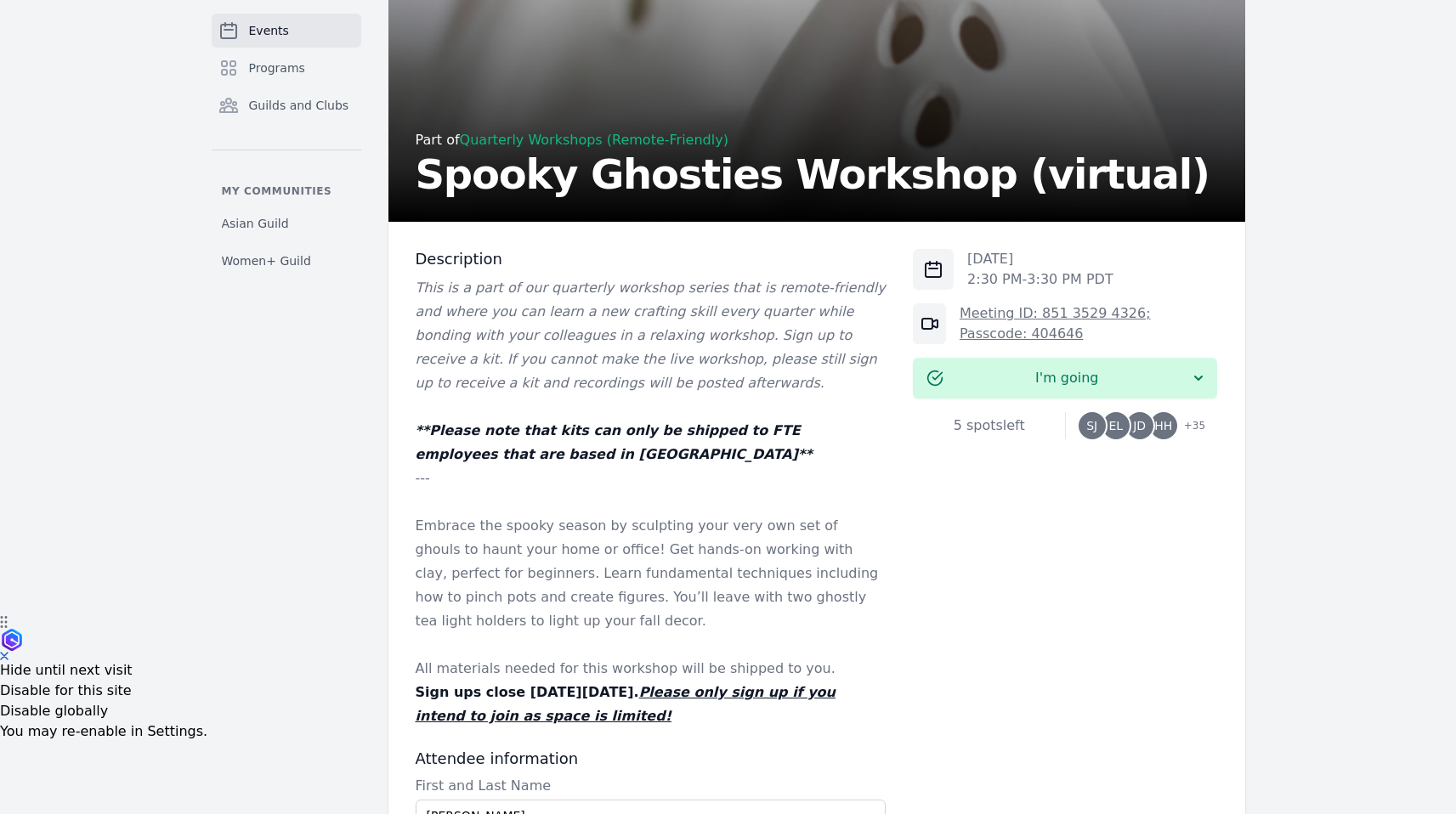
scroll to position [196, 0]
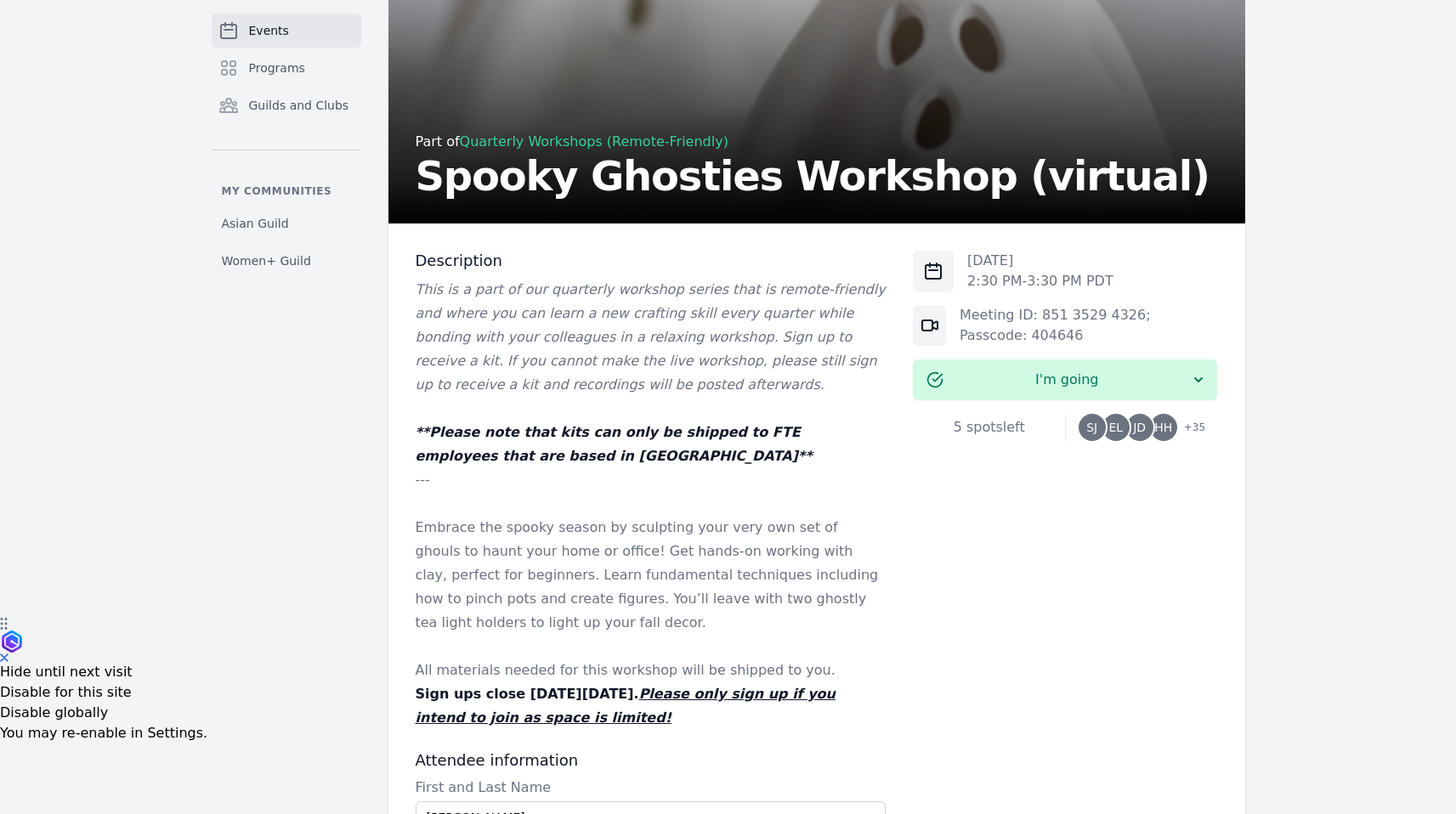
click at [536, 147] on link "Quarterly Workshops (Remote-Friendly)" at bounding box center [594, 141] width 269 height 16
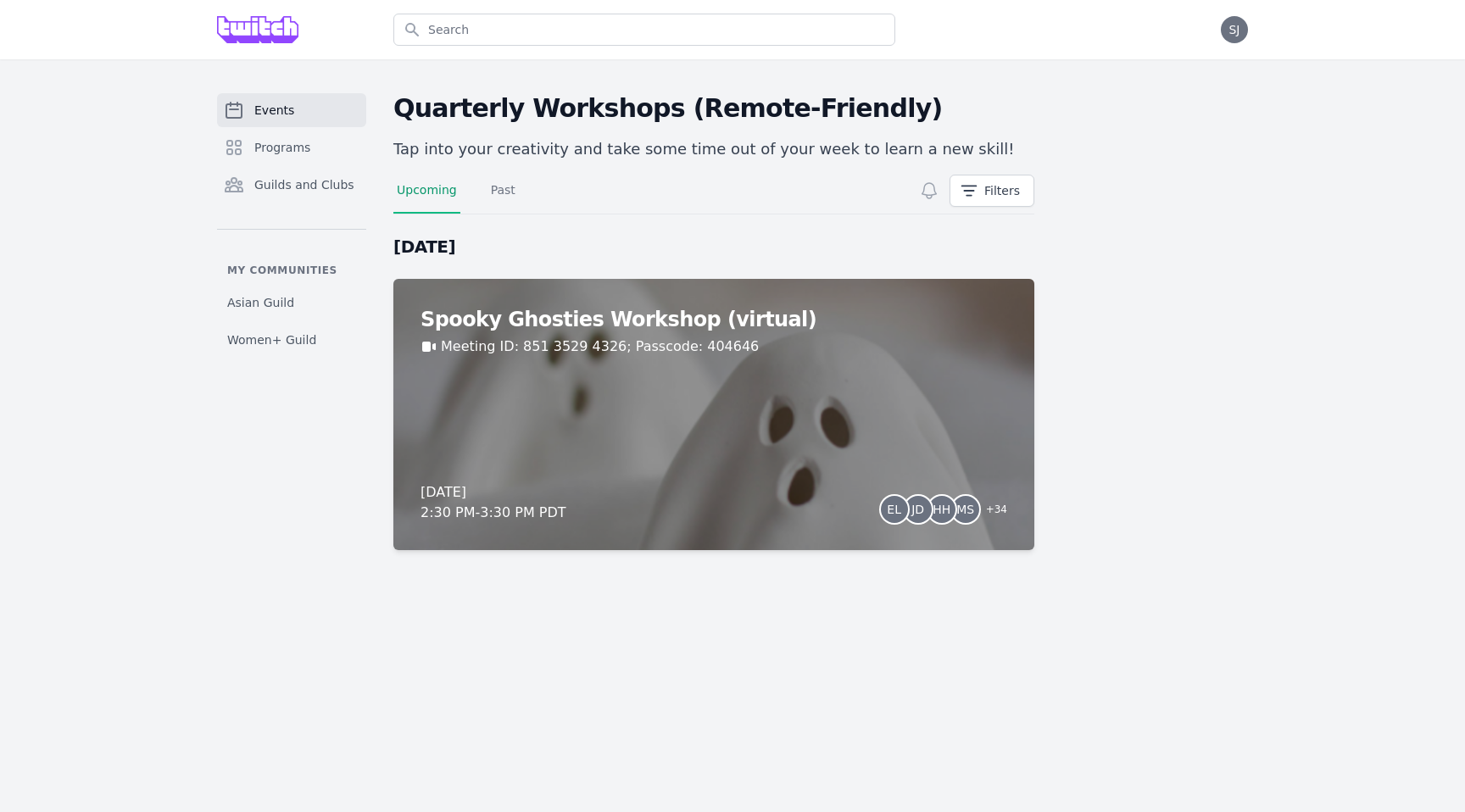
click at [946, 191] on div "Filters" at bounding box center [971, 195] width 125 height 40
click at [920, 193] on icon at bounding box center [930, 191] width 21 height 21
click at [483, 183] on nav "Upcoming Past" at bounding box center [651, 198] width 515 height 33
click at [490, 189] on link "Past" at bounding box center [503, 197] width 31 height 32
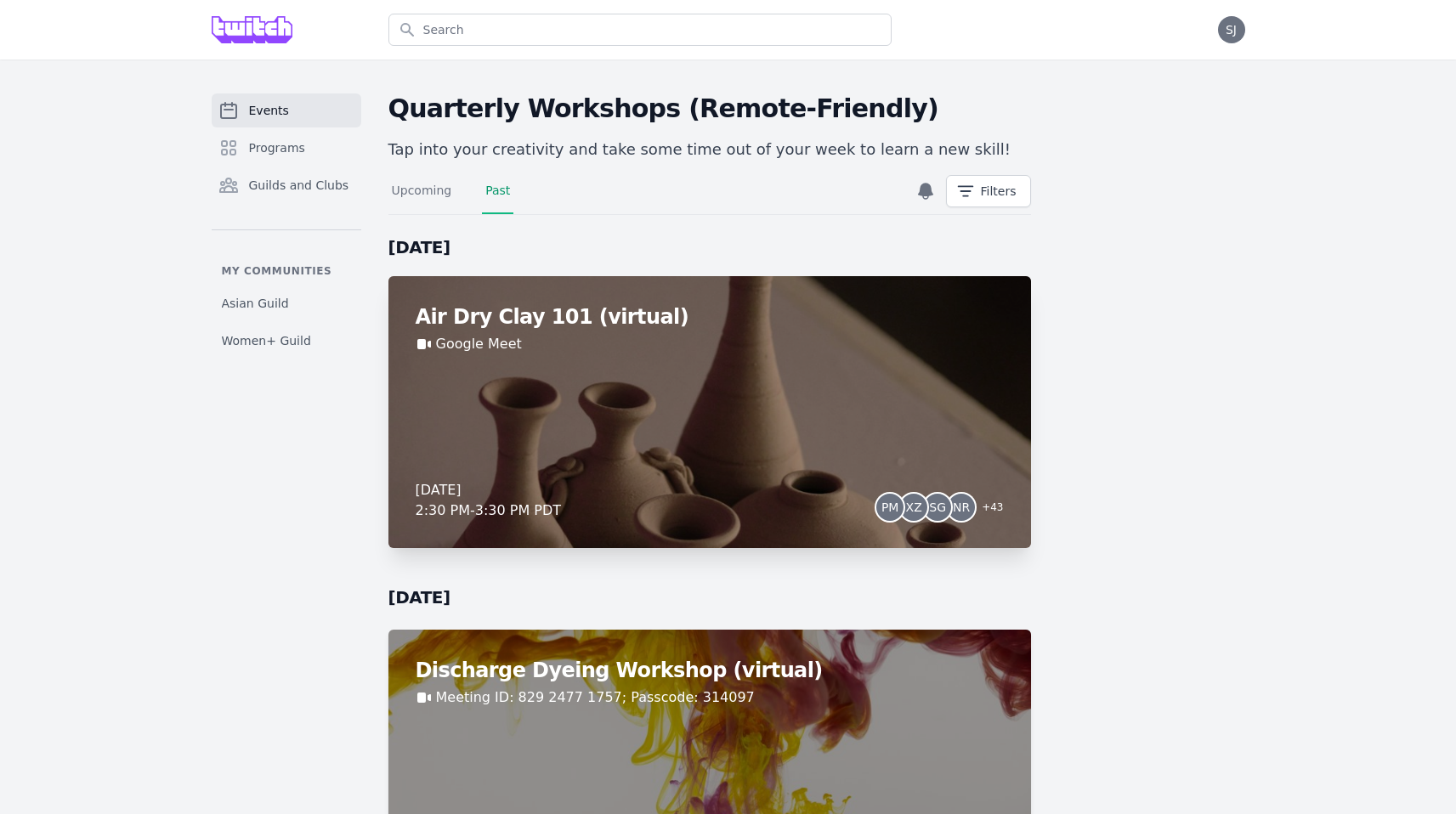
scroll to position [68, 0]
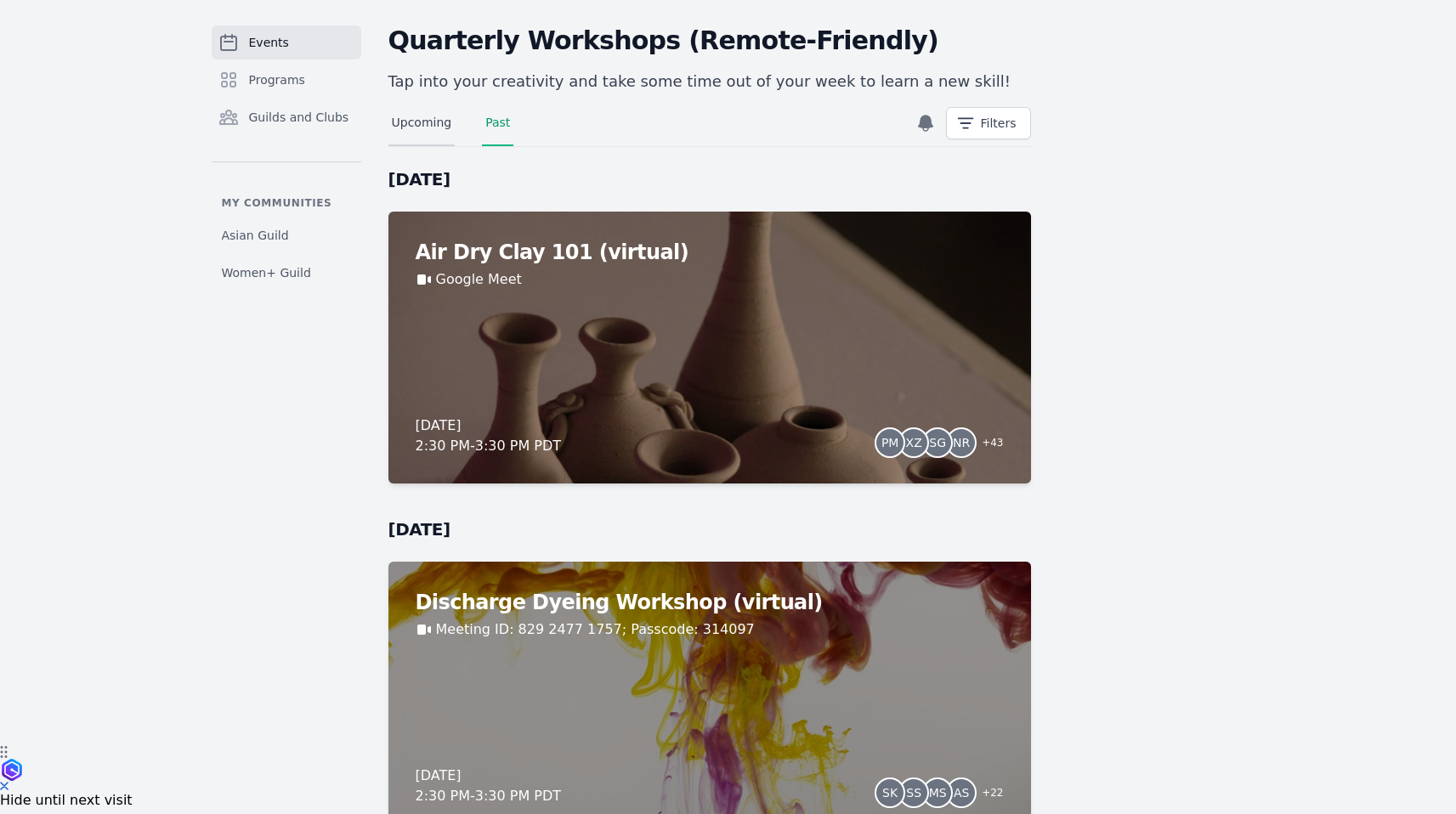
click at [409, 112] on div "Upcoming Past" at bounding box center [647, 130] width 517 height 74
click at [426, 135] on link "Upcoming" at bounding box center [421, 129] width 67 height 32
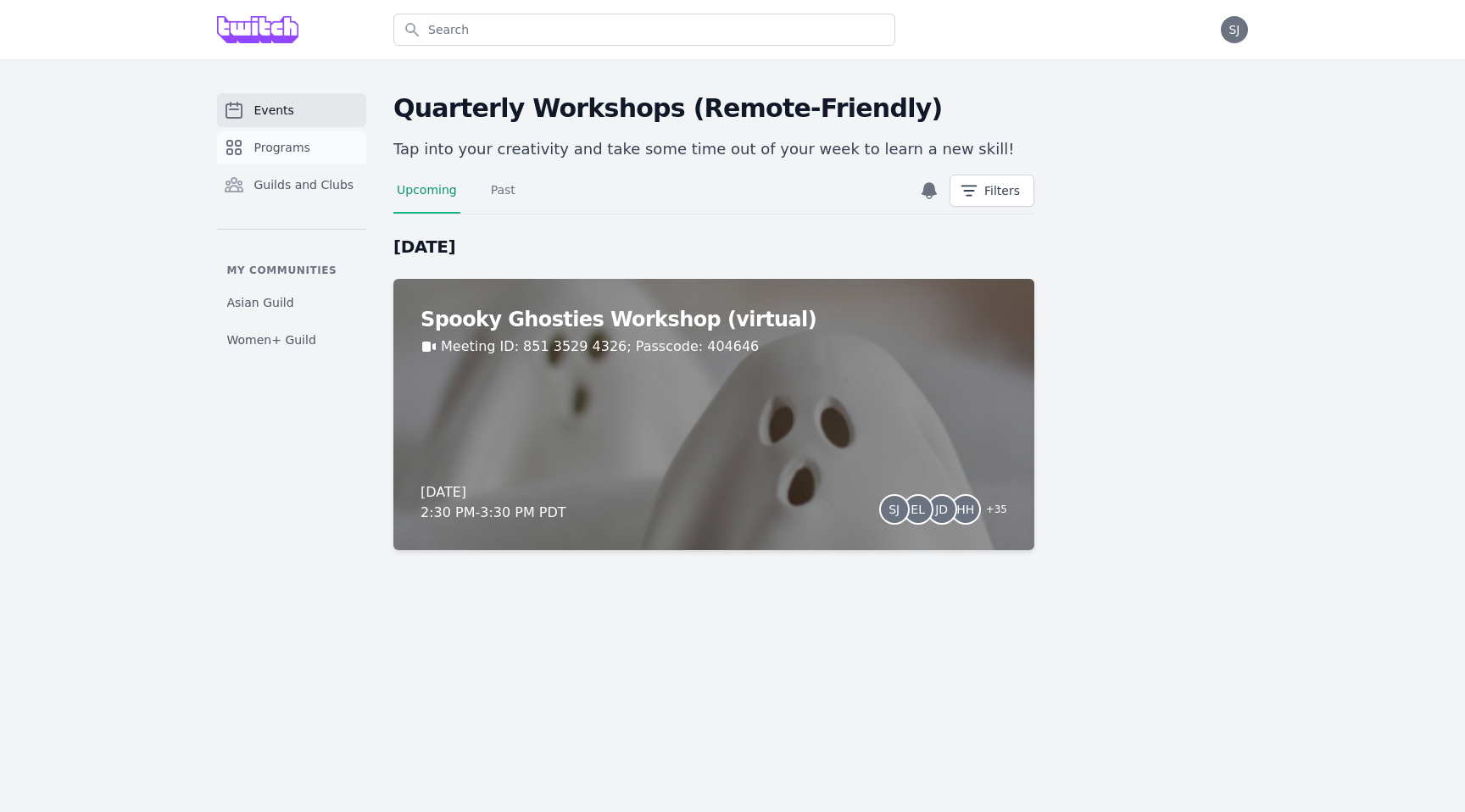
click at [298, 152] on span "Programs" at bounding box center [282, 148] width 56 height 17
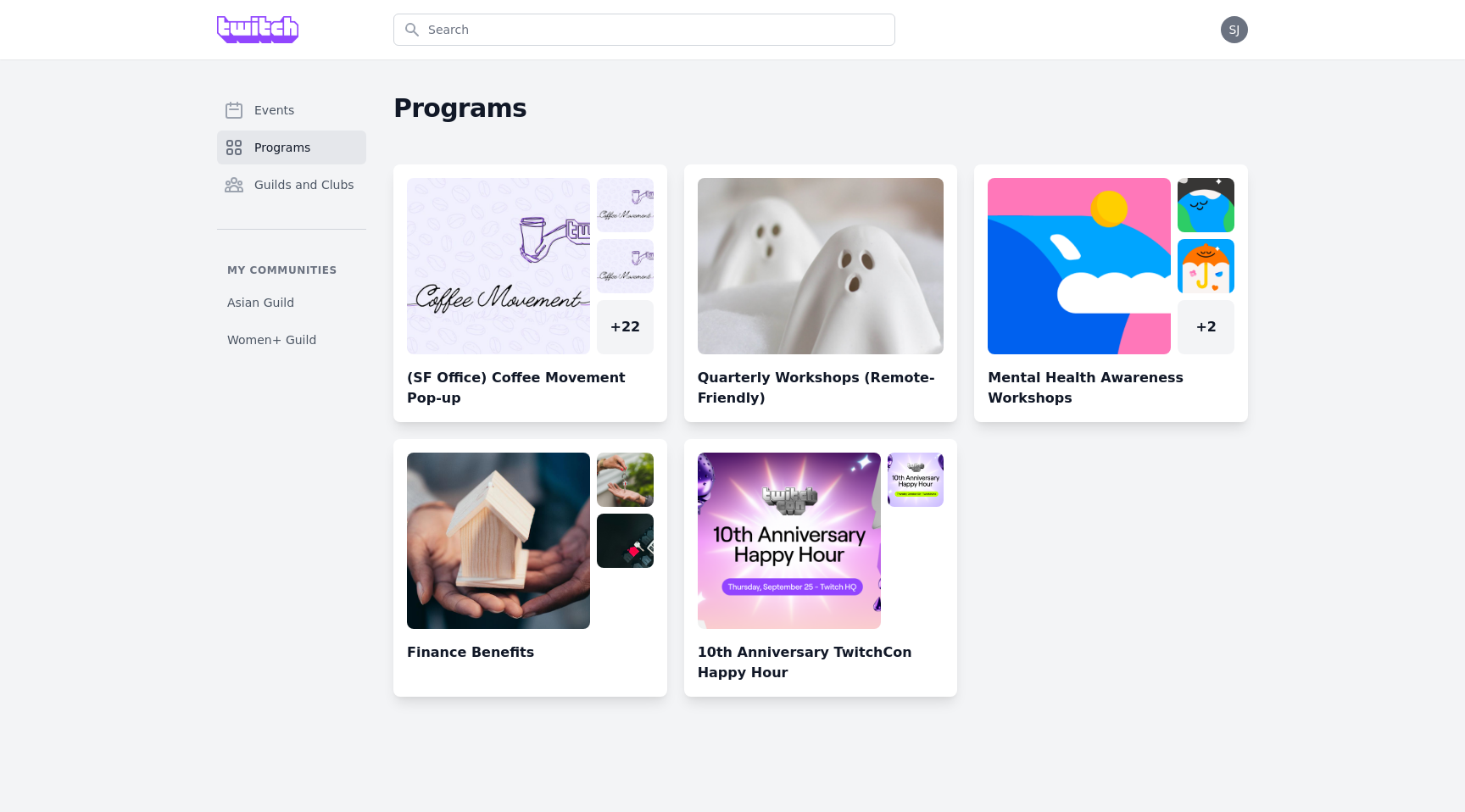
click at [523, 570] on link at bounding box center [530, 575] width 274 height 244
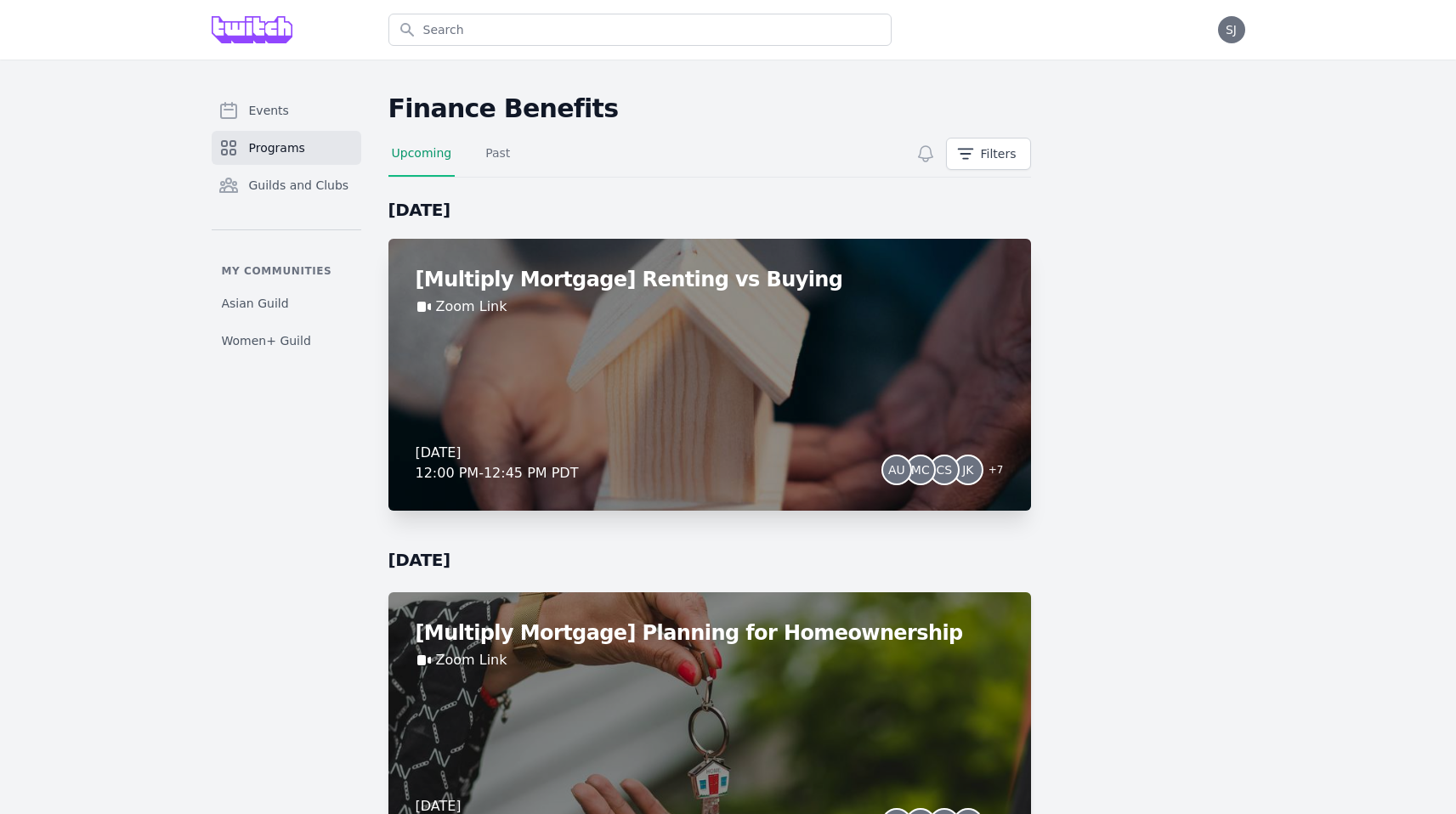
click at [584, 307] on div "Zoom Link" at bounding box center [709, 307] width 588 height 21
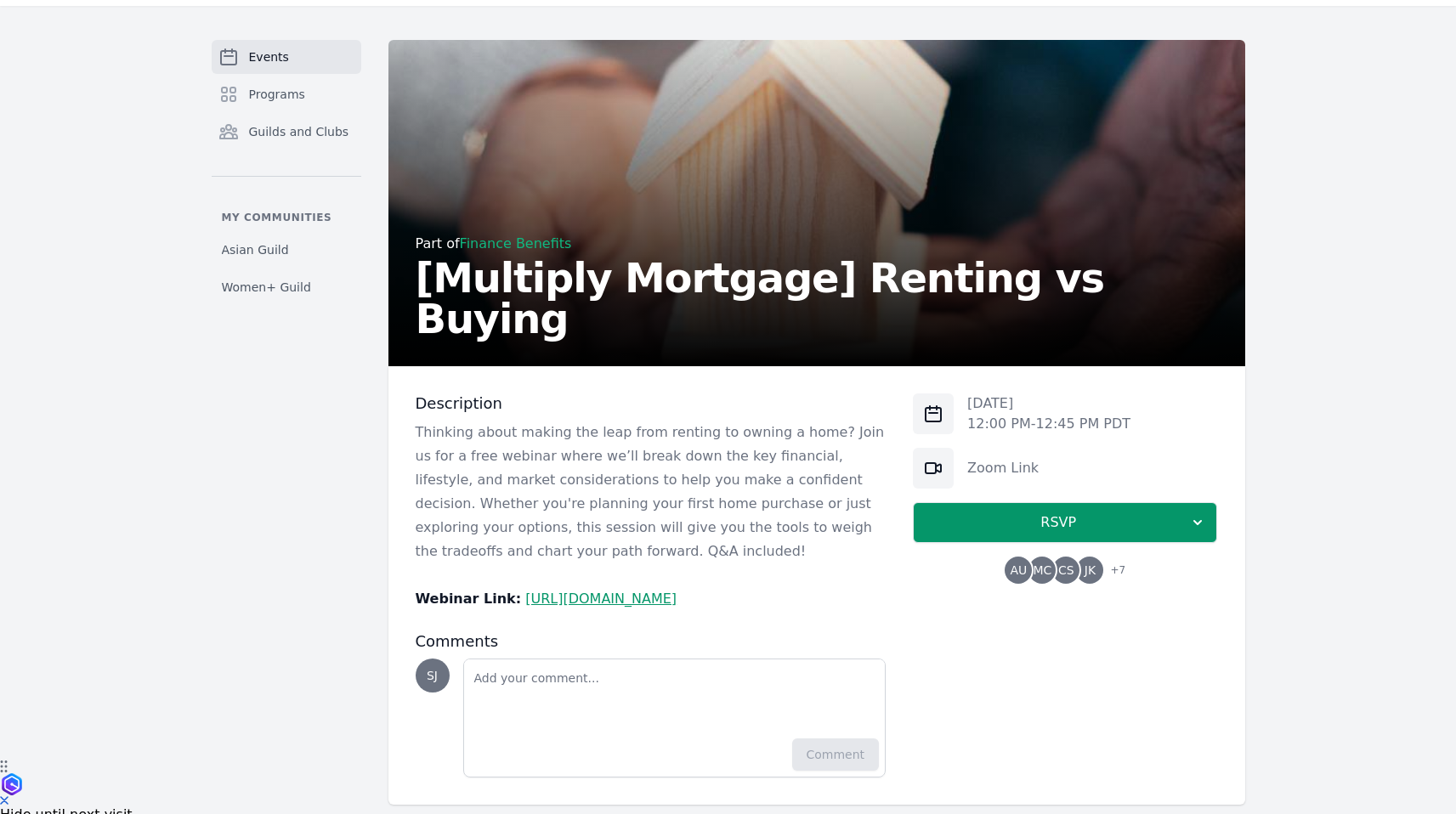
scroll to position [65, 0]
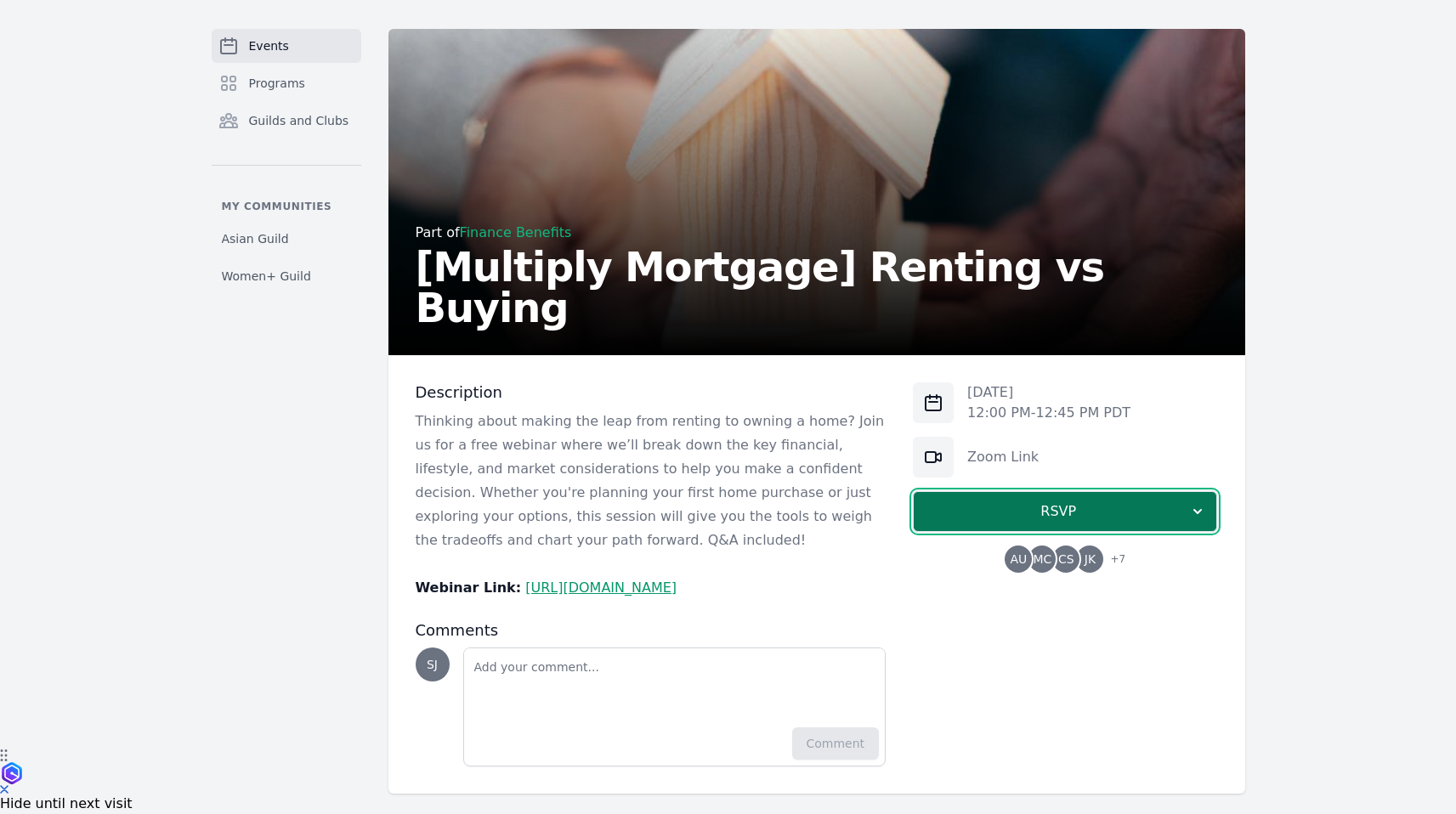
click at [1152, 501] on span "RSVP" at bounding box center [1059, 511] width 262 height 21
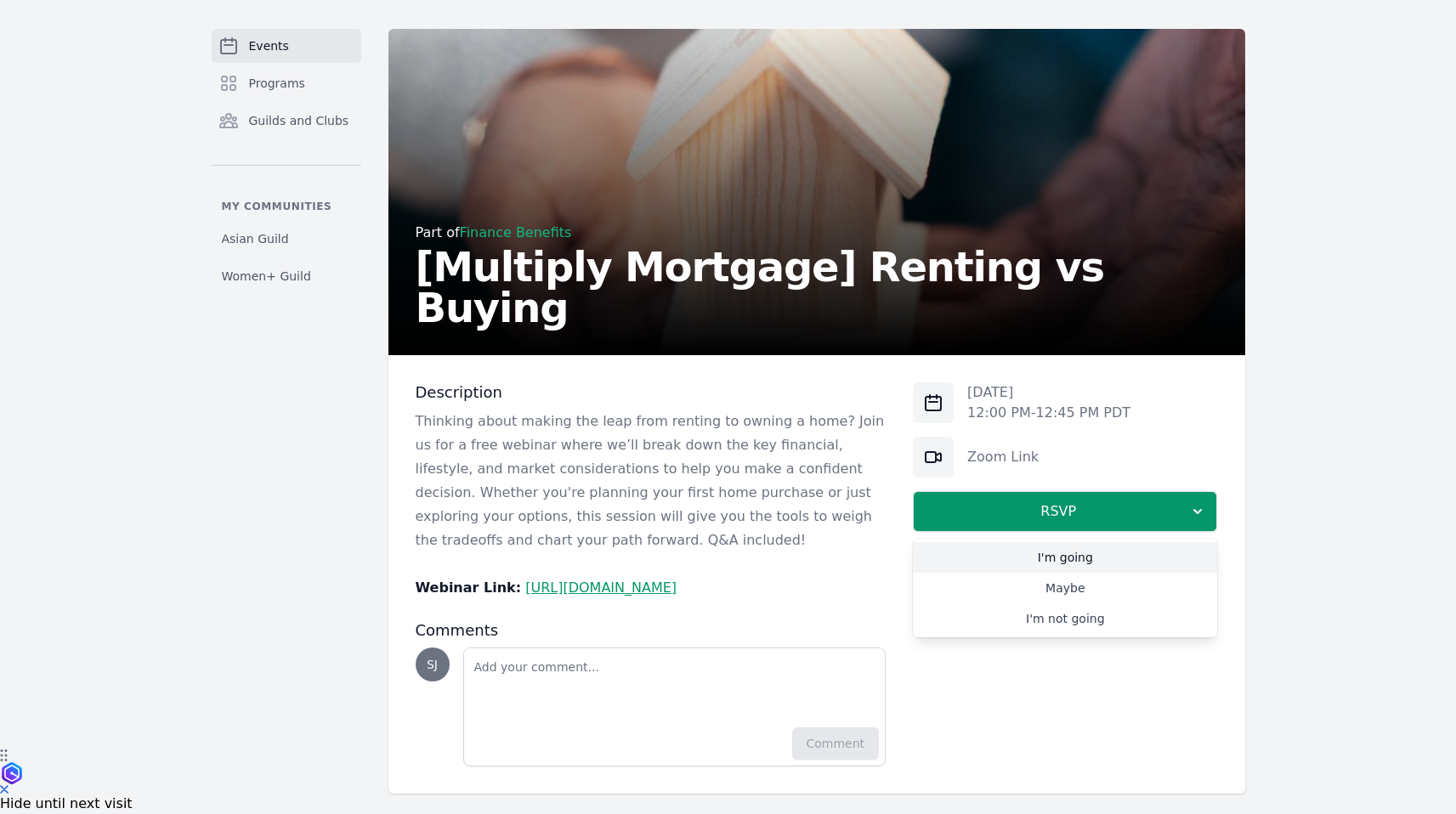
click at [1146, 563] on link "I'm going" at bounding box center [1065, 557] width 304 height 30
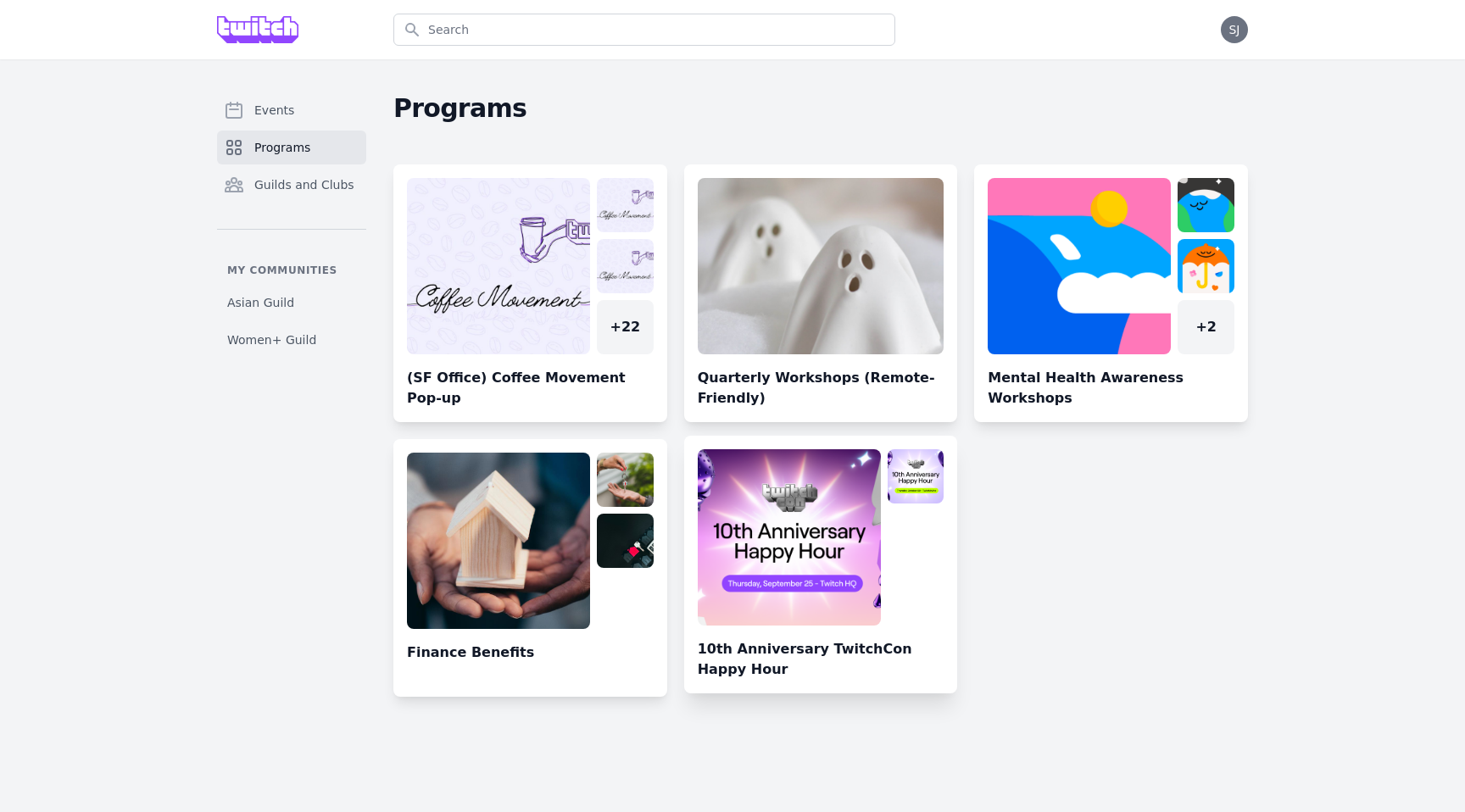
click at [848, 546] on link at bounding box center [821, 572] width 274 height 244
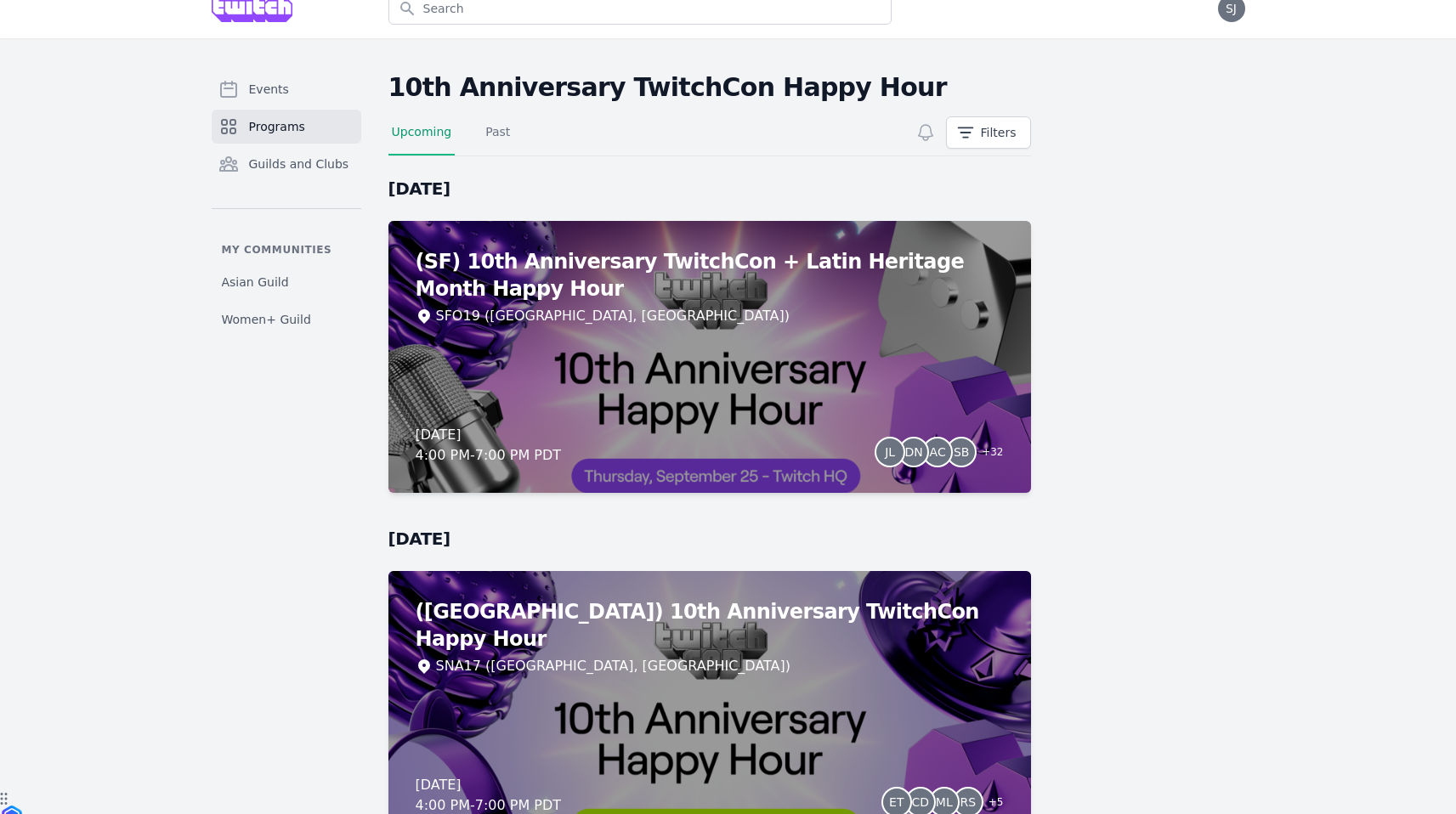
scroll to position [118, 0]
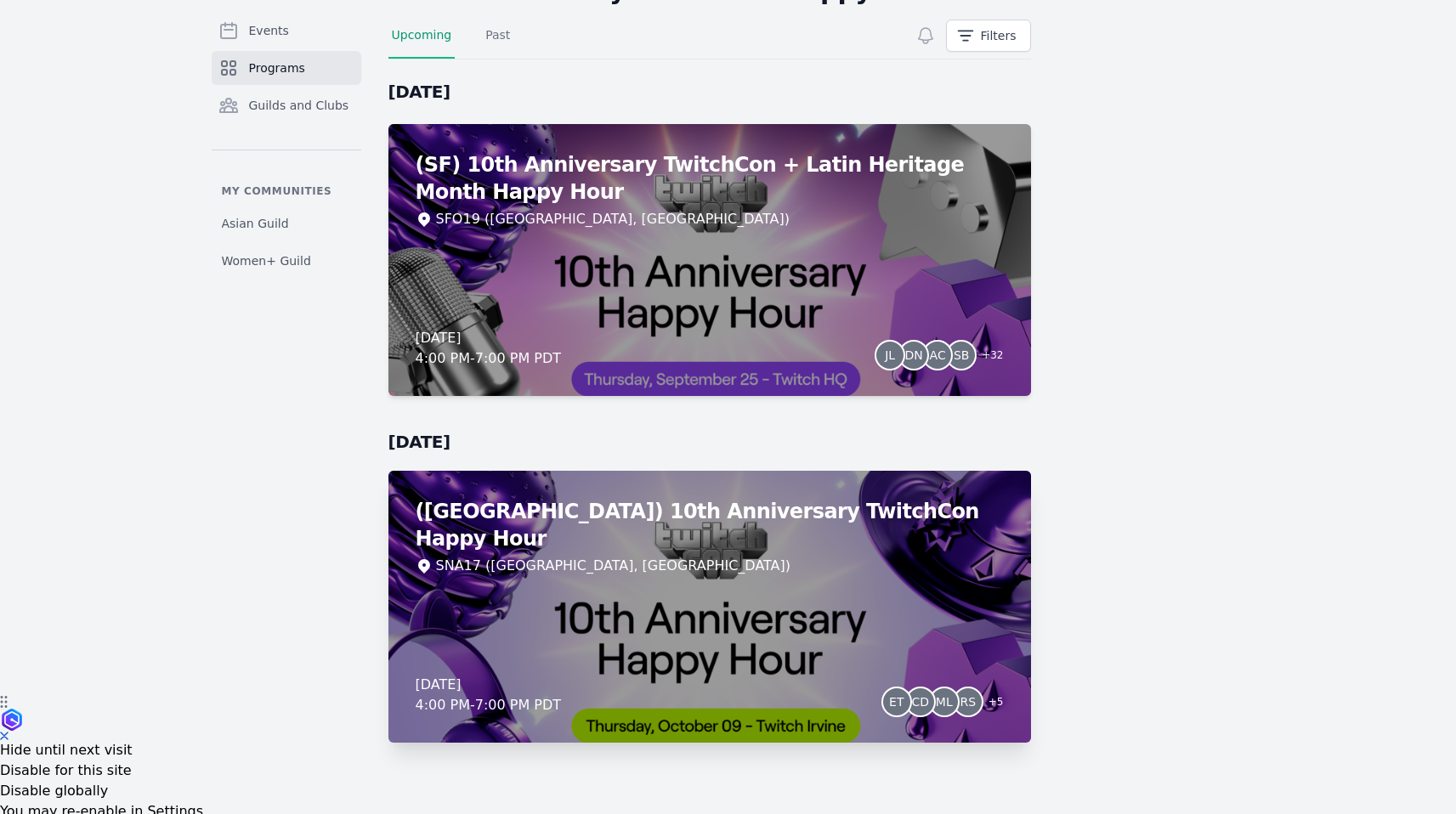
click at [716, 572] on div "(Irvine) 10th Anniversary TwitchCon Happy Hour SNA17 (Irvine, CA) Thursday, Oct…" at bounding box center [709, 607] width 643 height 272
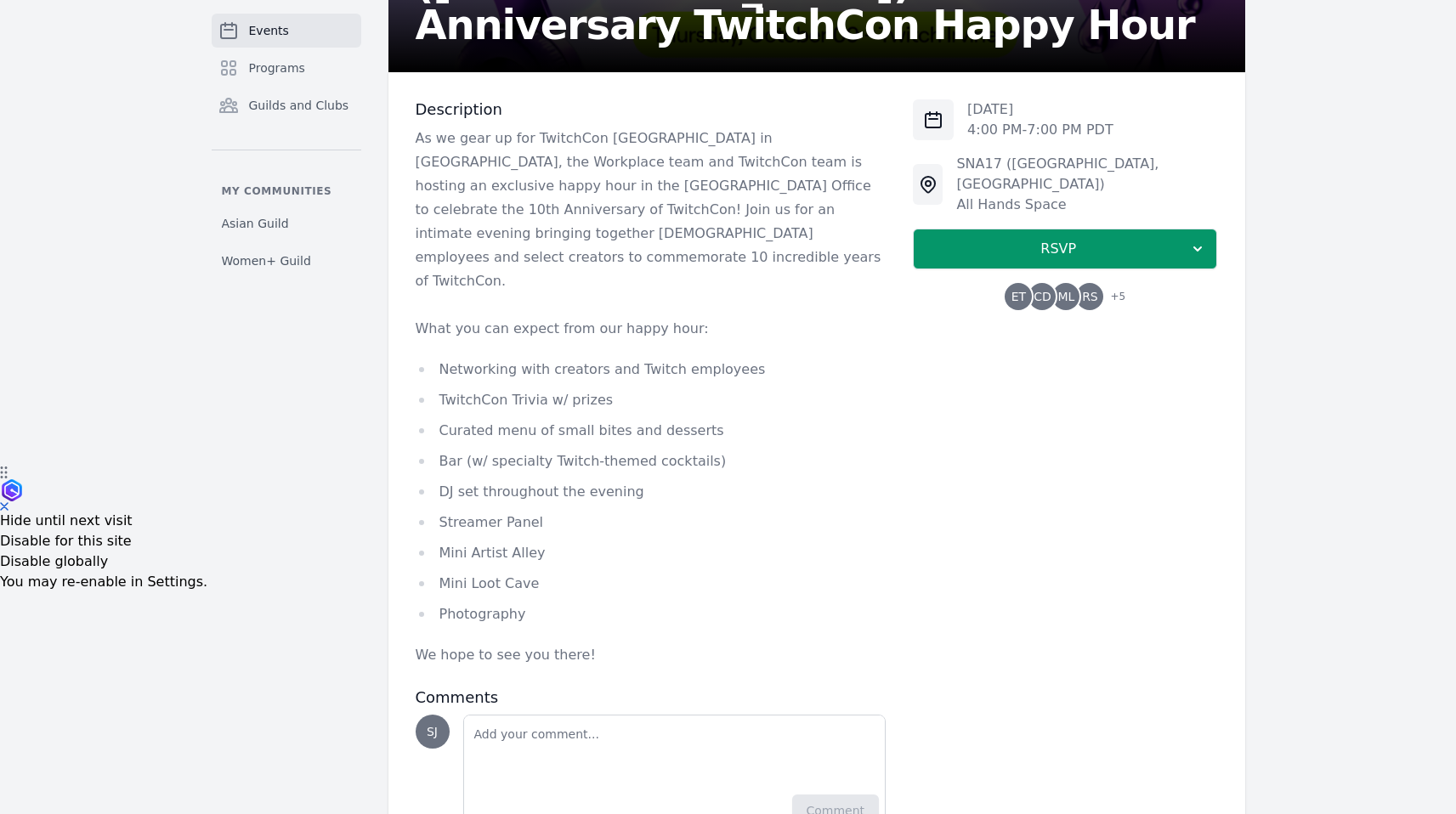
scroll to position [381, 0]
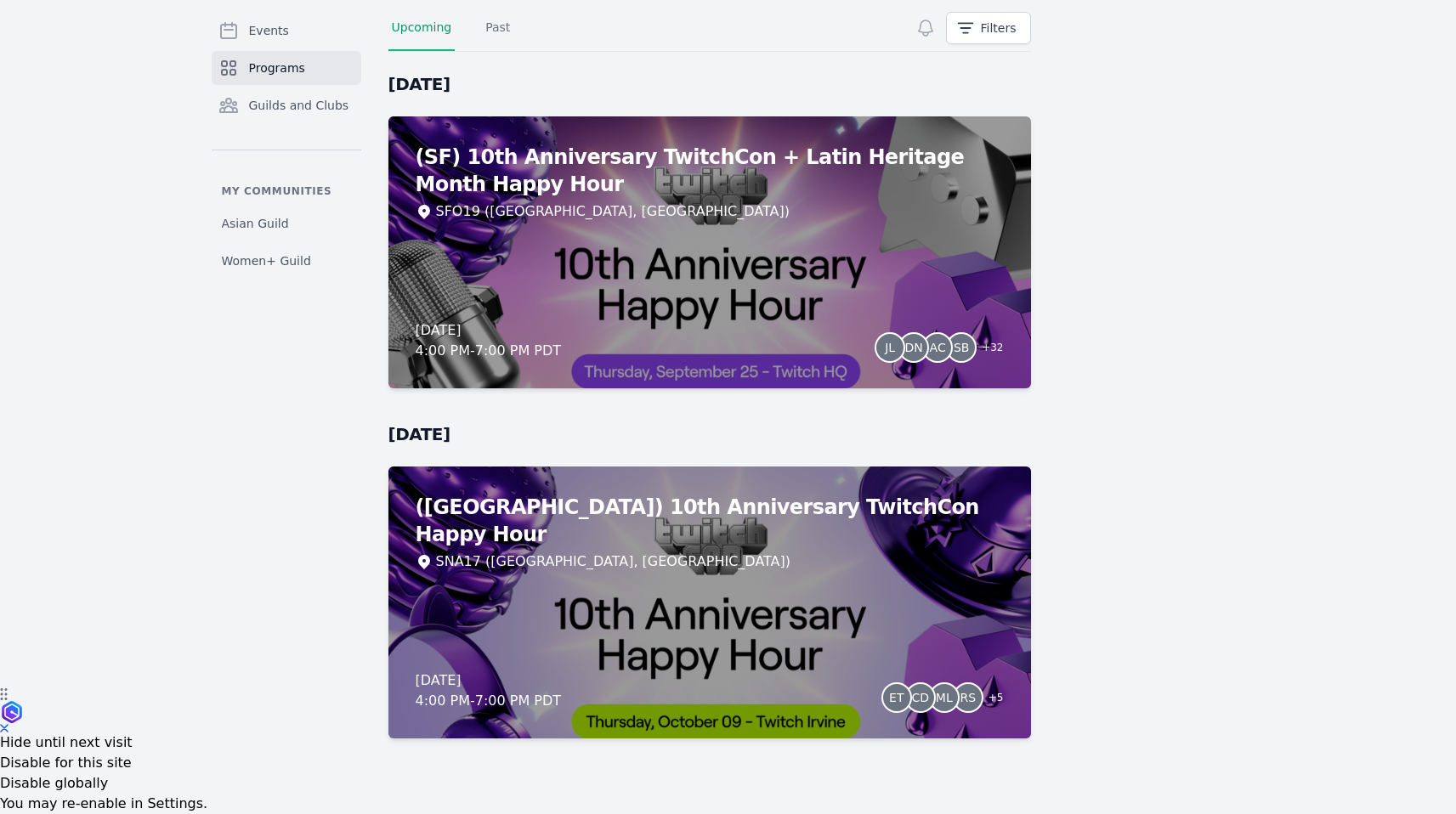
scroll to position [118, 0]
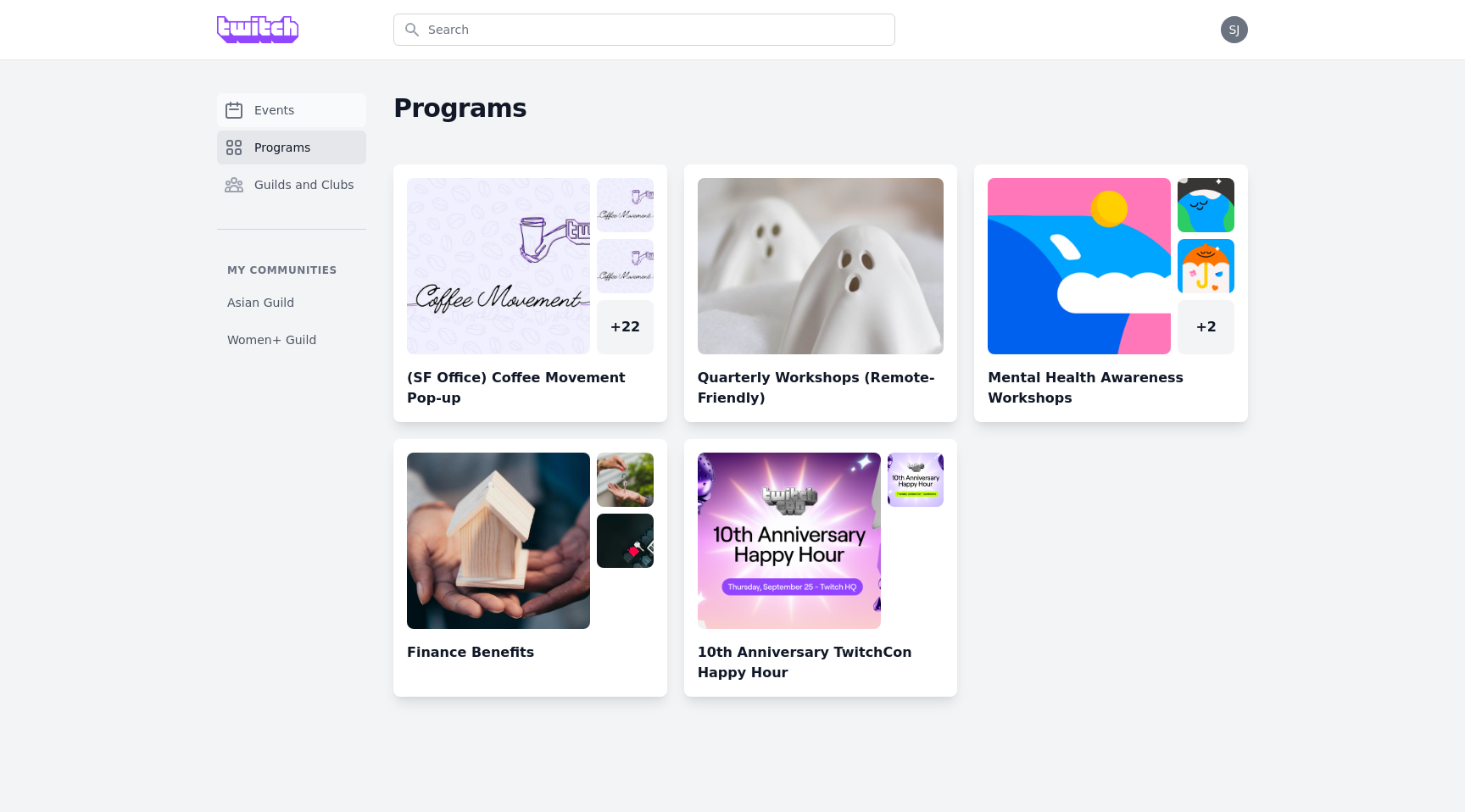
click at [265, 113] on span "Events" at bounding box center [274, 111] width 40 height 17
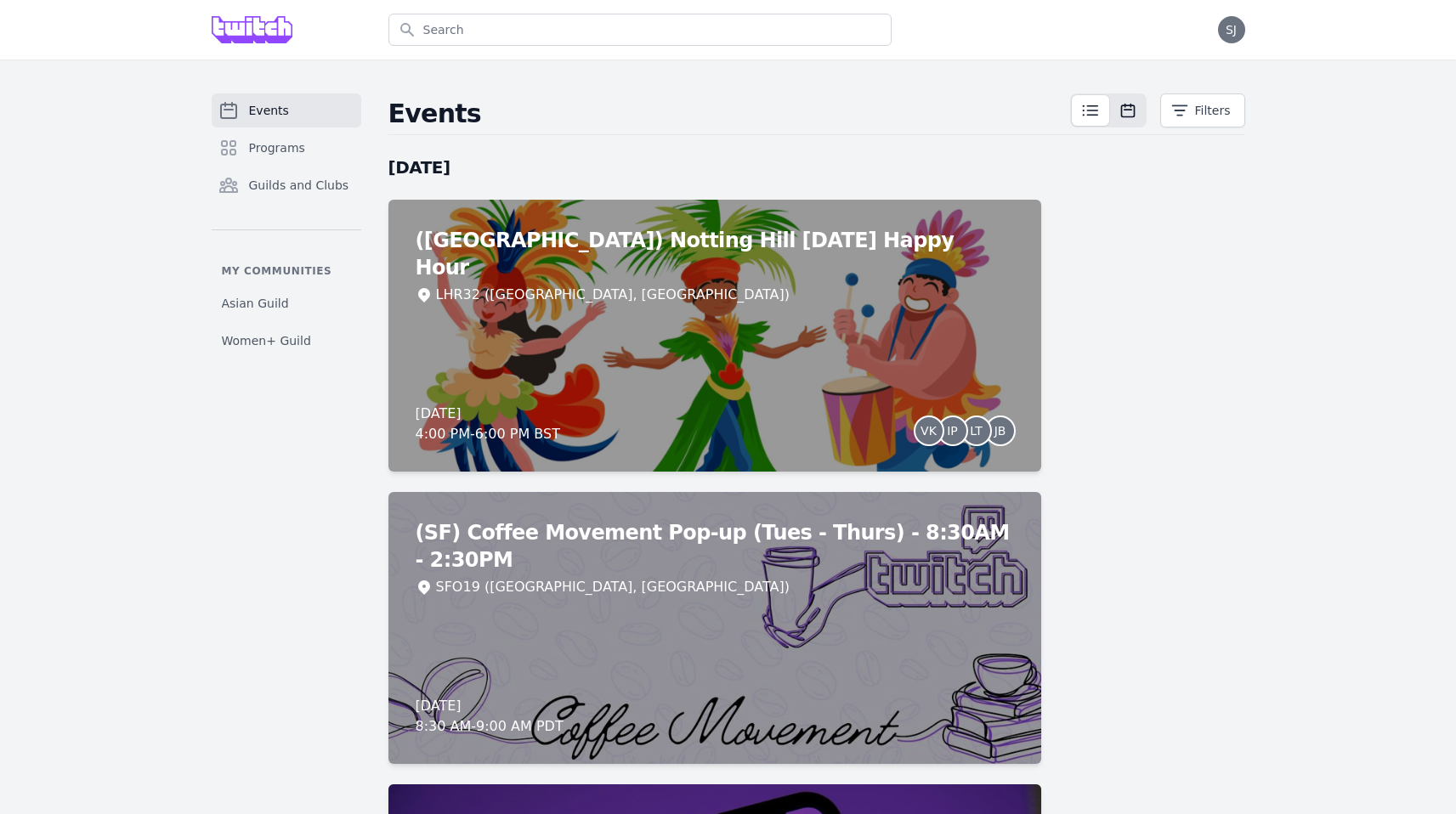
click at [1127, 108] on icon at bounding box center [1128, 111] width 17 height 17
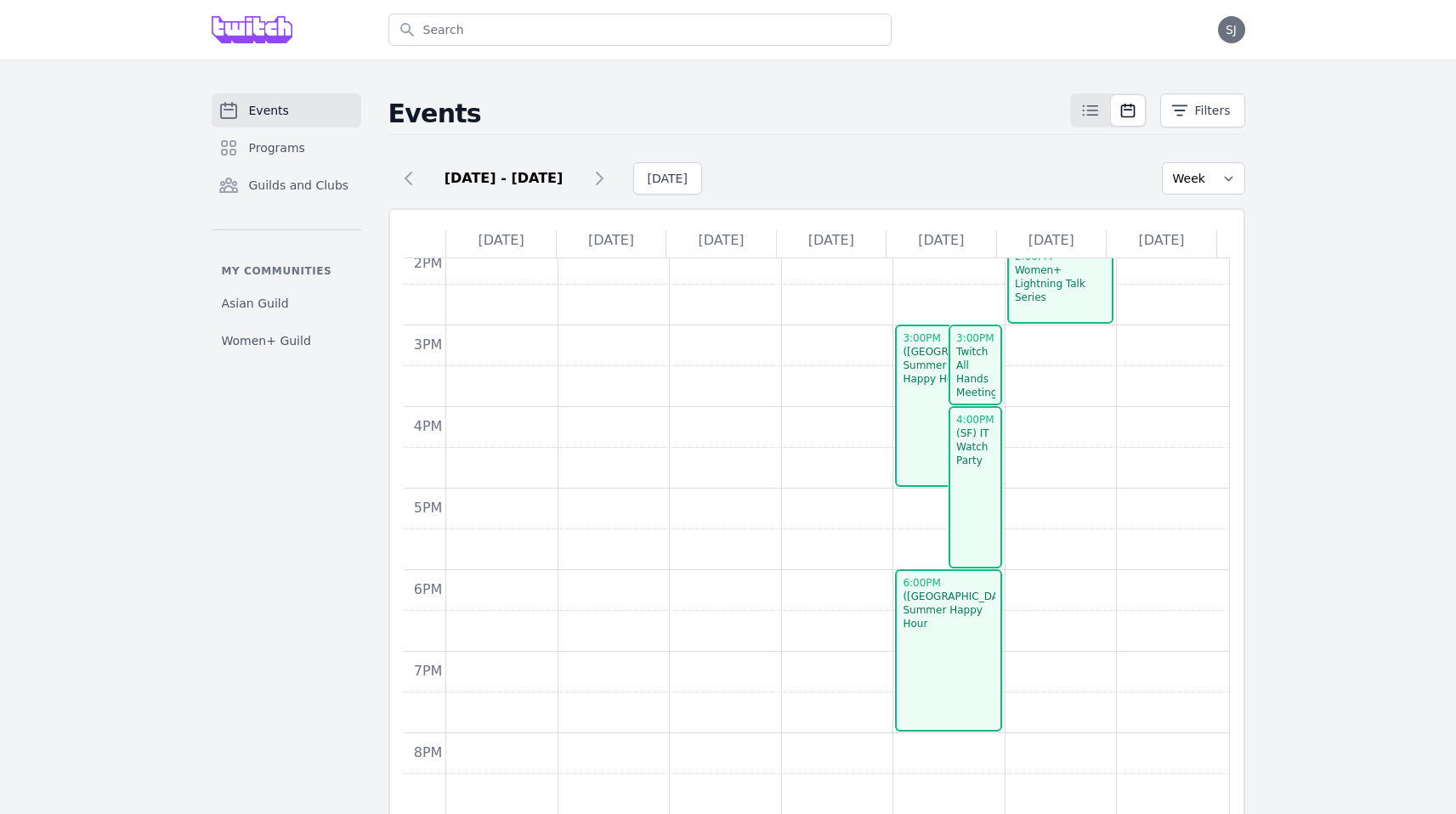
scroll to position [602, 0]
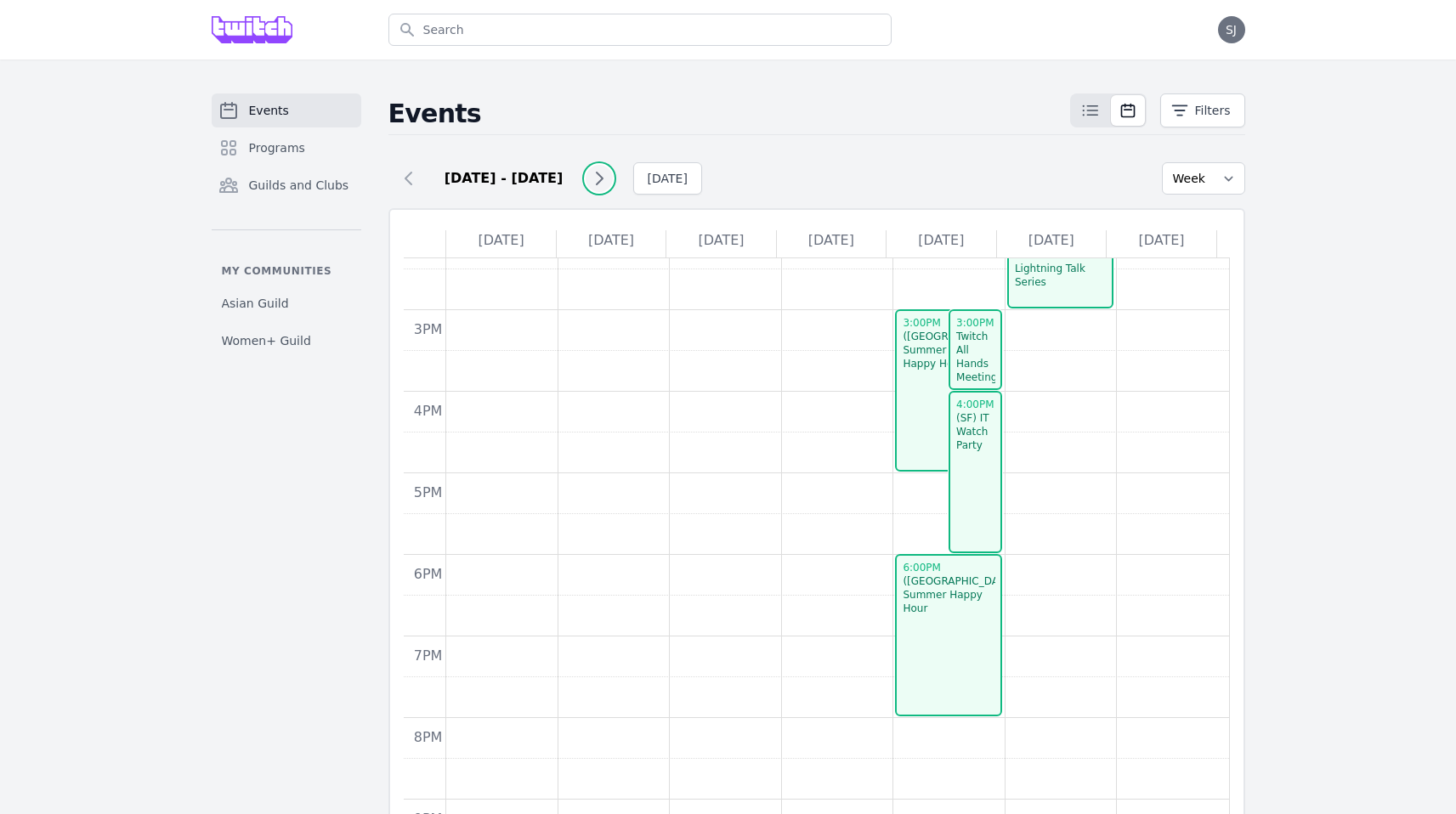
click at [598, 179] on icon at bounding box center [599, 179] width 21 height 21
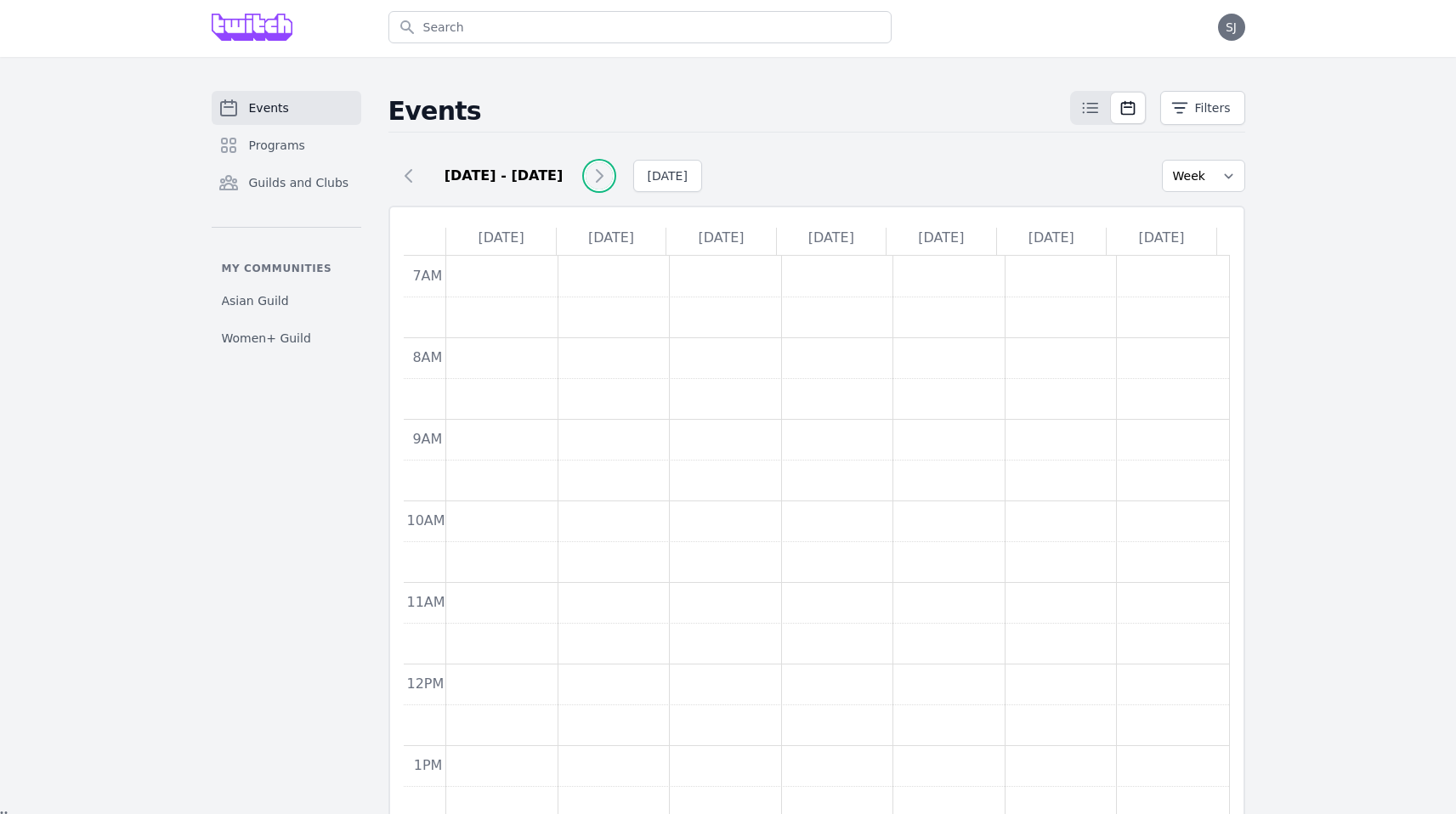
scroll to position [2, 0]
click at [410, 190] on button at bounding box center [408, 176] width 27 height 27
